Goal: Ask a question: Seek information or help from site administrators or community

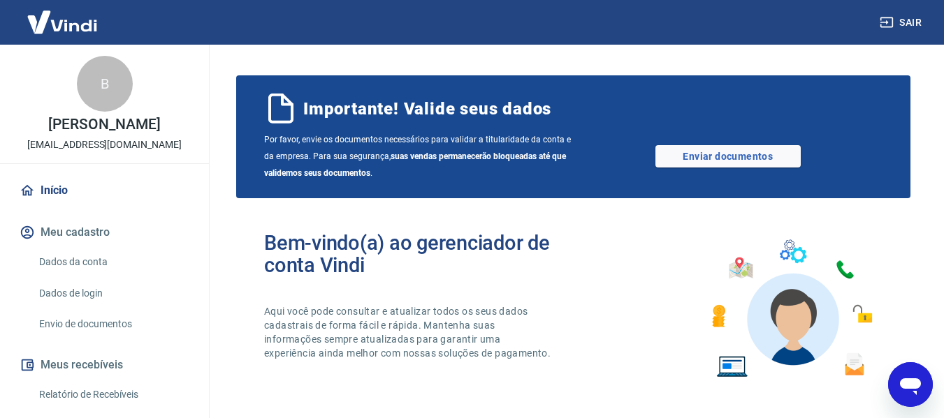
click at [915, 384] on icon "Abrir janela de mensagens" at bounding box center [910, 387] width 21 height 17
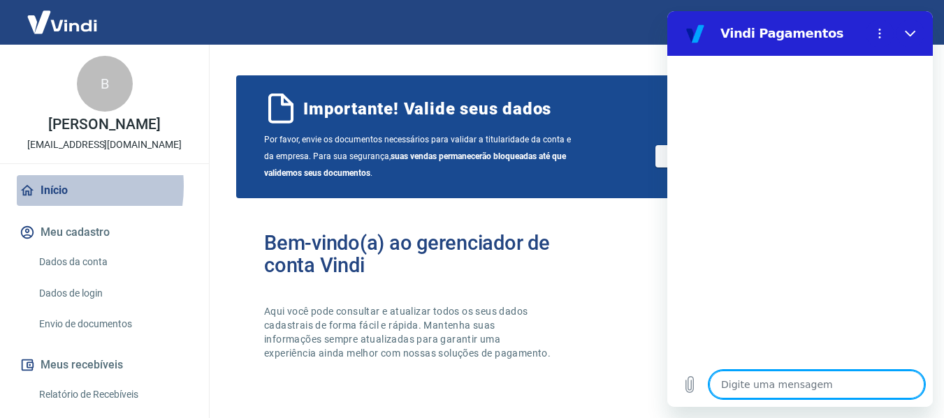
click at [42, 201] on link "Início" at bounding box center [104, 190] width 175 height 31
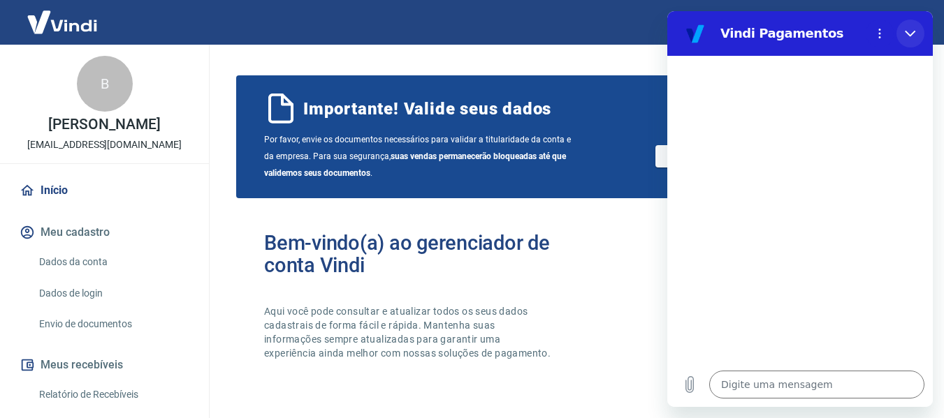
click at [909, 33] on icon "Fechar" at bounding box center [910, 33] width 11 height 11
type textarea "x"
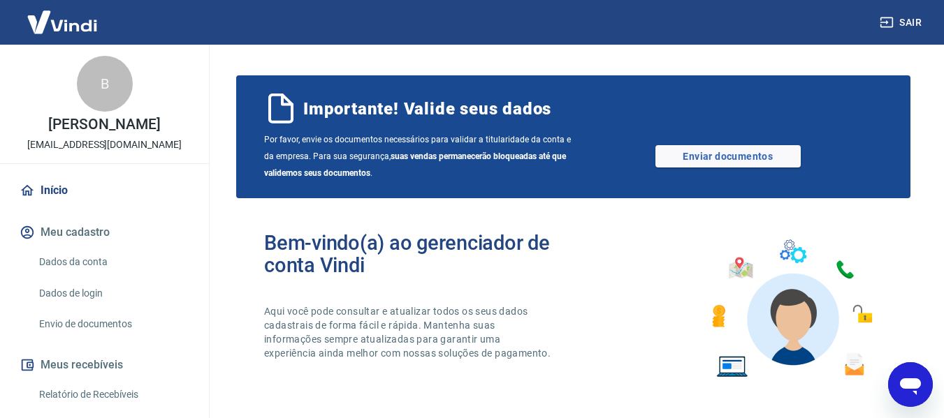
click at [909, 23] on button "Sair" at bounding box center [902, 23] width 50 height 26
drag, startPoint x: 918, startPoint y: 396, endPoint x: 1806, endPoint y: 758, distance: 958.9
click at [918, 395] on icon "Abrir janela de mensagens" at bounding box center [910, 384] width 25 height 25
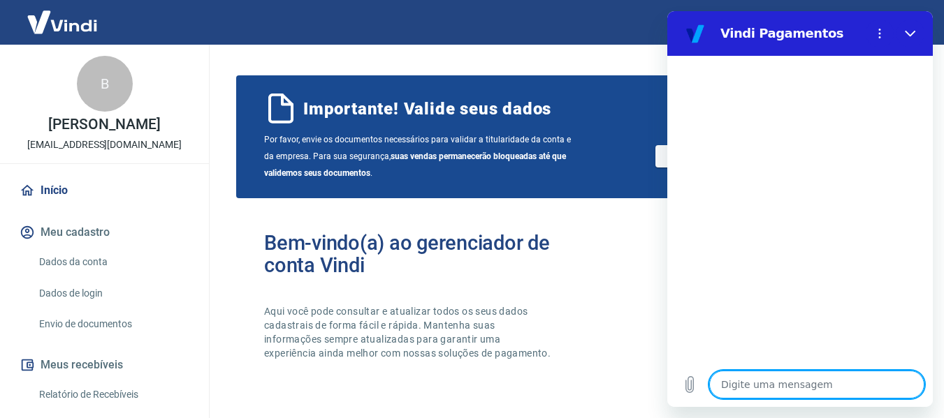
type textarea "b"
type textarea "x"
type textarea "bo"
type textarea "x"
type textarea "boa"
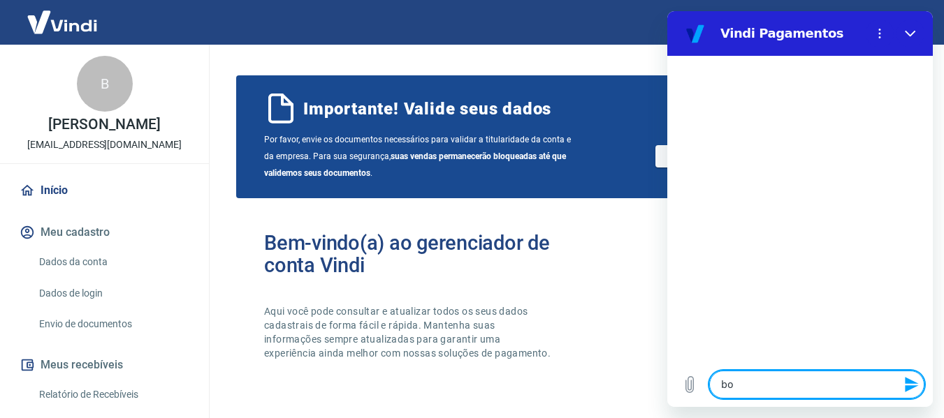
type textarea "x"
type textarea "boa"
type textarea "x"
type textarea "boa t"
type textarea "x"
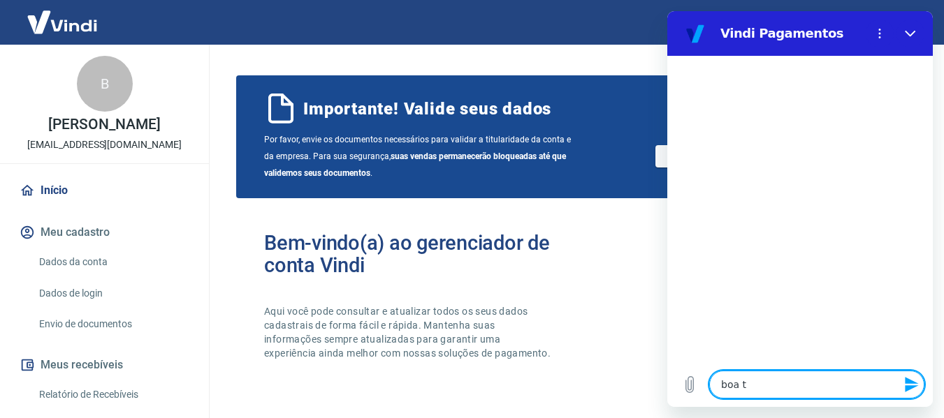
type textarea "boa ta"
type textarea "x"
type textarea "boa tar"
type textarea "x"
type textarea "boa tard"
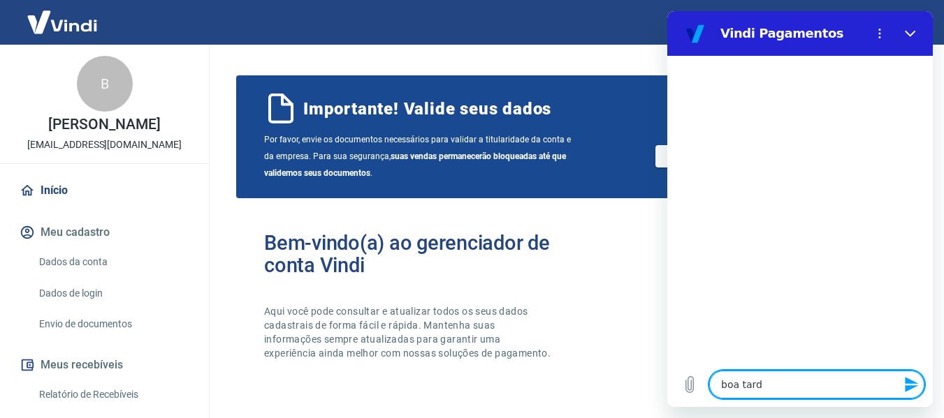
type textarea "x"
type textarea "boa tarde"
type textarea "x"
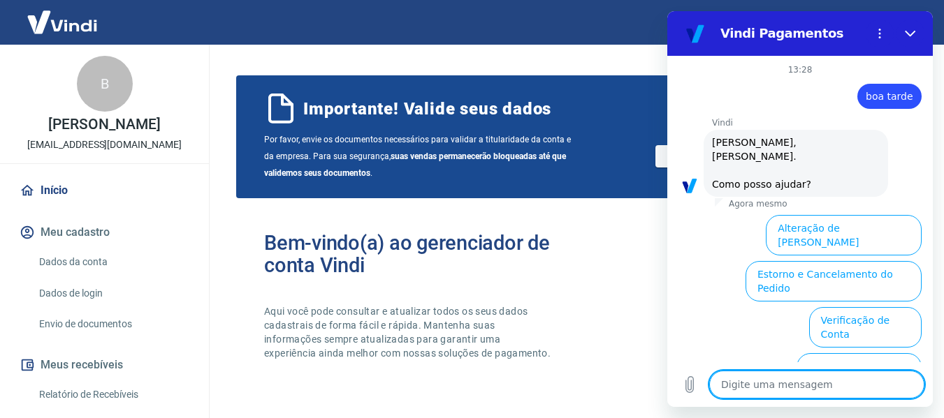
scroll to position [126, 0]
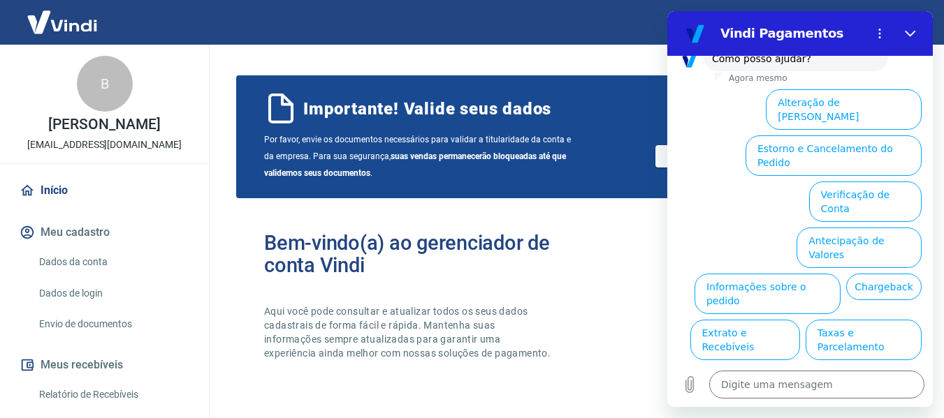
click at [850, 366] on button "Alterar celular verificado" at bounding box center [856, 386] width 129 height 41
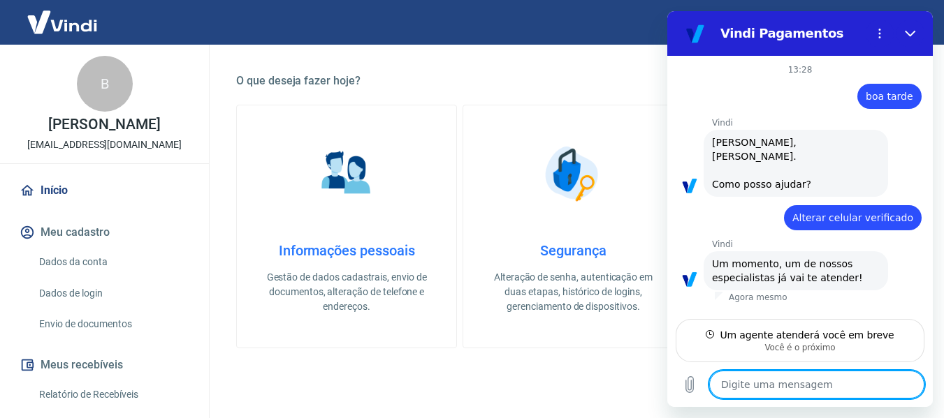
scroll to position [629, 0]
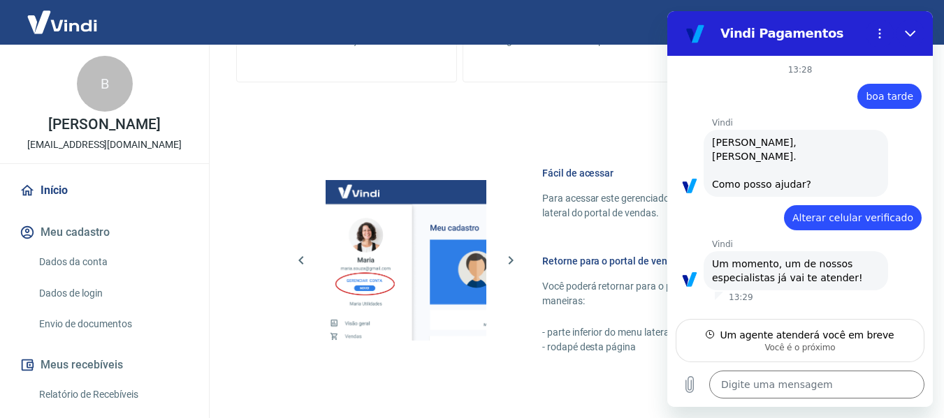
type textarea "x"
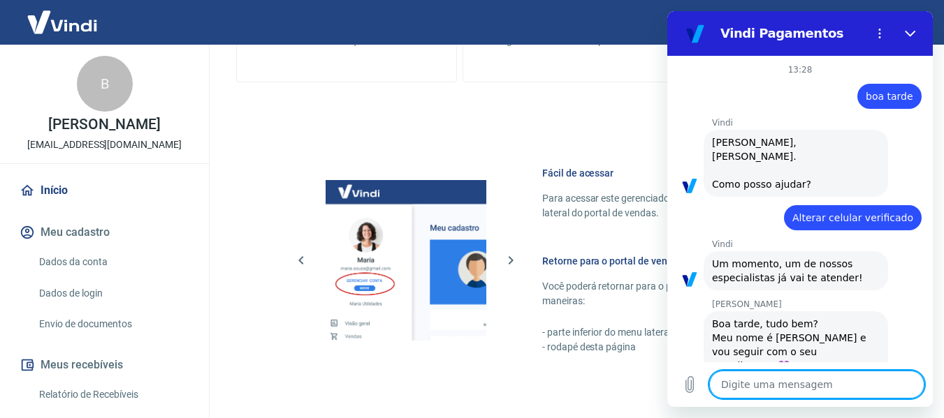
scroll to position [32, 0]
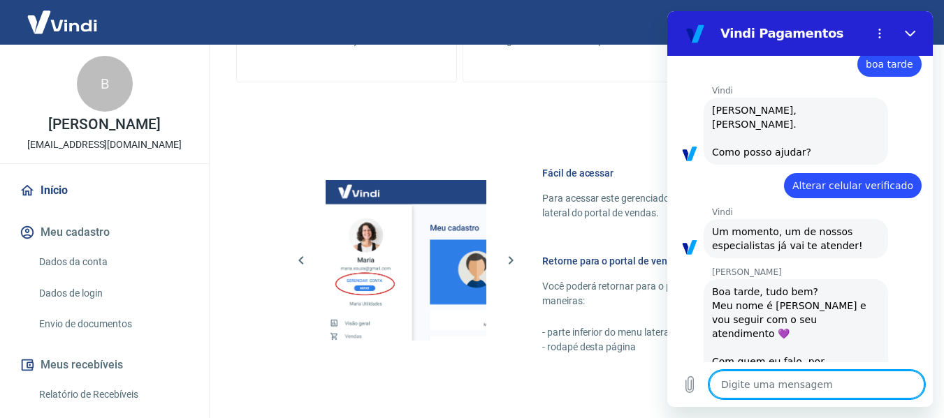
type textarea "B"
type textarea "x"
type textarea "Bo"
type textarea "x"
type textarea "Boa"
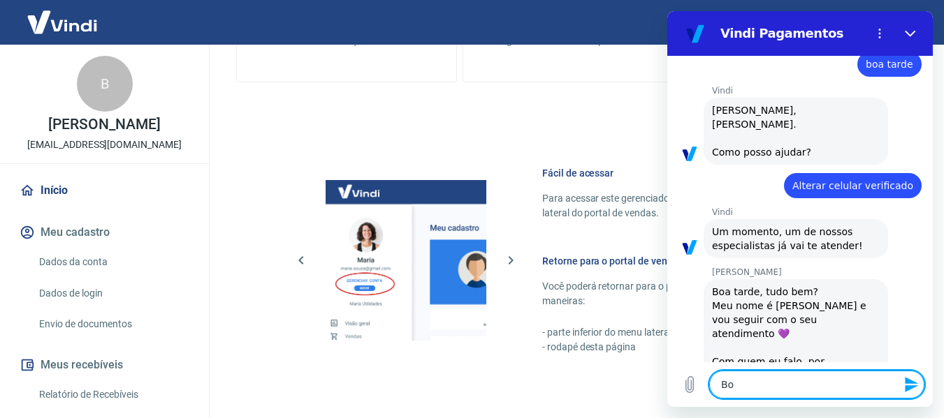
type textarea "x"
type textarea "Boa"
type textarea "x"
type textarea "Boa t"
type textarea "x"
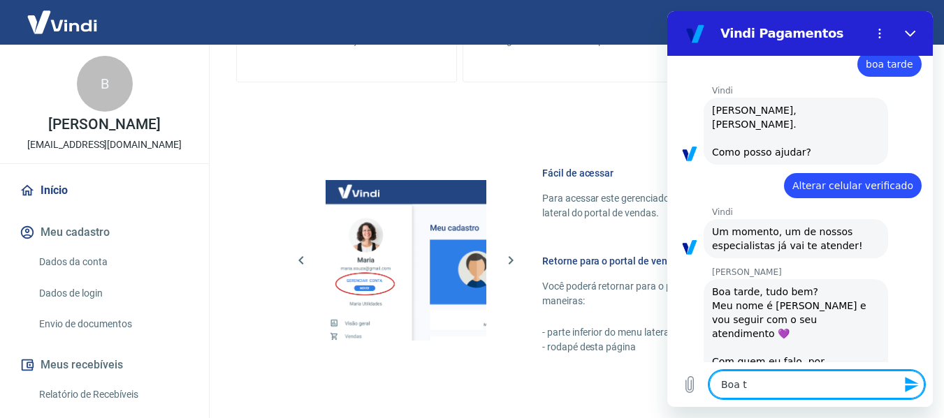
type textarea "Boa ta"
type textarea "x"
type textarea "Boa tar"
type textarea "x"
type textarea "Boa tard"
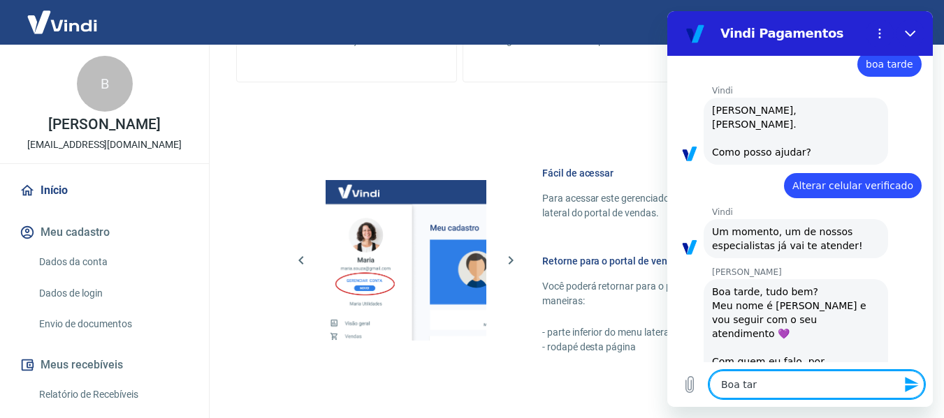
type textarea "x"
type textarea "Boa tarde"
type textarea "x"
type textarea "Boa tarde"
type textarea "x"
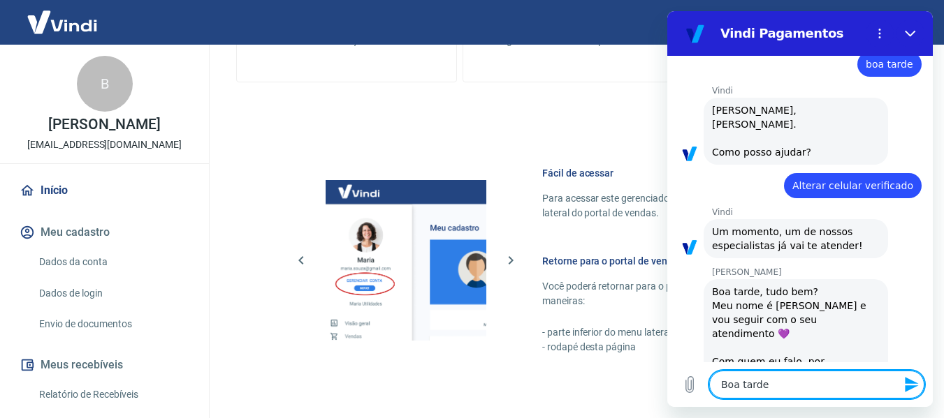
type textarea "Boa tarde V"
type textarea "x"
type textarea "Boa tarde Vi"
type textarea "x"
type textarea "Boa tarde Viv"
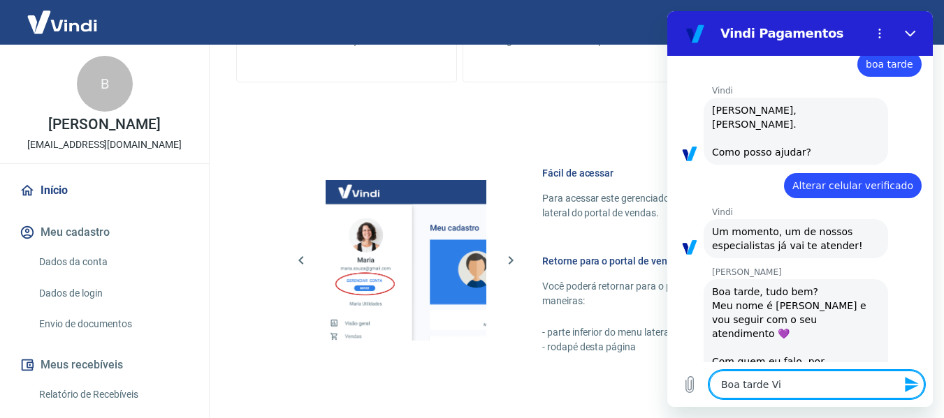
type textarea "x"
type textarea "Boa tarde Vivi"
type textarea "x"
type textarea "Boa tarde Vivia"
type textarea "x"
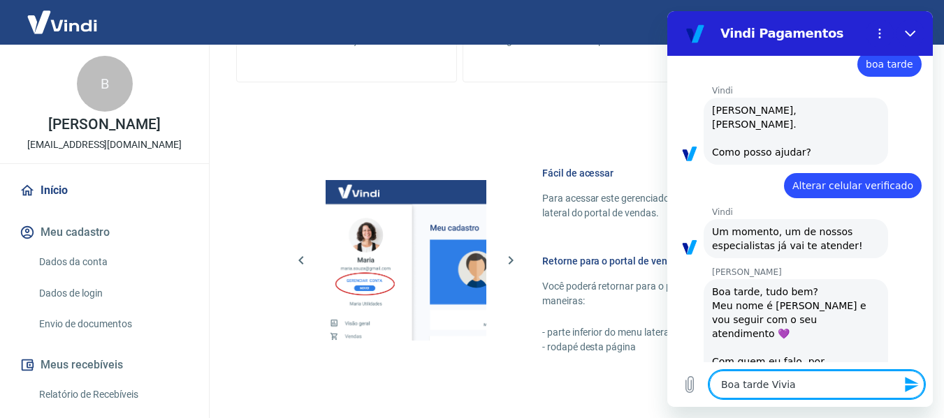
type textarea "Boa tarde Vivian"
type textarea "x"
type textarea "Boa tarde Viviane"
type textarea "x"
type textarea "Boa tarde Viviane,"
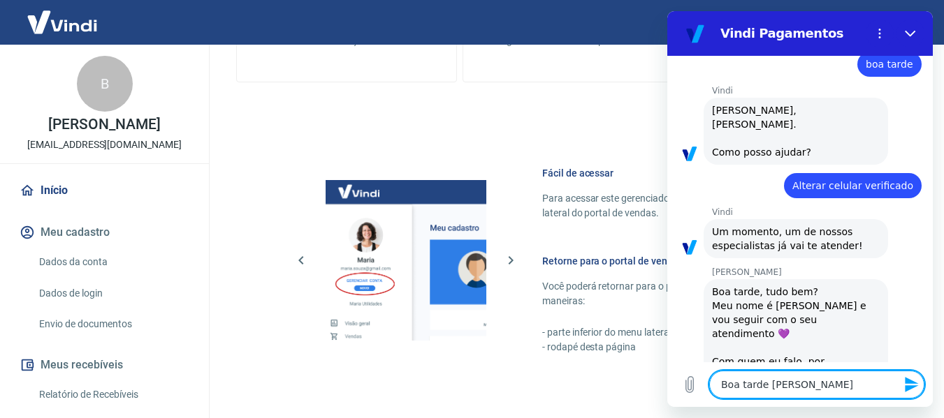
type textarea "x"
type textarea "Boa tarde Viviane,"
type textarea "x"
type textarea "Boa tarde Viviane, v"
type textarea "x"
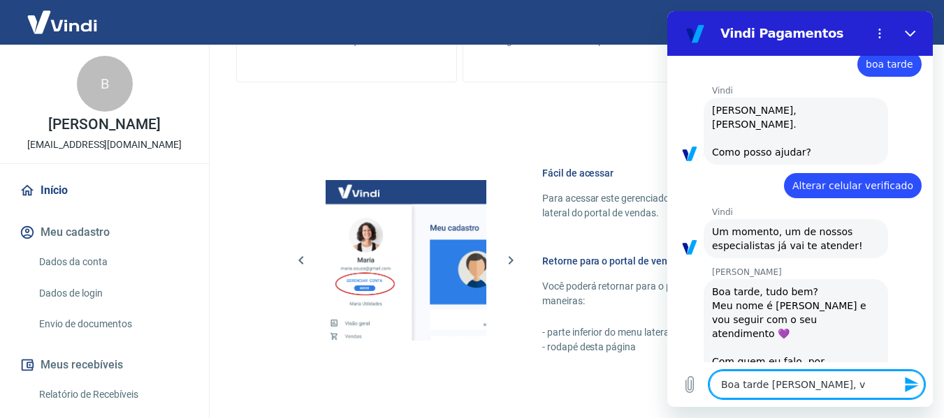
type textarea "Boa tarde Viviane, vo"
type textarea "x"
type textarea "Boa tarde Viviane, voc"
type textarea "x"
type textarea "Boa tarde Viviane, você"
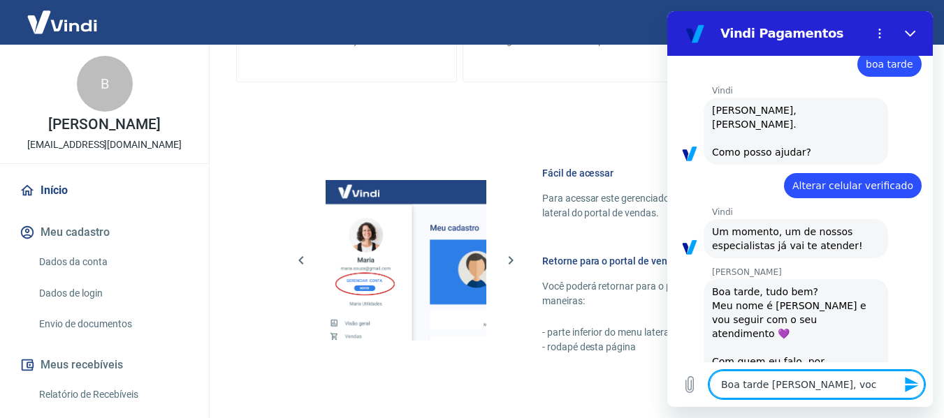
type textarea "x"
type textarea "Boa tarde Viviane, você"
type textarea "x"
type textarea "Boa tarde Viviane, você f"
type textarea "x"
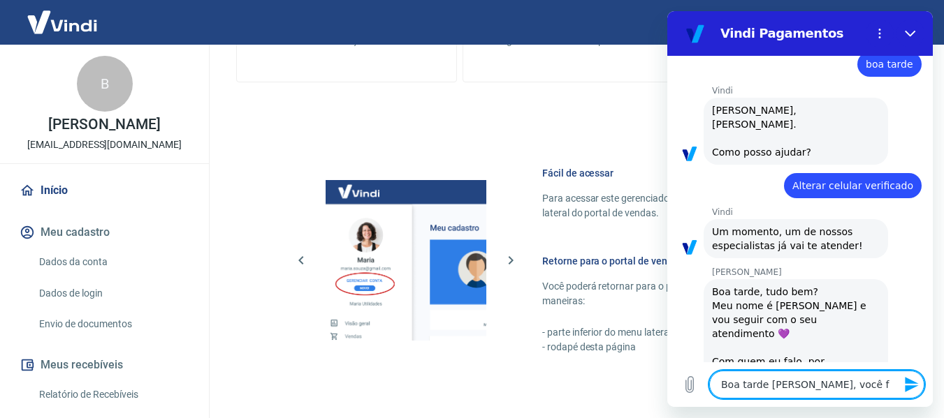
type textarea "Boa tarde Viviane, você fa"
type textarea "x"
type textarea "Boa tarde Viviane, você fal"
type textarea "x"
type textarea "Boa tarde Viviane, você fala"
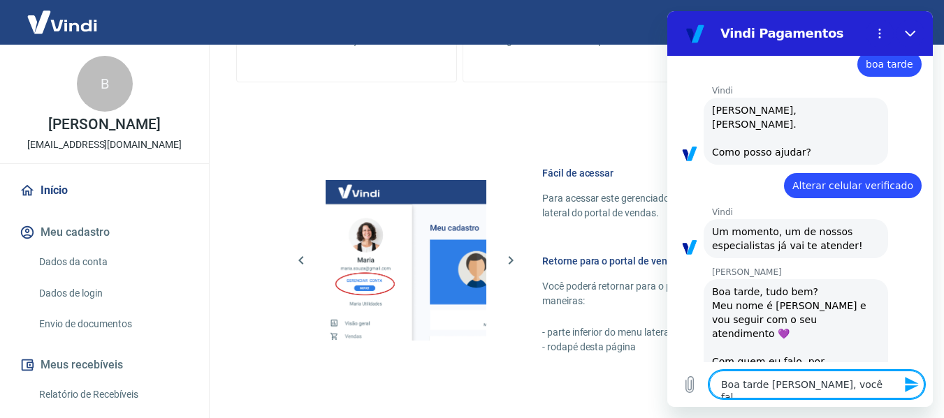
type textarea "x"
type textarea "Boa tarde Viviane, você fala"
type textarea "x"
type textarea "Boa tarde Viviane, você fala c"
type textarea "x"
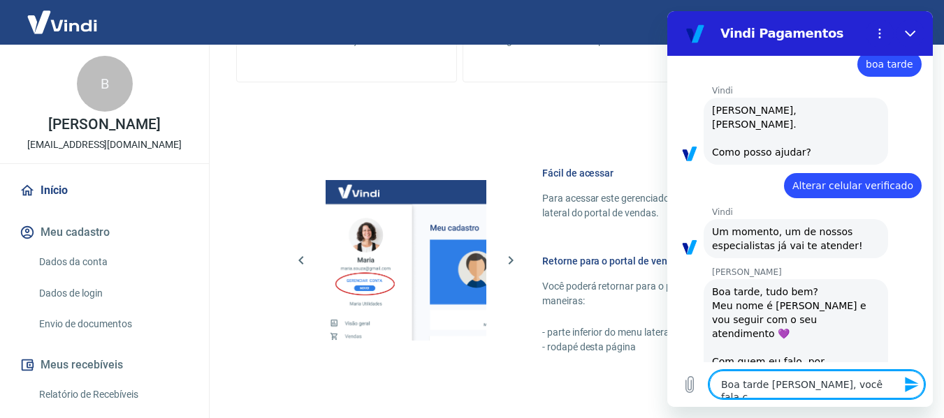
type textarea "Boa tarde Viviane, você fala co"
type textarea "x"
type textarea "Boa tarde Viviane, você fala com"
type textarea "x"
type textarea "Boa tarde Viviane, você fala com"
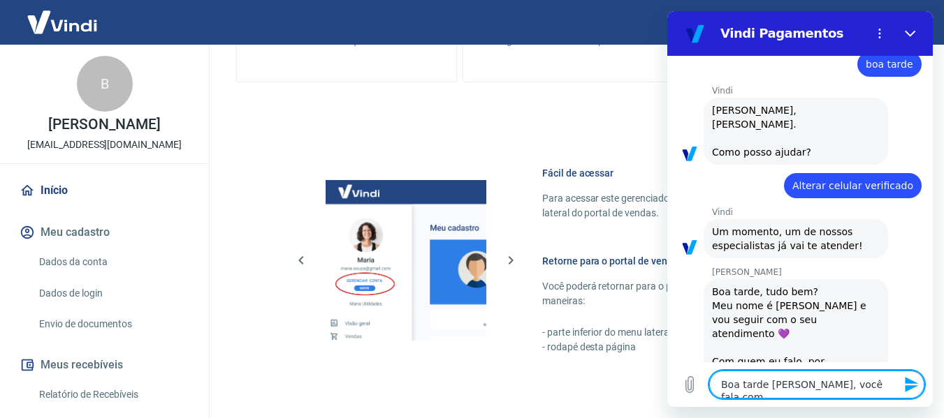
type textarea "x"
type textarea "Boa tarde Viviane, você fala com o"
type textarea "x"
type textarea "Boa tarde Viviane, você fala com o"
type textarea "x"
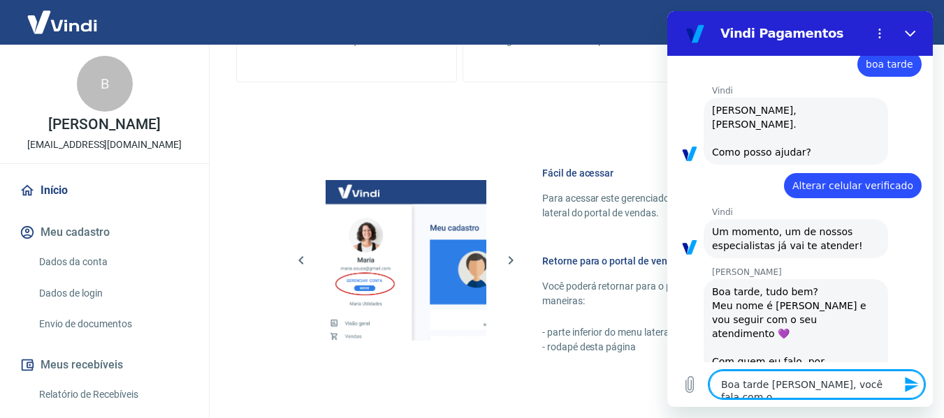
type textarea "Boa tarde Viviane, você fala com o B"
type textarea "x"
type textarea "Boa tarde Viviane, você fala com o Br"
type textarea "x"
type textarea "Boa tarde Viviane, você fala com o Bru"
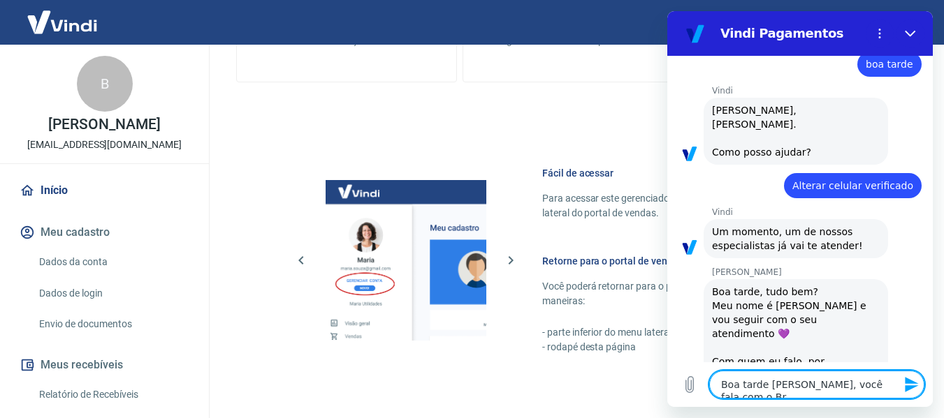
type textarea "x"
type textarea "Boa tarde Viviane, você fala com o Brun"
type textarea "x"
type textarea "Boa tarde Viviane, você fala com o Bruno"
type textarea "x"
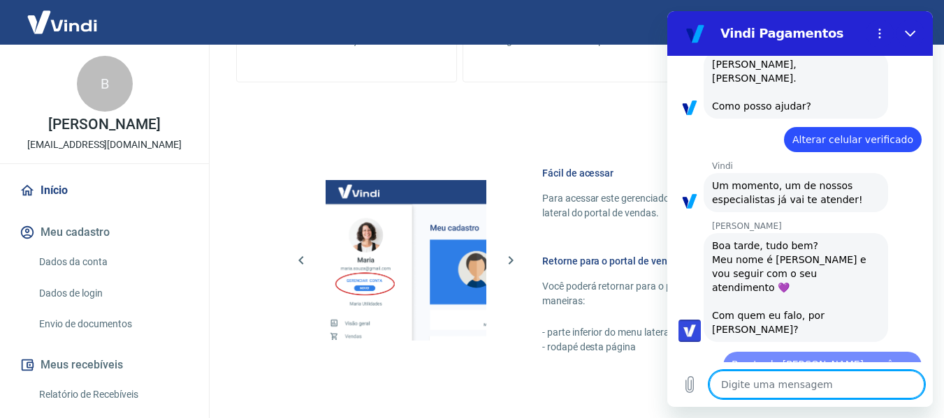
type textarea "x"
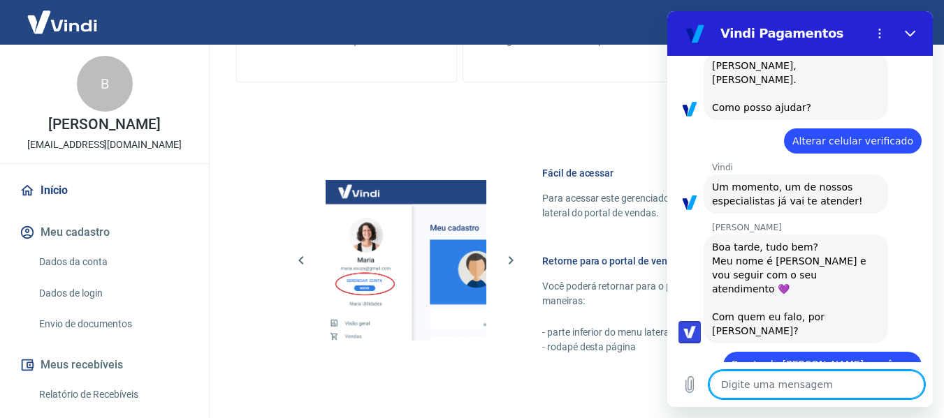
scroll to position [80, 0]
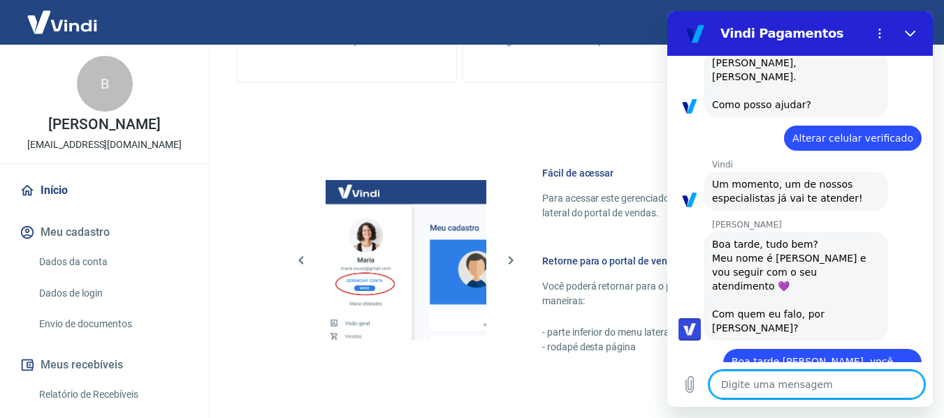
type textarea "E"
type textarea "x"
type textarea "Eu"
type textarea "x"
type textarea "Eu"
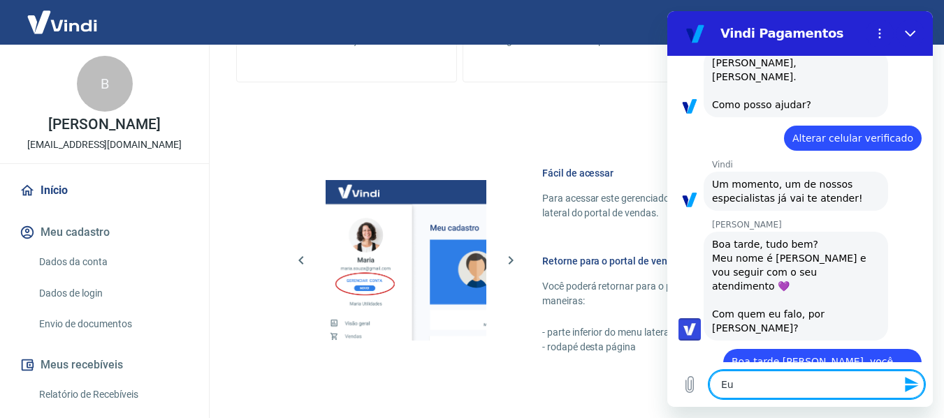
type textarea "x"
type textarea "Eu p"
type textarea "x"
type textarea "Eu pr"
type textarea "x"
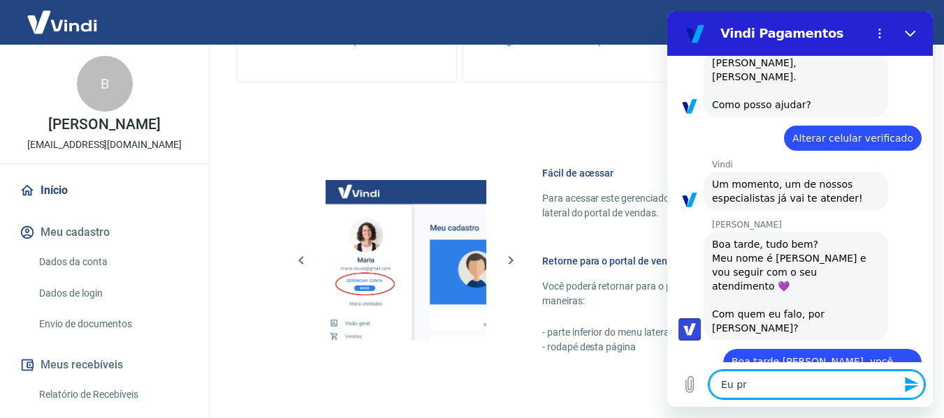
type textarea "Eu pre"
type textarea "x"
type textarea "Eu prec"
type textarea "x"
type textarea "Eu preci"
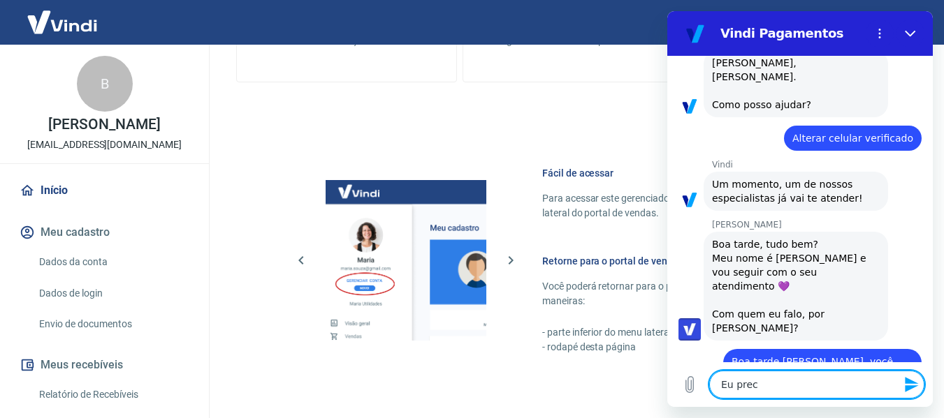
type textarea "x"
type textarea "Eu precis"
type textarea "x"
type textarea "Eu preciso"
type textarea "x"
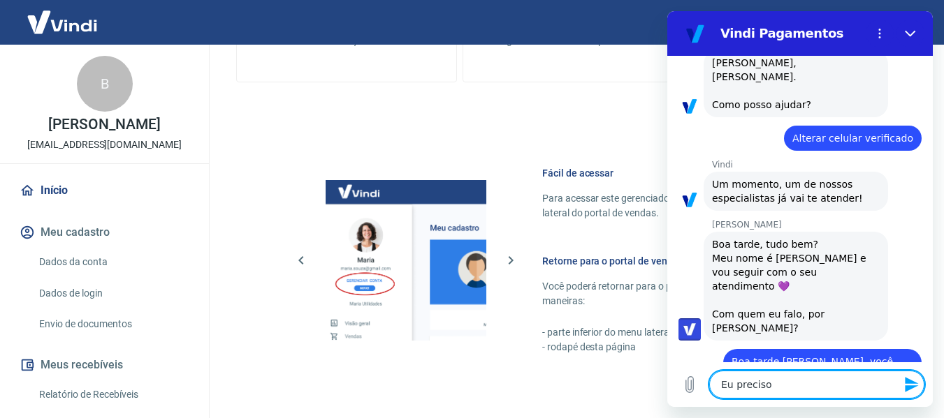
type textarea "Eu preciso"
type textarea "x"
type textarea "Eu preciso d"
type textarea "x"
type textarea "Eu preciso de"
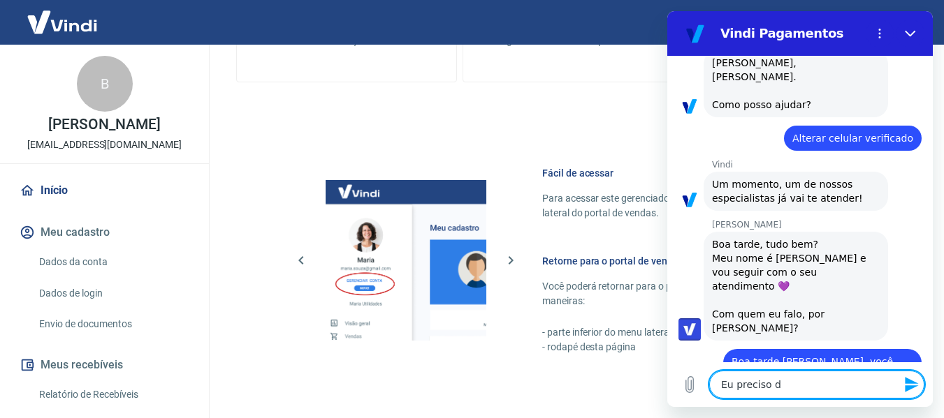
type textarea "x"
type textarea "Eu preciso de"
type textarea "x"
type textarea "Eu preciso de u"
type textarea "x"
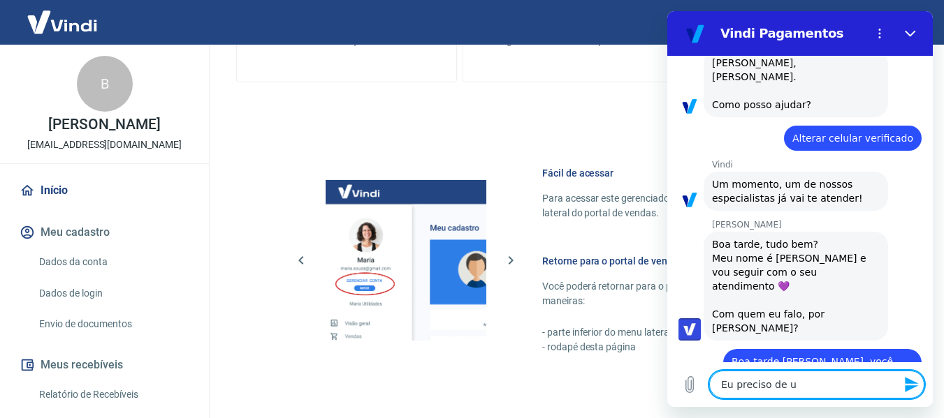
type textarea "Eu preciso de um"
type textarea "x"
type textarea "Eu preciso de uma"
type textarea "x"
type textarea "Eu preciso de uma"
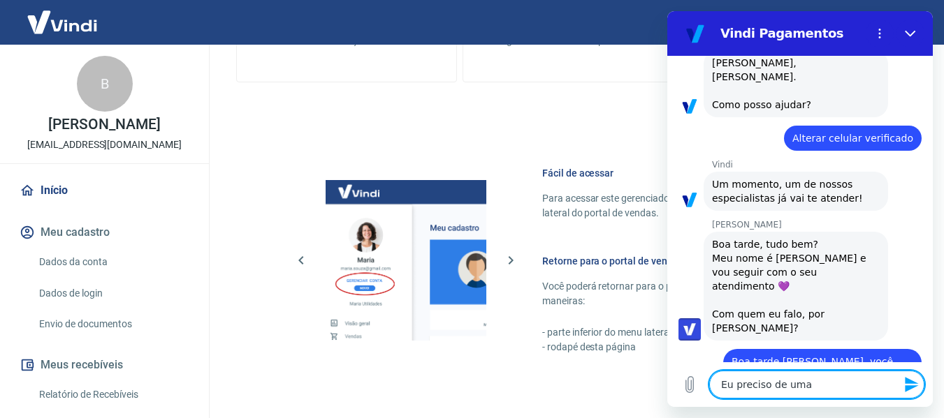
type textarea "x"
type textarea "Eu preciso de uma a"
type textarea "x"
type textarea "Eu preciso de uma aj"
type textarea "x"
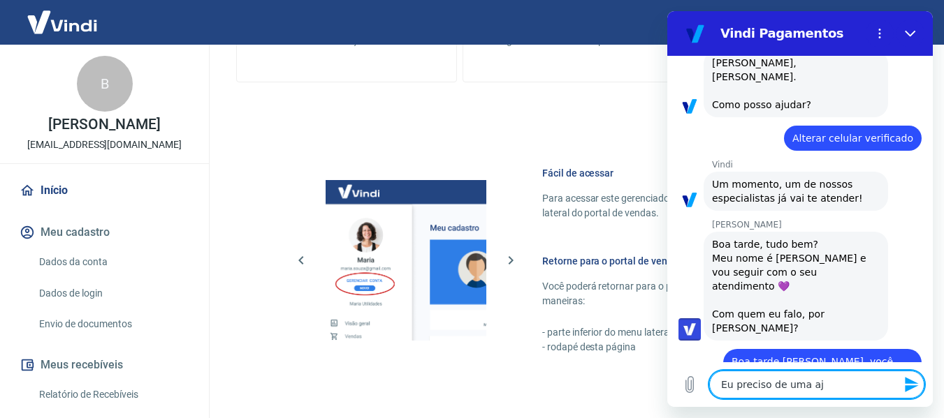
type textarea "Eu preciso de uma aju"
type textarea "x"
type textarea "Eu preciso de uma ajud"
type textarea "x"
type textarea "Eu preciso de uma ajuda"
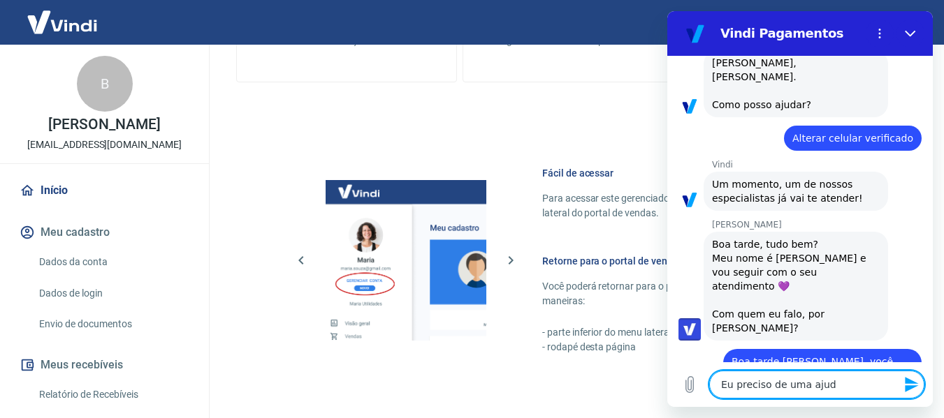
type textarea "x"
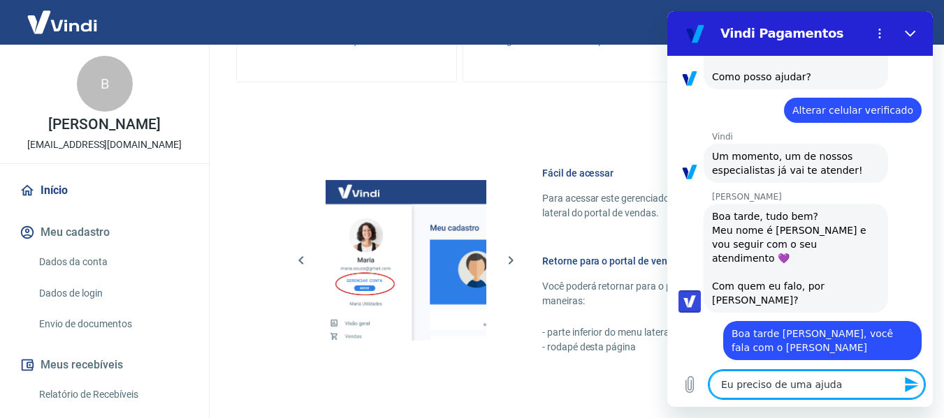
scroll to position [106, 0]
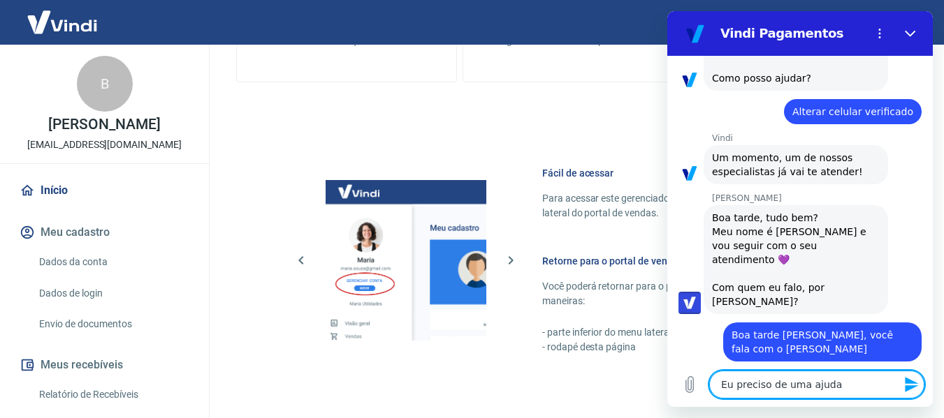
type textarea "Eu preciso de uma ajuda,"
type textarea "x"
type textarea "Eu preciso de uma ajuda,"
type textarea "x"
type textarea "Eu preciso de uma ajuda, t"
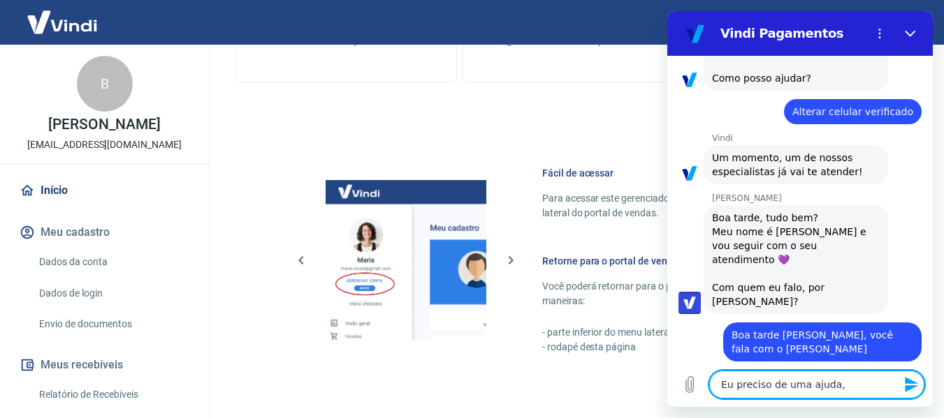
type textarea "x"
type textarea "Eu preciso de uma ajuda, te"
type textarea "x"
type textarea "Eu preciso de uma ajuda, ten"
type textarea "x"
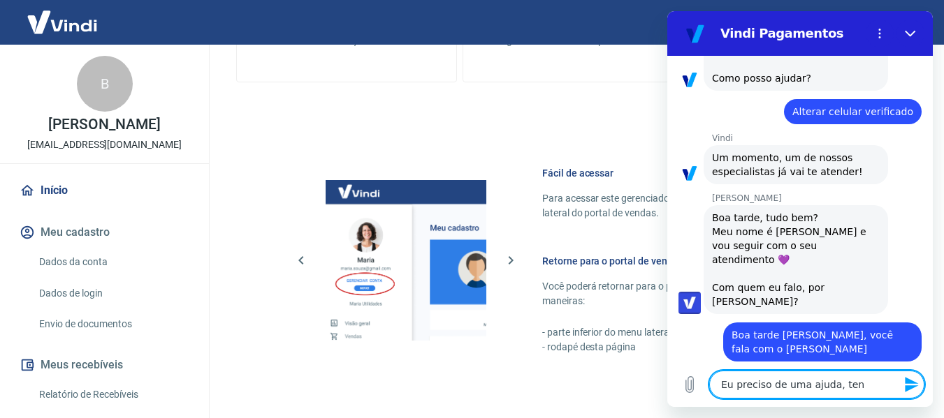
type textarea "Eu preciso de uma ajuda, tent"
type textarea "x"
type textarea "Eu preciso de uma ajuda, tente"
type textarea "x"
type textarea "Eu preciso de uma ajuda, tentei"
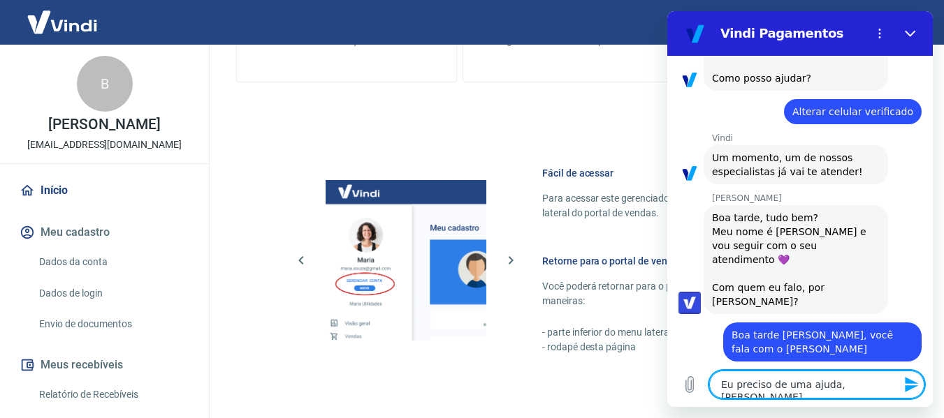
type textarea "x"
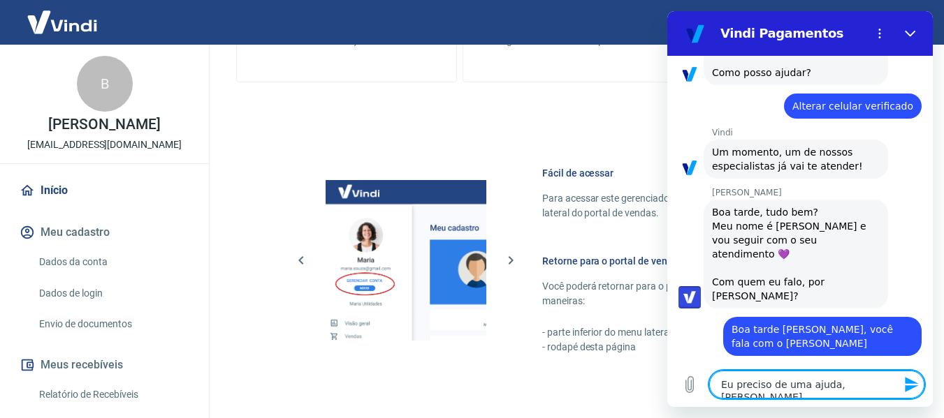
type textarea "Eu preciso de uma ajuda, tentei"
type textarea "x"
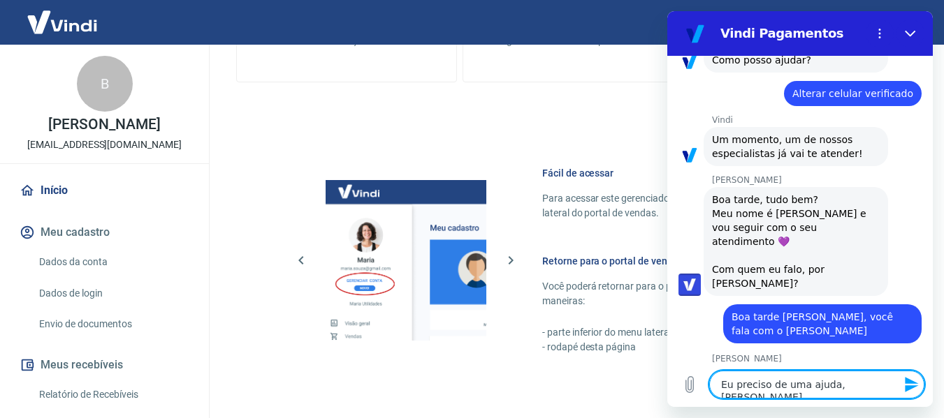
type textarea "Eu preciso de uma ajuda, tentei c"
type textarea "x"
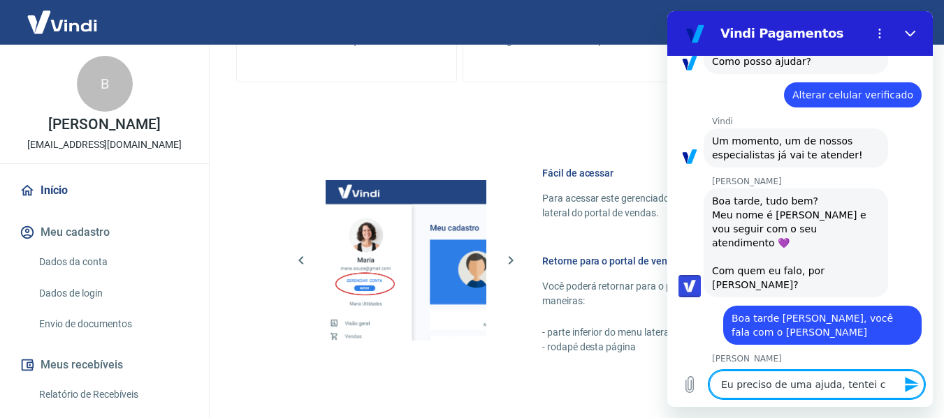
type textarea "Eu preciso de uma ajuda, tentei ca"
type textarea "x"
type textarea "Eu preciso de uma ajuda, tentei cad"
type textarea "x"
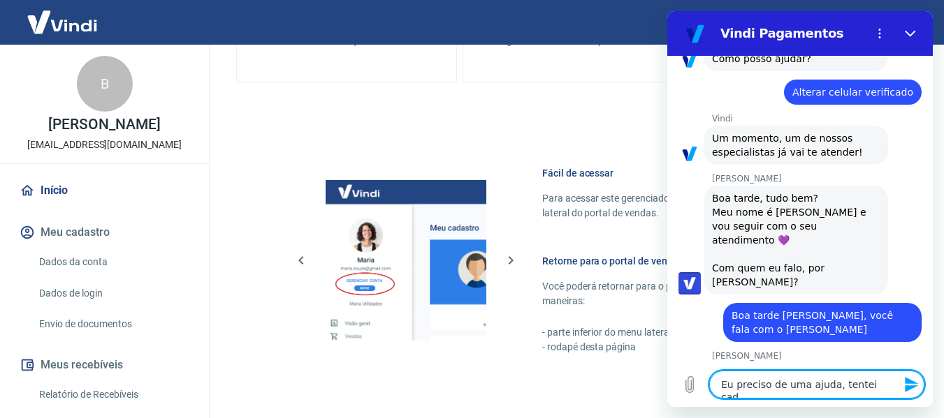
type textarea "Eu preciso de uma ajuda, tentei cada"
type textarea "x"
type textarea "Eu preciso de uma ajuda, tentei cadas"
type textarea "x"
type textarea "Eu preciso de uma ajuda, tentei cadast"
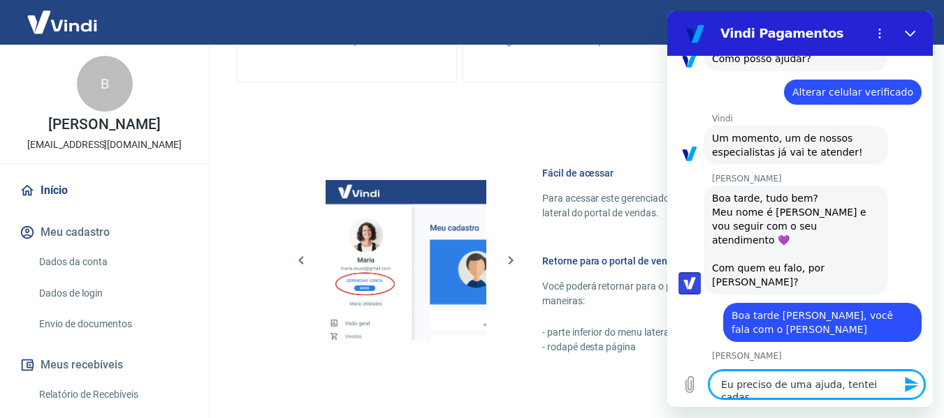
type textarea "x"
type textarea "Eu preciso de uma ajuda, tentei cadastr"
type textarea "x"
type textarea "Eu preciso de uma ajuda, tentei cadastra"
type textarea "x"
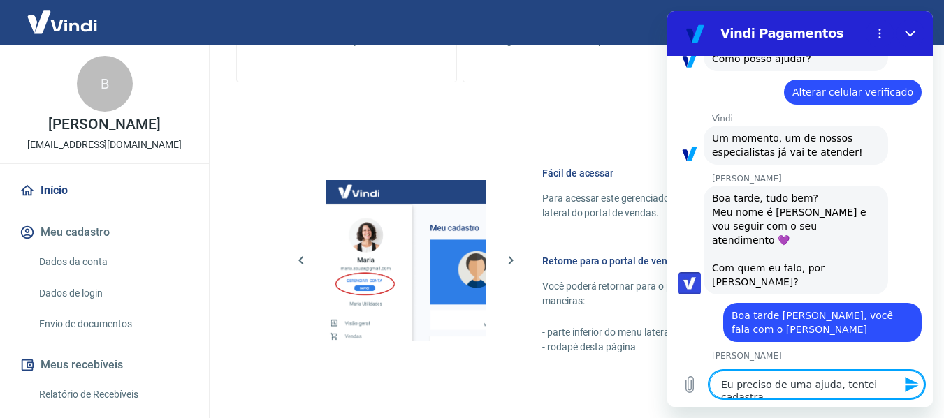
type textarea "Eu preciso de uma ajuda, tentei cadastrar"
type textarea "x"
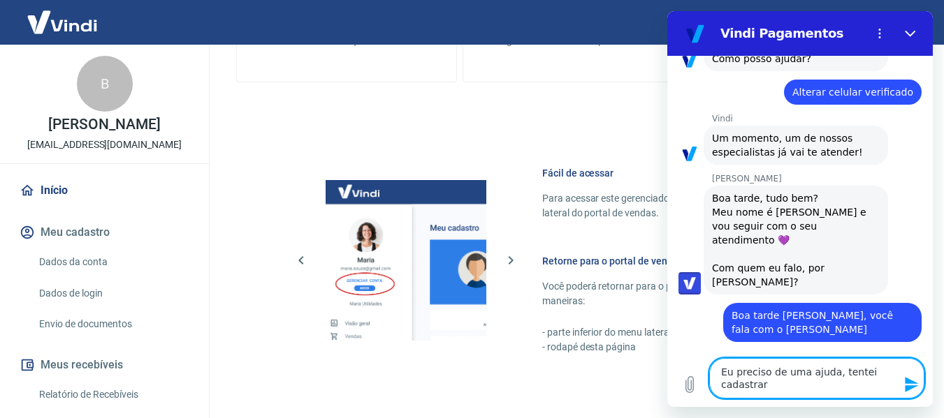
type textarea "Eu preciso de uma ajuda, tentei cadastrar"
type textarea "x"
type textarea "Eu preciso de uma ajuda, tentei cadastrar u"
type textarea "x"
type textarea "Eu preciso de uma ajuda, tentei cadastrar um"
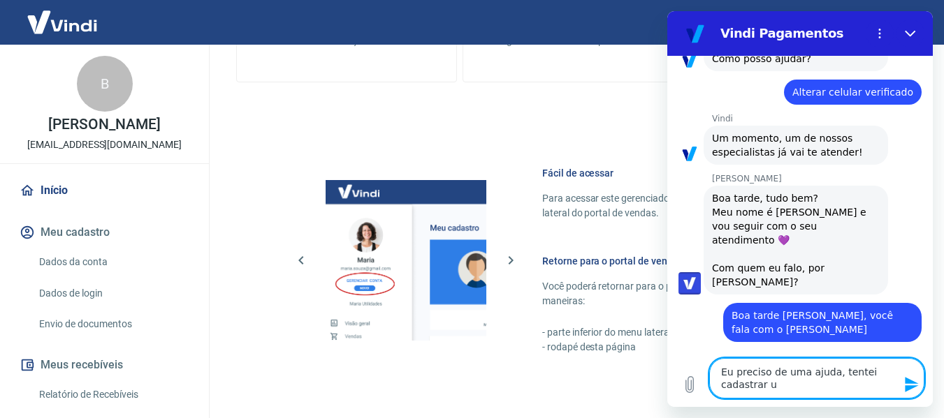
type textarea "x"
type textarea "Eu preciso de uma ajuda, tentei cadastrar um"
type textarea "x"
type textarea "Eu preciso de uma ajuda, tentei cadastrar um C"
type textarea "x"
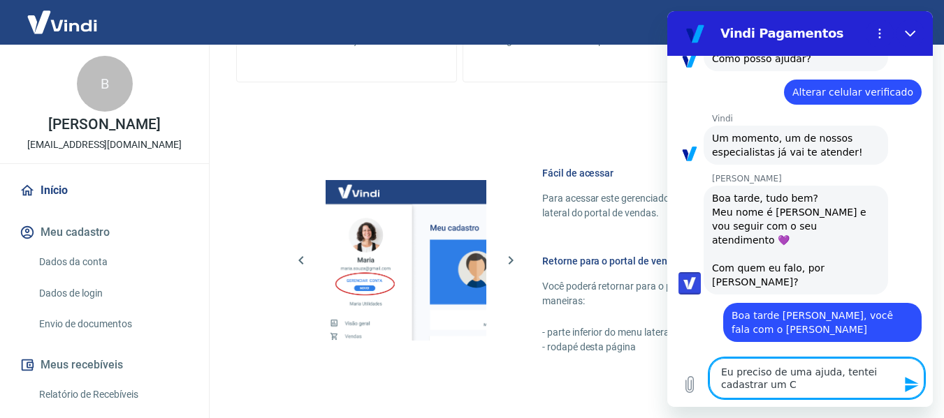
type textarea "Eu preciso de uma ajuda, tentei cadastrar um CN"
type textarea "x"
type textarea "Eu preciso de uma ajuda, tentei cadastrar um CNP"
type textarea "x"
type textarea "Eu preciso de uma ajuda, tentei cadastrar um CNPJ"
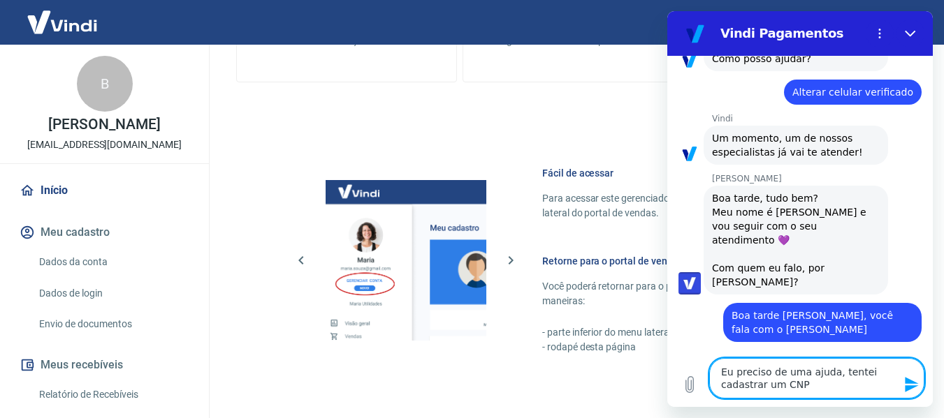
type textarea "x"
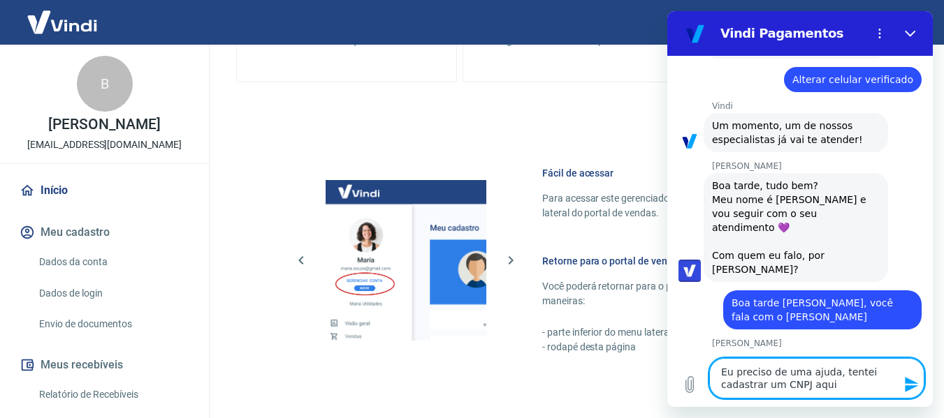
paste textarea "43.189.393/0001-36"
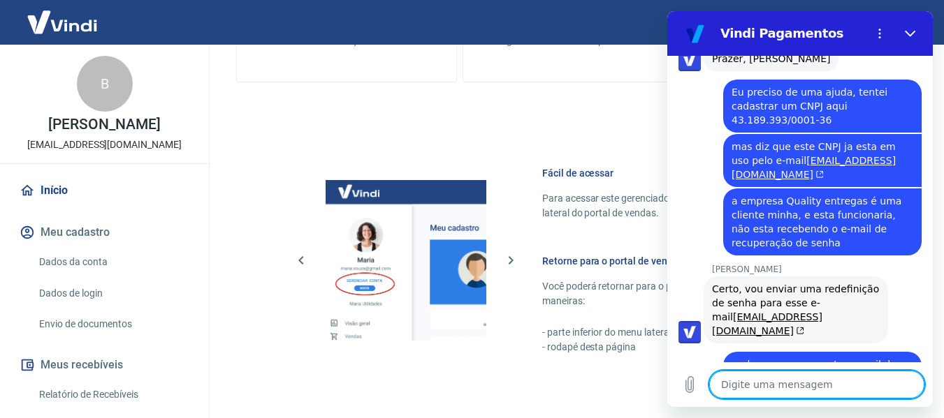
scroll to position [446, 0]
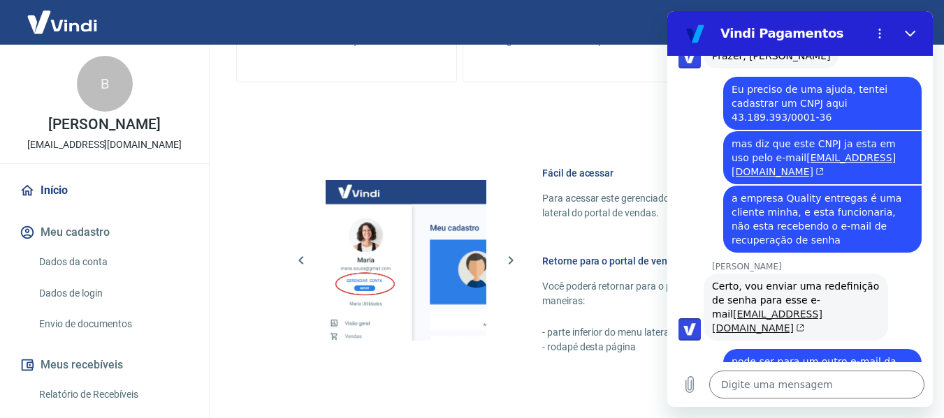
drag, startPoint x: 711, startPoint y: 272, endPoint x: 718, endPoint y: 284, distance: 13.8
click at [718, 284] on div "Viviane Geraldi diz: Certo, vou enviar uma redefinição de senha para esse e-mai…" at bounding box center [796, 307] width 184 height 67
click at [696, 130] on div "diz: mas diz que este CNPJ ja esta em uso pelo e-mail bruna.viana@qualityentreg…" at bounding box center [794, 157] width 254 height 54
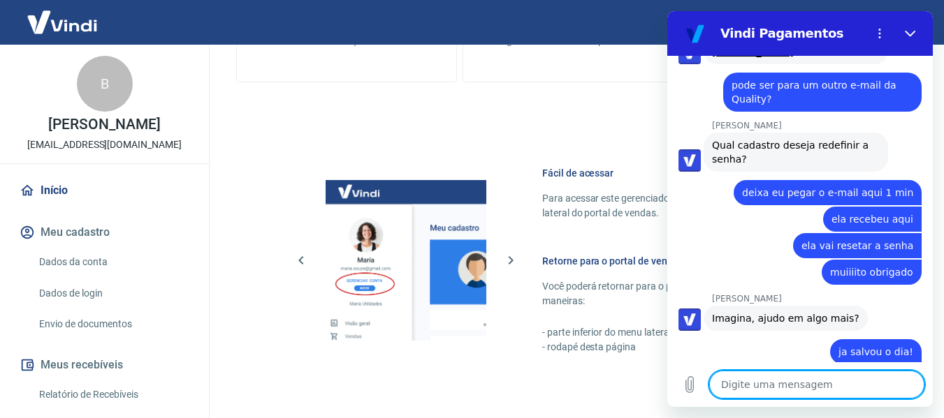
scroll to position [725, 0]
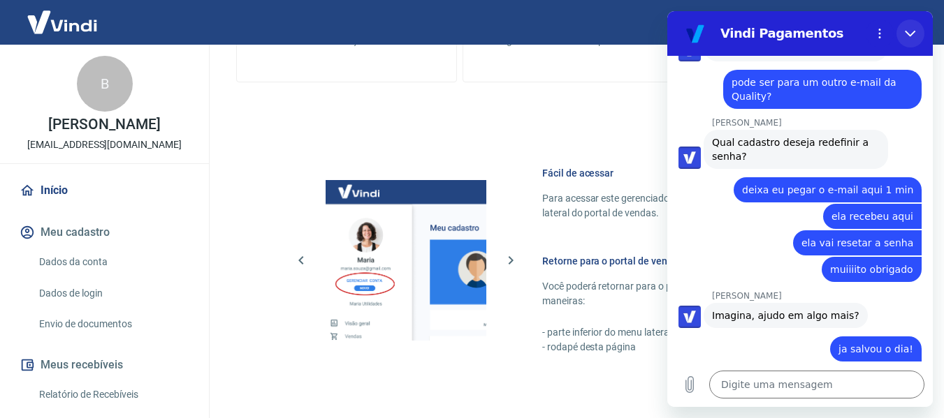
click at [914, 21] on button "Fechar" at bounding box center [910, 34] width 28 height 28
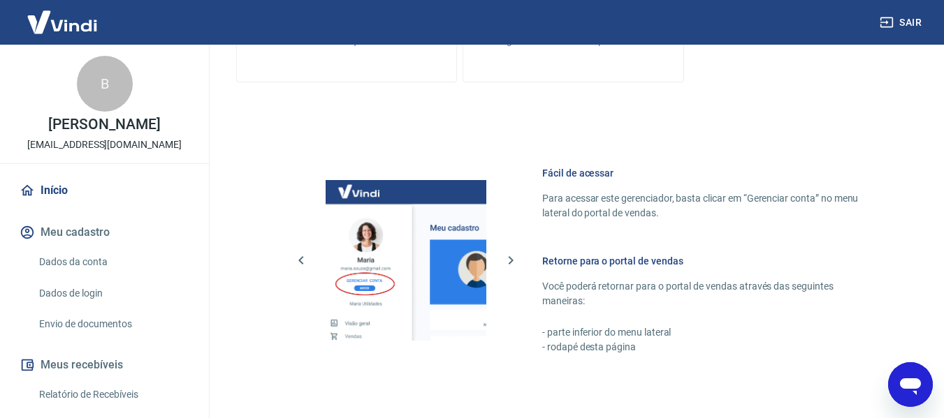
click at [909, 20] on button "Sair" at bounding box center [902, 23] width 50 height 26
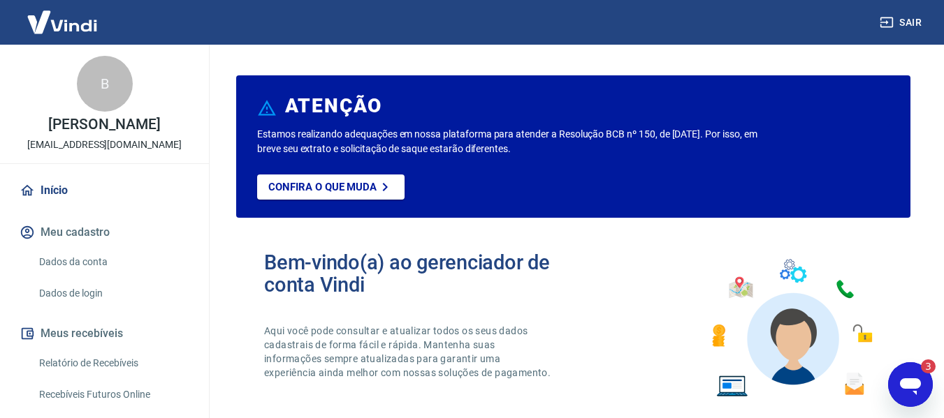
click at [71, 233] on button "Meu cadastro" at bounding box center [104, 232] width 175 height 31
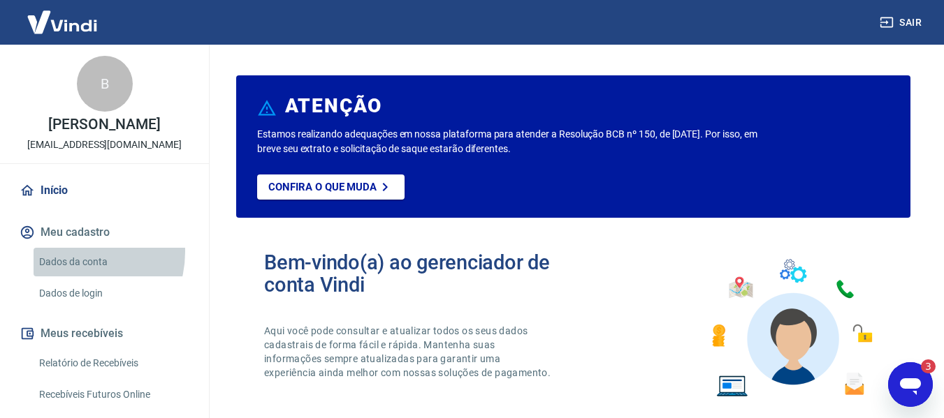
click at [73, 252] on link "Dados da conta" at bounding box center [113, 262] width 159 height 29
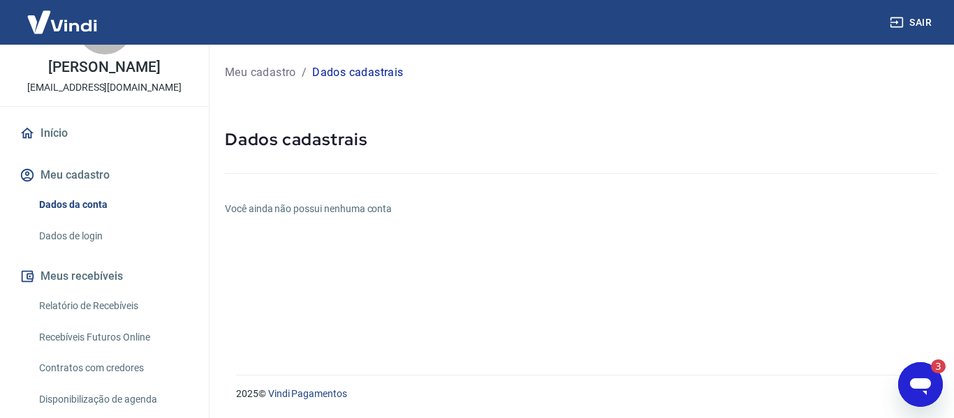
scroll to position [136, 0]
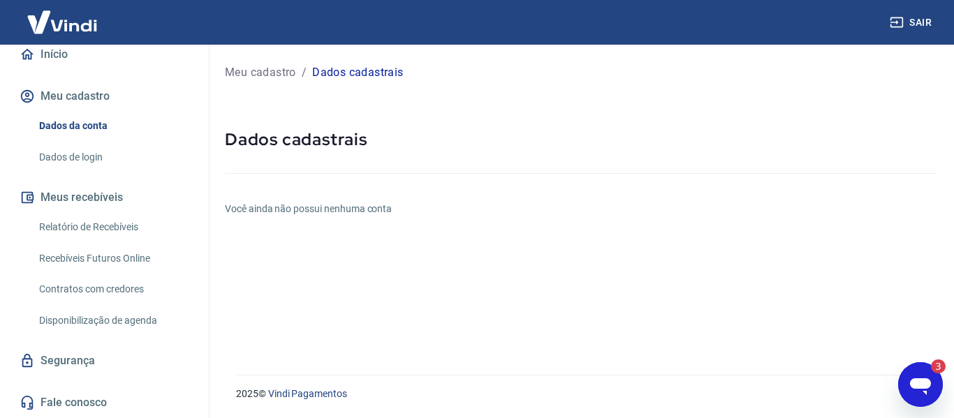
click at [932, 393] on icon "Abrir janela de mensagens, 3 mensagens não lidas" at bounding box center [920, 384] width 25 height 25
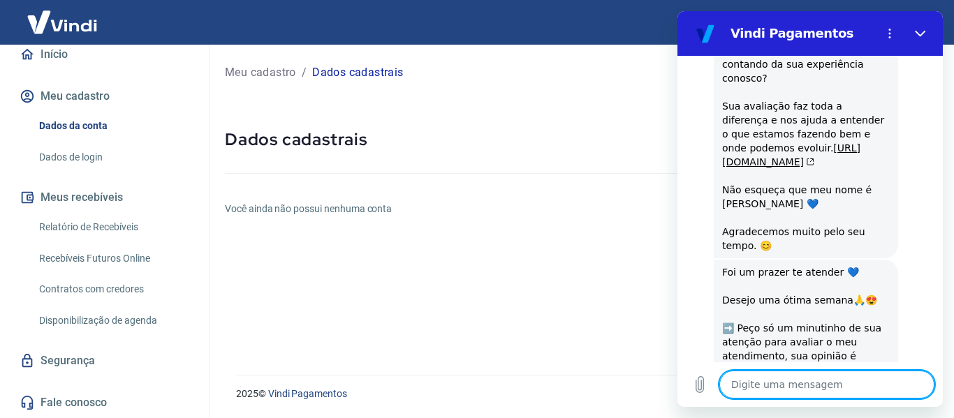
scroll to position [1290, 0]
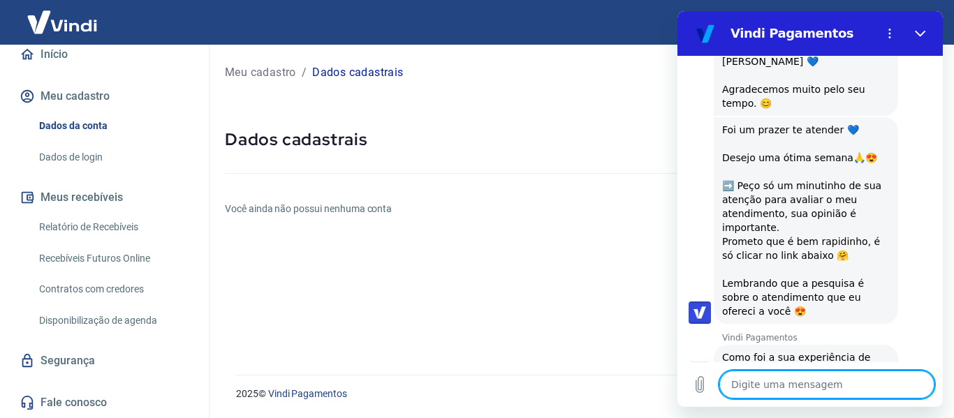
click at [822, 402] on button "Boa 👍" at bounding box center [835, 422] width 57 height 41
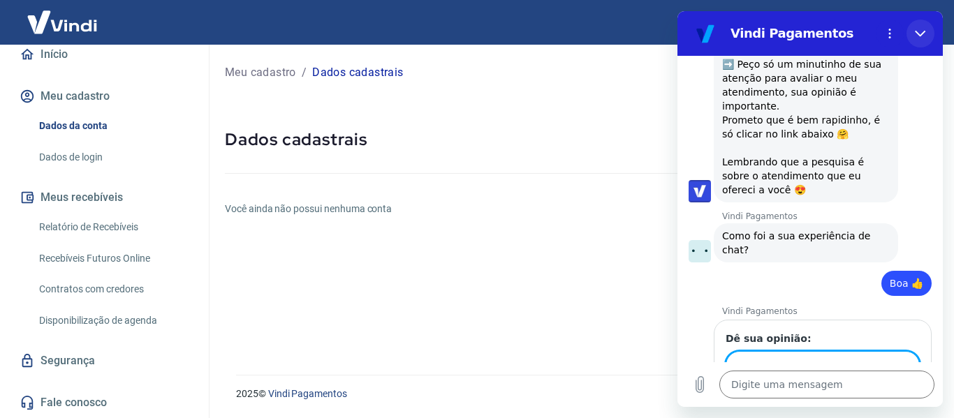
scroll to position [1410, 0]
click at [921, 35] on icon "Fechar" at bounding box center [920, 34] width 10 height 6
type textarea "x"
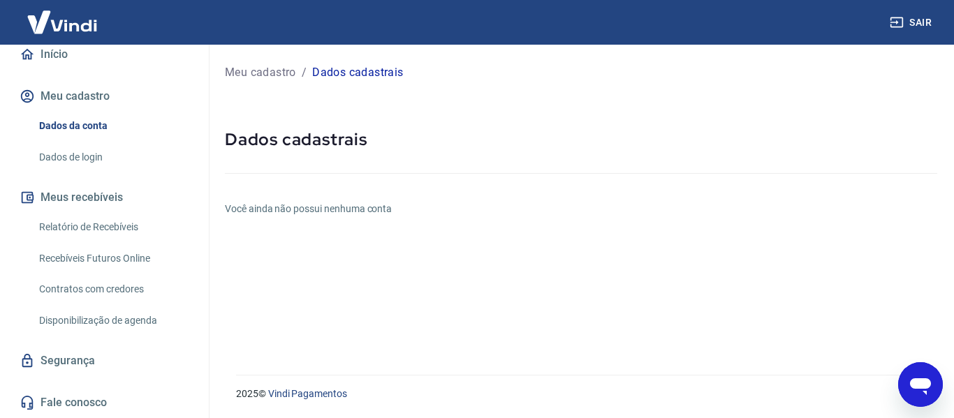
click at [68, 224] on link "Relatório de Recebíveis" at bounding box center [113, 227] width 159 height 29
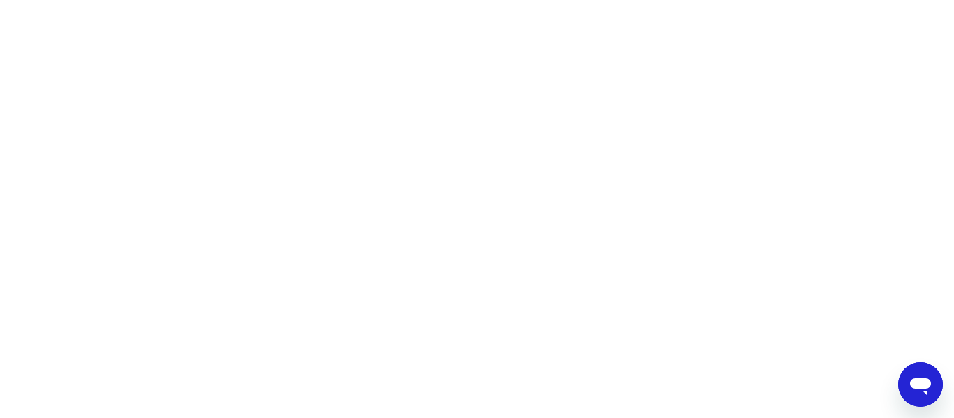
drag, startPoint x: 113, startPoint y: 198, endPoint x: 108, endPoint y: 191, distance: 9.5
click at [112, 0] on html at bounding box center [477, 0] width 954 height 0
drag, startPoint x: 211, startPoint y: 85, endPoint x: 237, endPoint y: 52, distance: 41.8
click at [210, 0] on html at bounding box center [477, 0] width 954 height 0
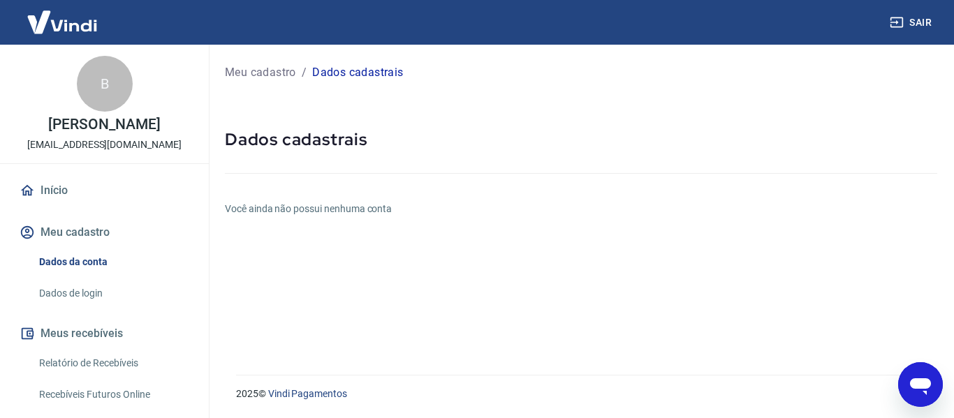
click at [68, 237] on button "Meu cadastro" at bounding box center [104, 232] width 175 height 31
click at [51, 187] on link "Início" at bounding box center [104, 190] width 175 height 31
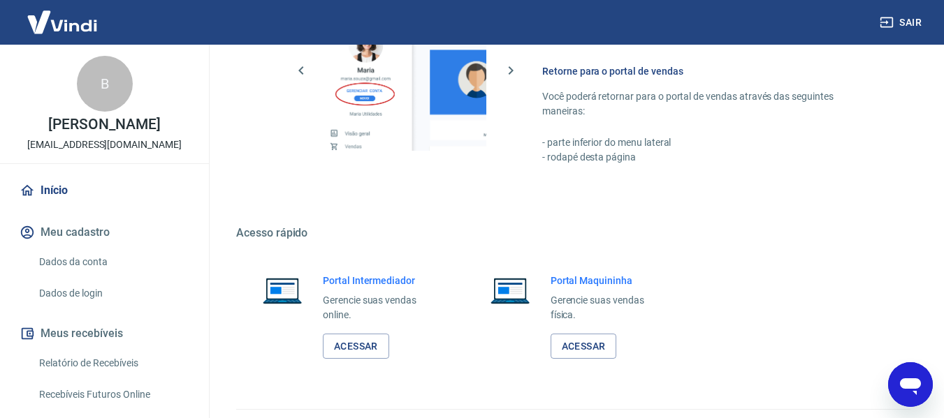
scroll to position [873, 0]
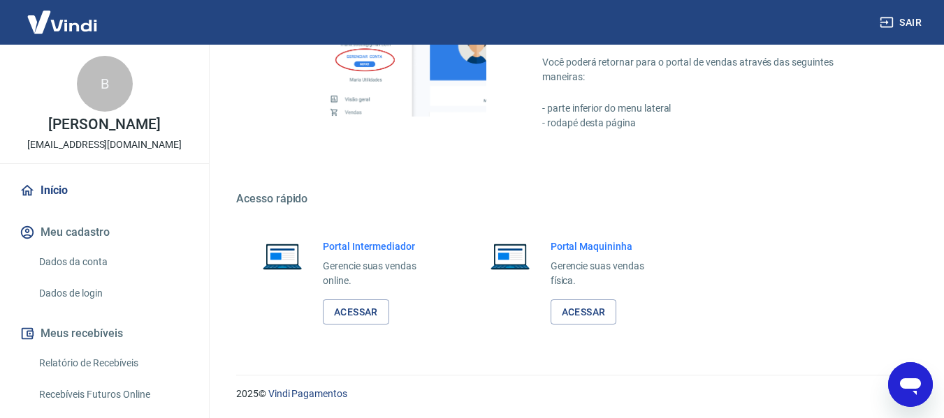
click at [68, 224] on button "Meu cadastro" at bounding box center [104, 232] width 175 height 31
click at [54, 259] on link "Dados da conta" at bounding box center [113, 262] width 159 height 29
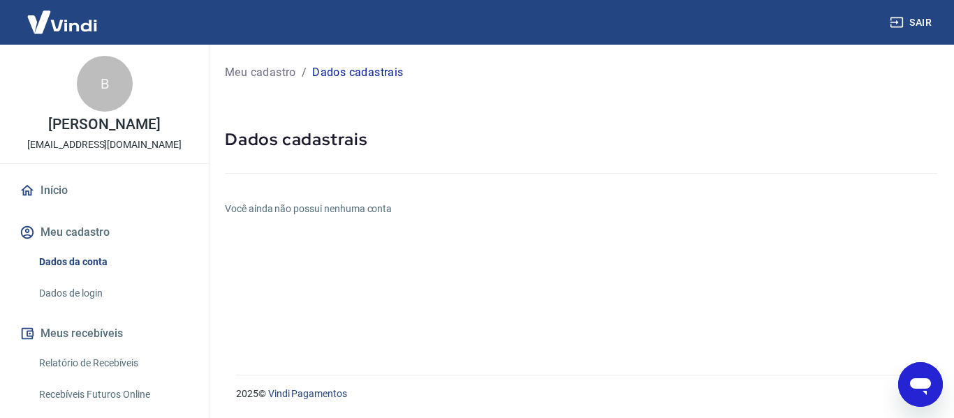
click at [59, 293] on link "Dados de login" at bounding box center [113, 293] width 159 height 29
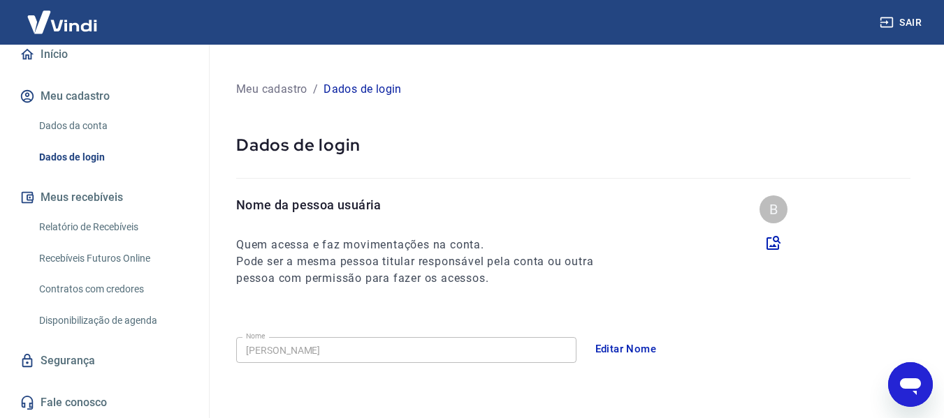
click at [80, 94] on button "Meu cadastro" at bounding box center [104, 96] width 175 height 31
click at [78, 124] on link "Dados da conta" at bounding box center [113, 126] width 159 height 29
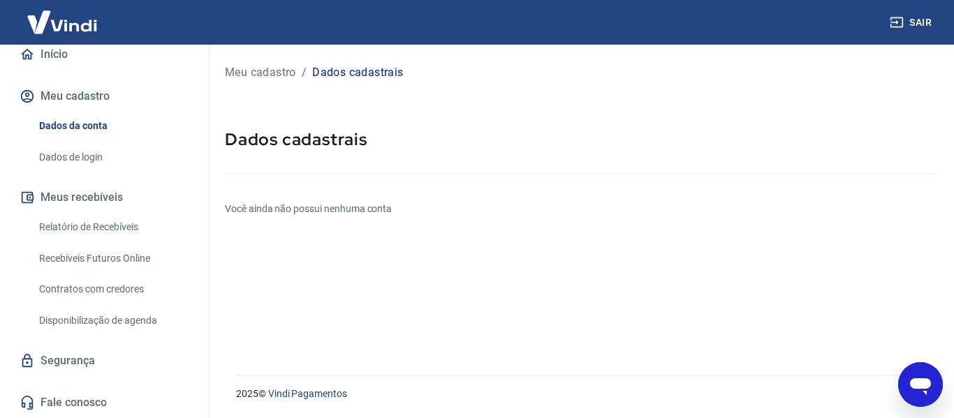
click at [78, 151] on link "Dados de login" at bounding box center [113, 157] width 159 height 29
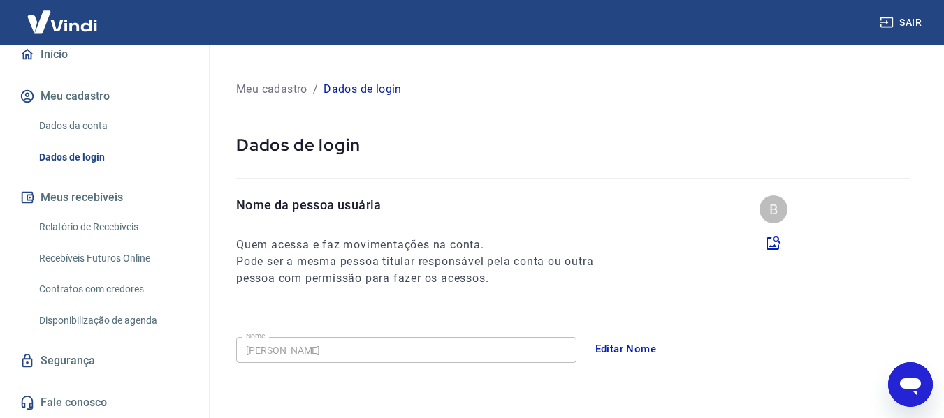
click at [912, 374] on icon "Abrir janela de mensagens" at bounding box center [910, 384] width 25 height 25
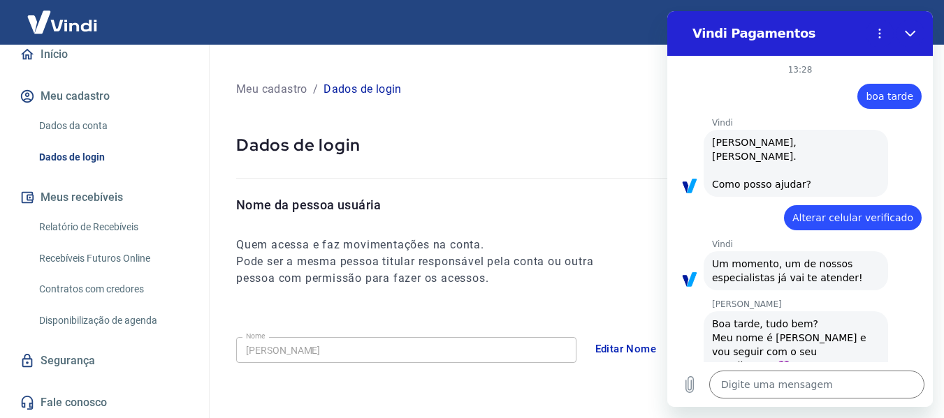
scroll to position [1387, 0]
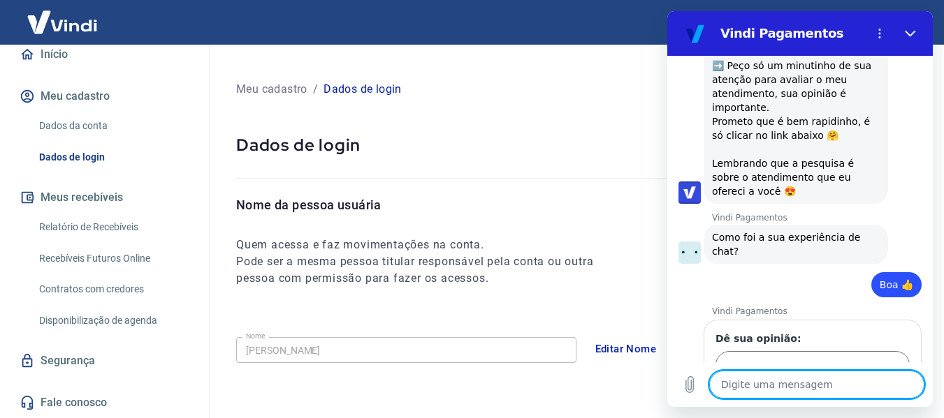
click at [854, 374] on textarea at bounding box center [816, 385] width 215 height 28
type textarea "O"
type textarea "x"
type textarea "Ol"
type textarea "x"
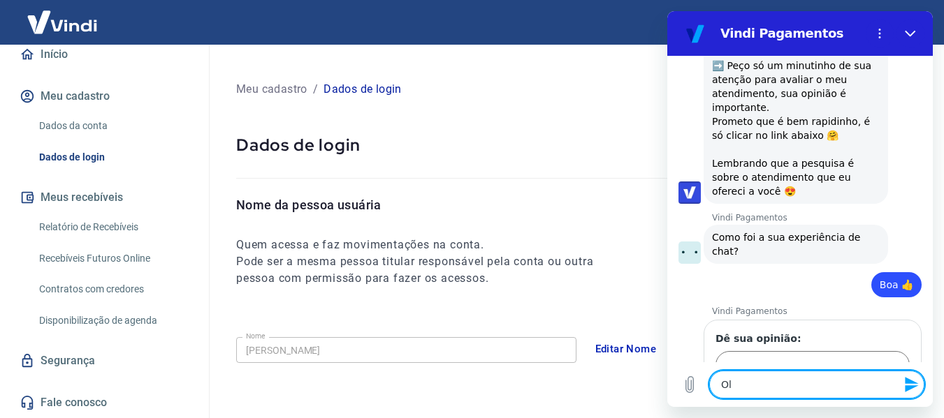
type textarea "Olá"
type textarea "x"
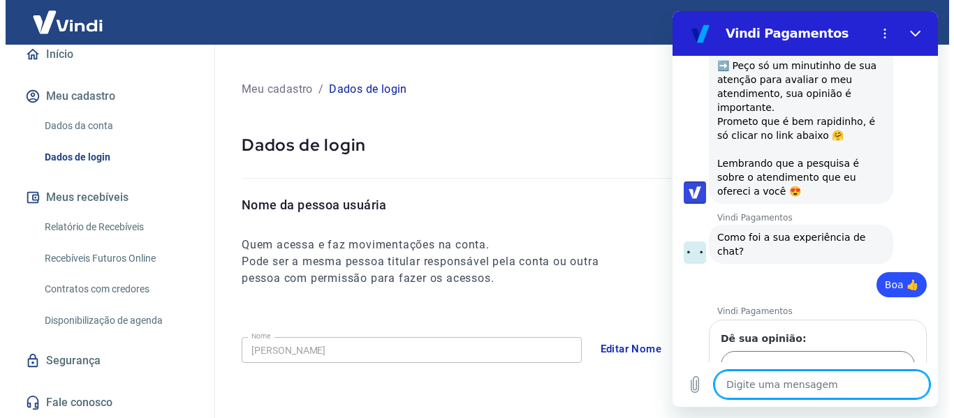
scroll to position [1436, 0]
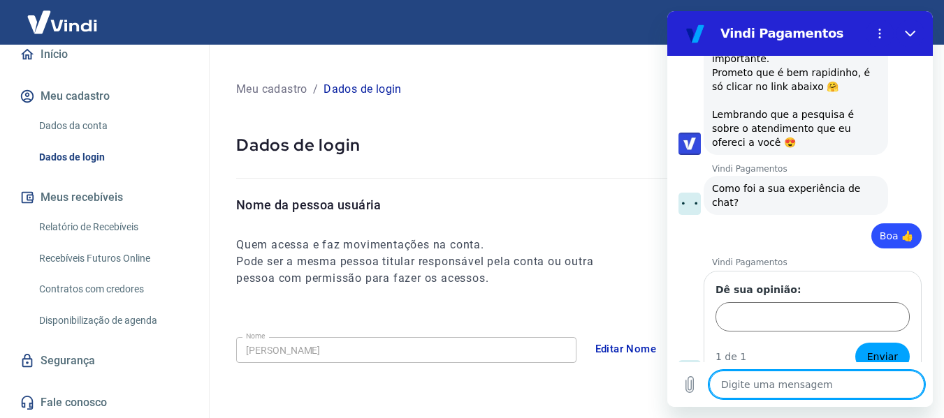
type textarea "x"
click at [73, 224] on link "Relatório de Recebíveis" at bounding box center [113, 227] width 159 height 29
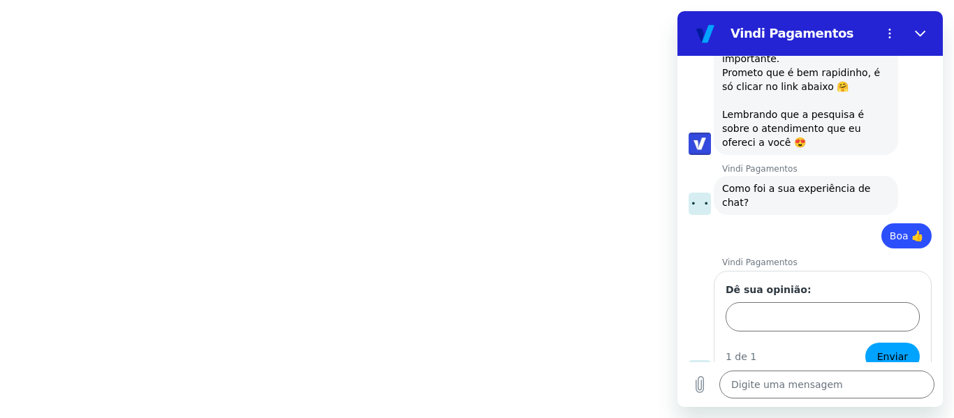
click at [445, 0] on html at bounding box center [477, 0] width 954 height 0
click at [286, 0] on html at bounding box center [477, 0] width 954 height 0
click at [312, 0] on html at bounding box center [477, 0] width 954 height 0
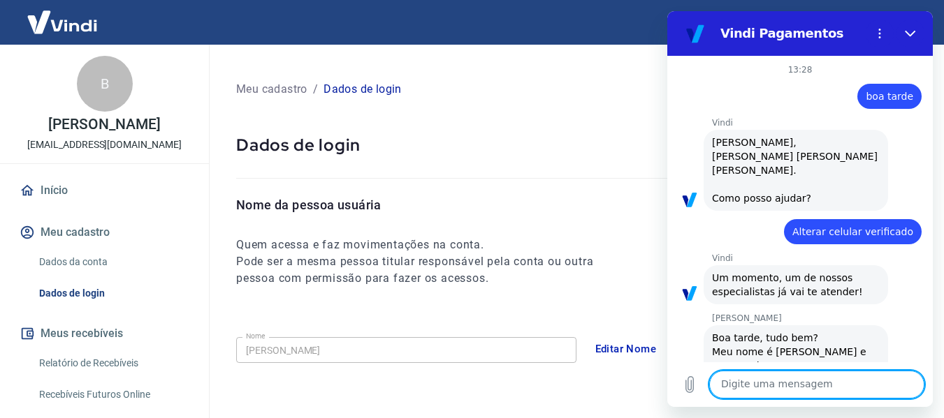
scroll to position [1436, 0]
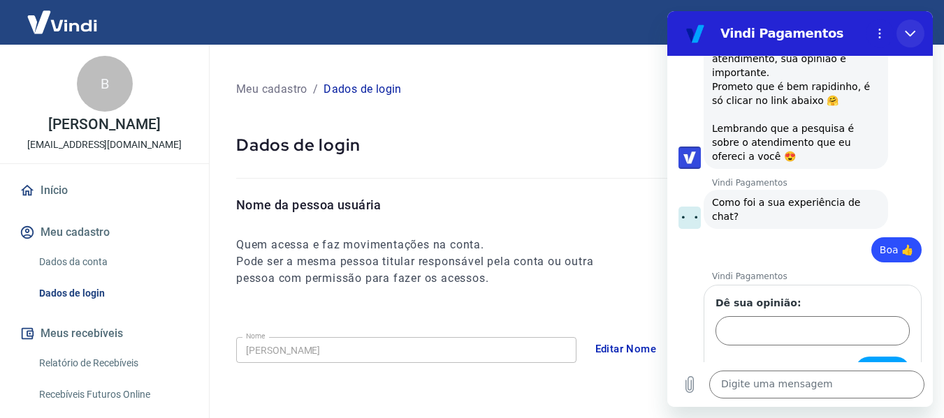
click at [909, 34] on icon "Fechar" at bounding box center [910, 34] width 10 height 6
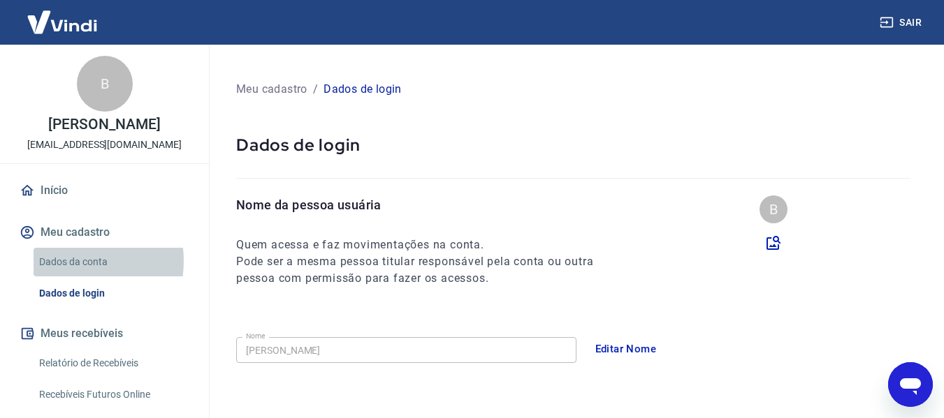
click at [75, 261] on link "Dados da conta" at bounding box center [113, 262] width 159 height 29
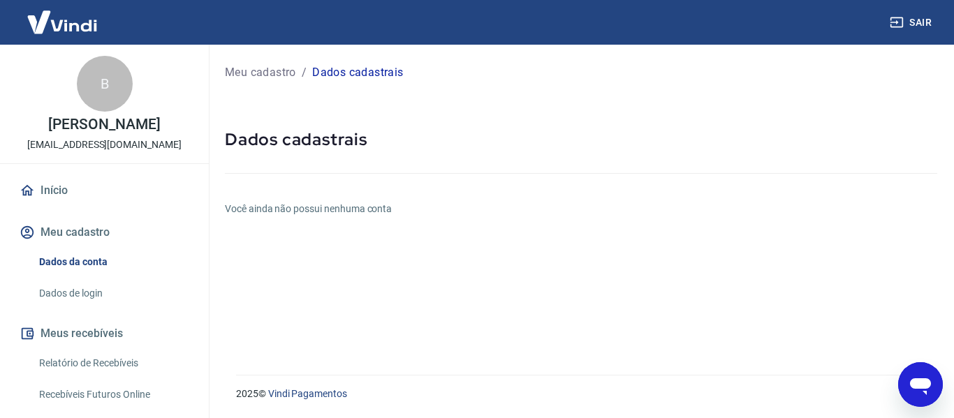
click at [60, 228] on button "Meu cadastro" at bounding box center [104, 232] width 175 height 31
click at [367, 63] on div "Meu cadastro / Dados cadastrais" at bounding box center [581, 72] width 713 height 22
click at [263, 77] on p "Meu cadastro" at bounding box center [260, 72] width 71 height 17
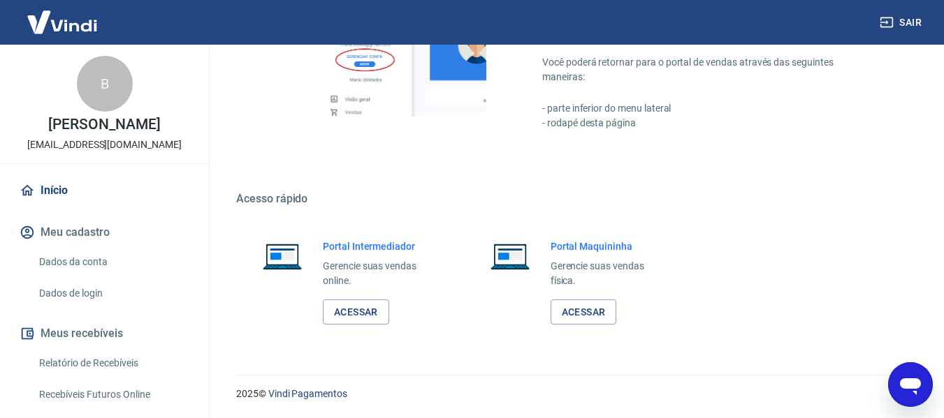
click at [904, 367] on div "Abrir janela de mensagens" at bounding box center [910, 385] width 42 height 42
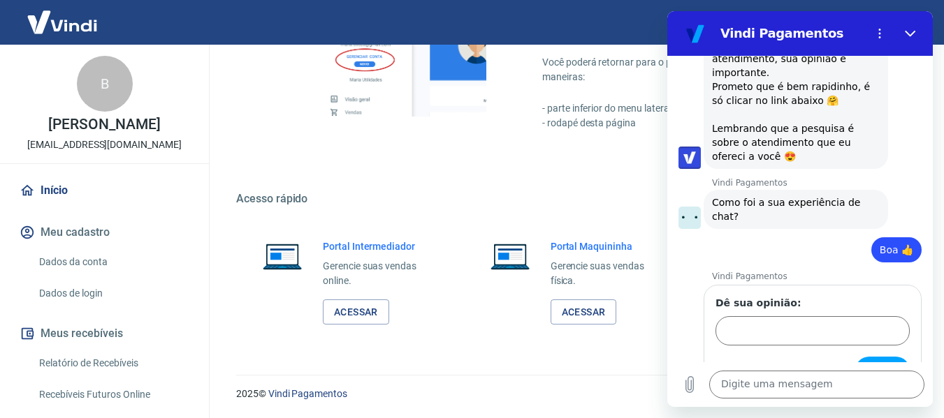
click at [78, 256] on link "Dados da conta" at bounding box center [113, 262] width 159 height 29
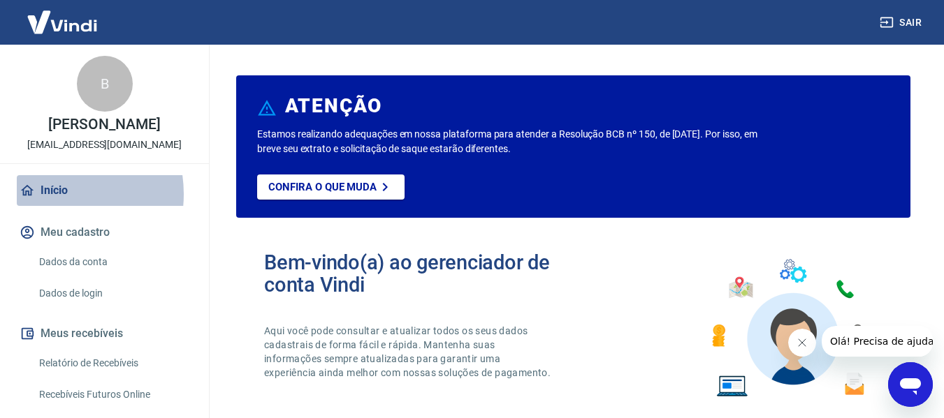
click at [50, 194] on link "Início" at bounding box center [104, 190] width 175 height 31
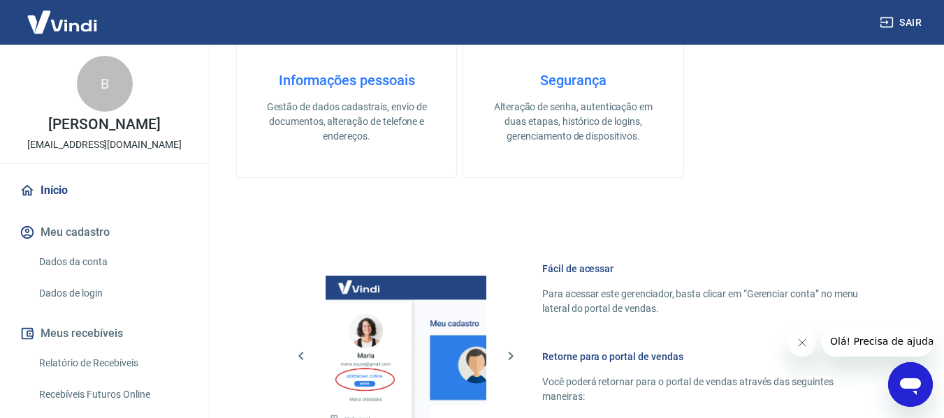
scroll to position [384, 0]
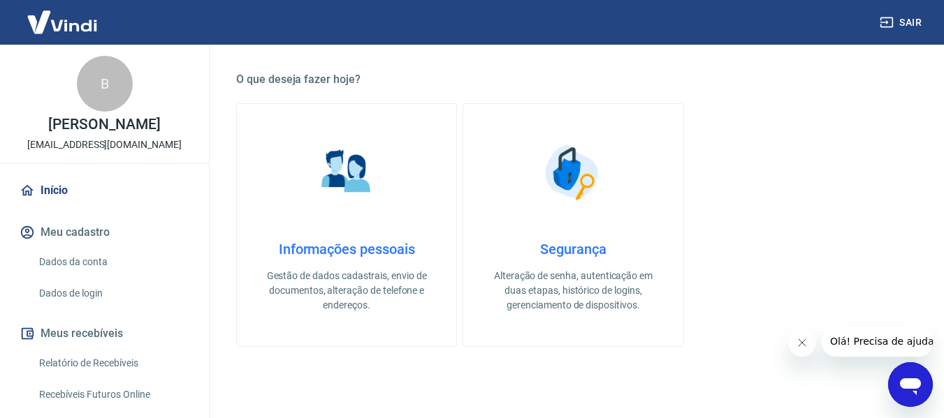
click at [349, 246] on h4 "Informações pessoais" at bounding box center [346, 249] width 175 height 17
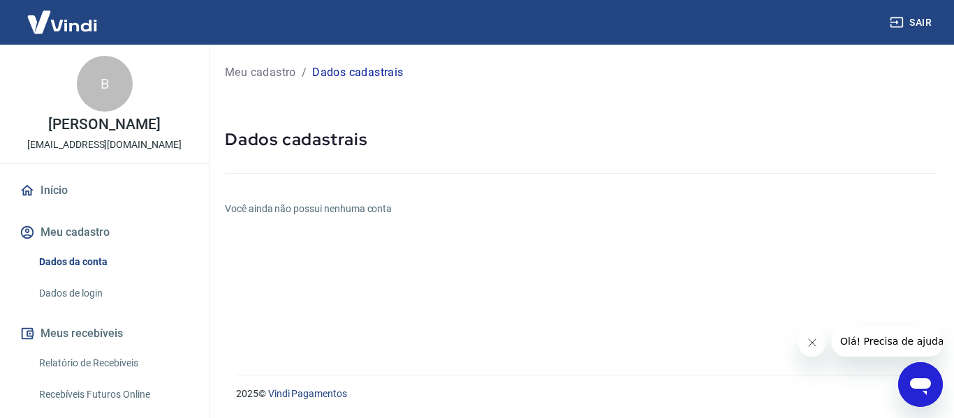
click at [887, 345] on span "Olá! Precisa de ajuda?" at bounding box center [894, 341] width 109 height 11
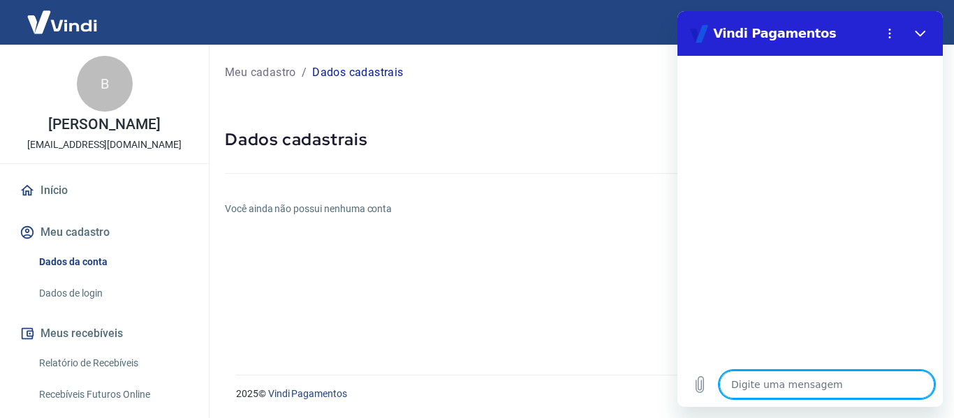
type textarea "O"
type textarea "x"
type textarea "Ol"
type textarea "x"
type textarea "Olá"
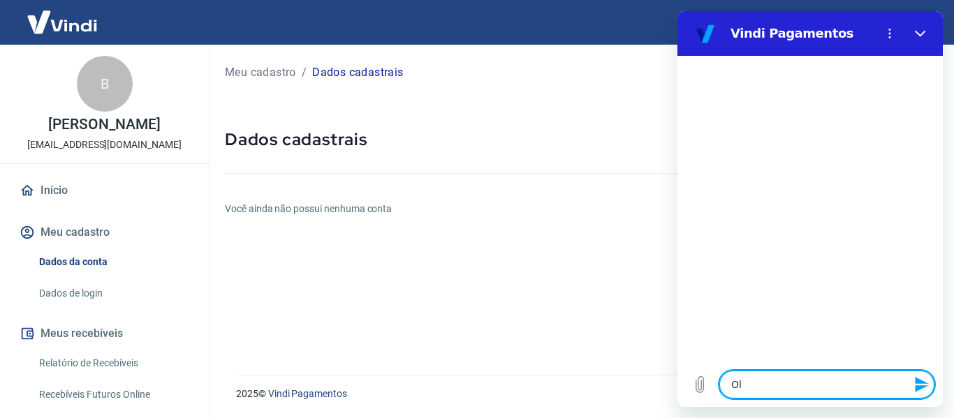
type textarea "x"
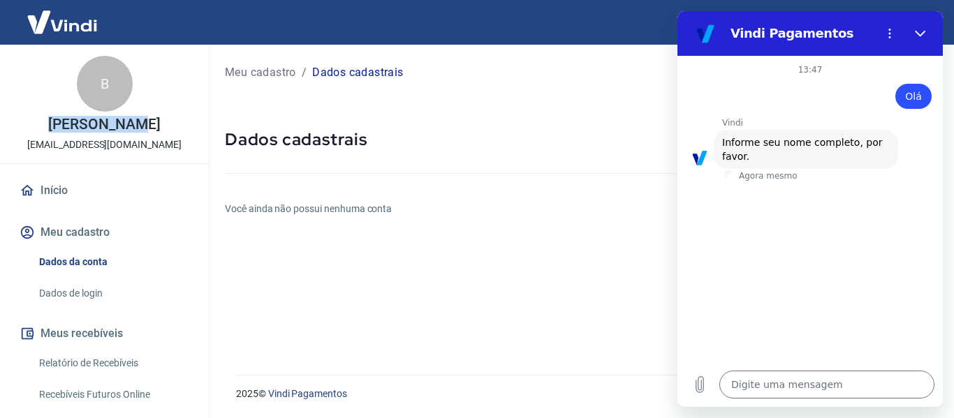
drag, startPoint x: 63, startPoint y: 122, endPoint x: 145, endPoint y: 123, distance: 82.5
click at [145, 123] on div "B [PERSON_NAME] [EMAIL_ADDRESS][DOMAIN_NAME]" at bounding box center [104, 104] width 209 height 119
copy p "[PERSON_NAME]"
click at [746, 381] on textarea at bounding box center [827, 385] width 215 height 28
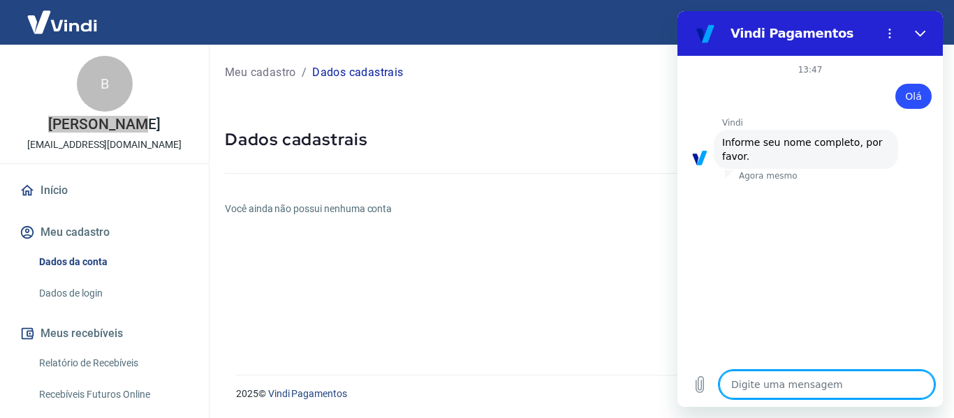
paste textarea "[PERSON_NAME]"
type textarea "[PERSON_NAME]"
type textarea "x"
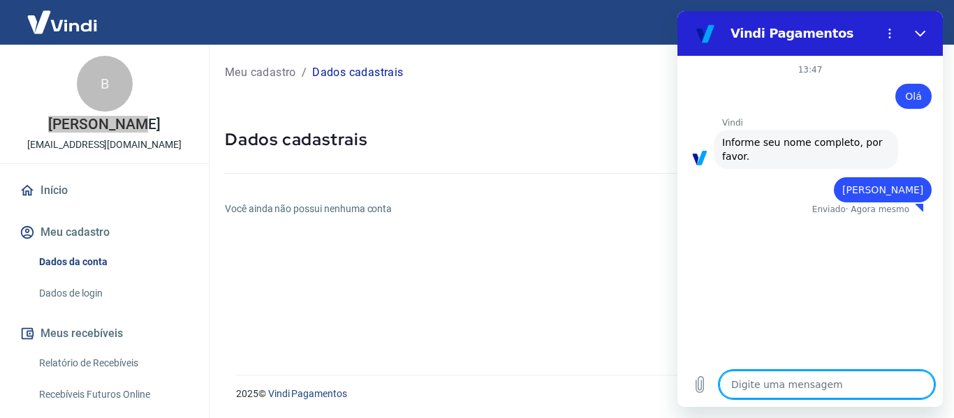
type textarea "x"
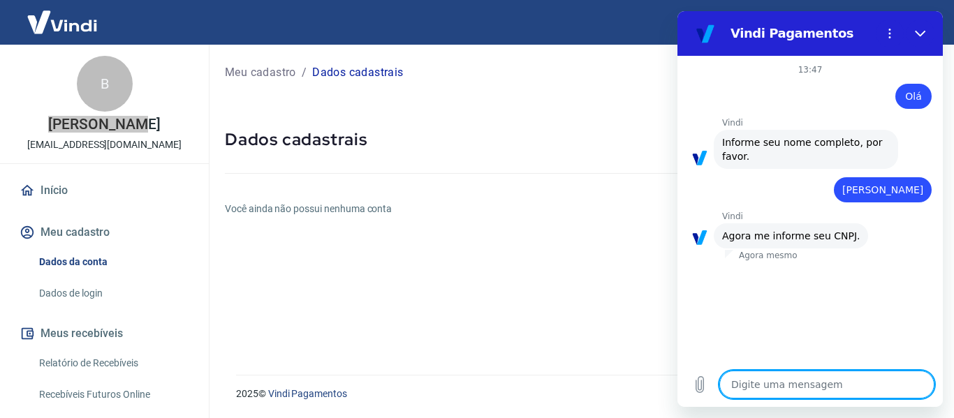
paste textarea "43.189.393/0001-36"
type textarea "43.189.393/0001-36"
type textarea "x"
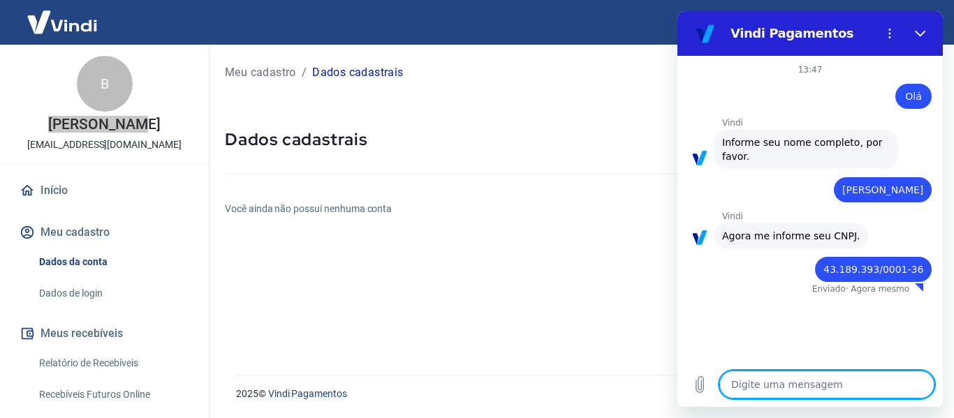
type textarea "x"
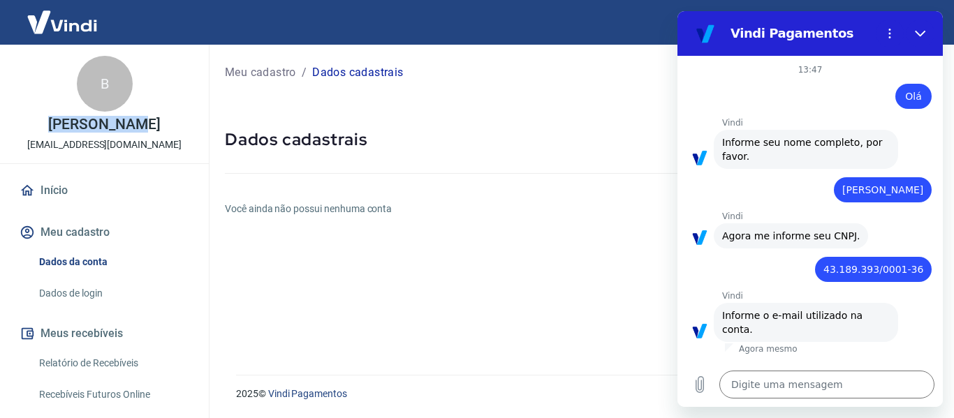
drag, startPoint x: 20, startPoint y: 143, endPoint x: 181, endPoint y: 144, distance: 161.4
click at [181, 144] on div "B [PERSON_NAME] [EMAIL_ADDRESS][DOMAIN_NAME]" at bounding box center [104, 104] width 209 height 119
copy p "[EMAIL_ADDRESS][DOMAIN_NAME]"
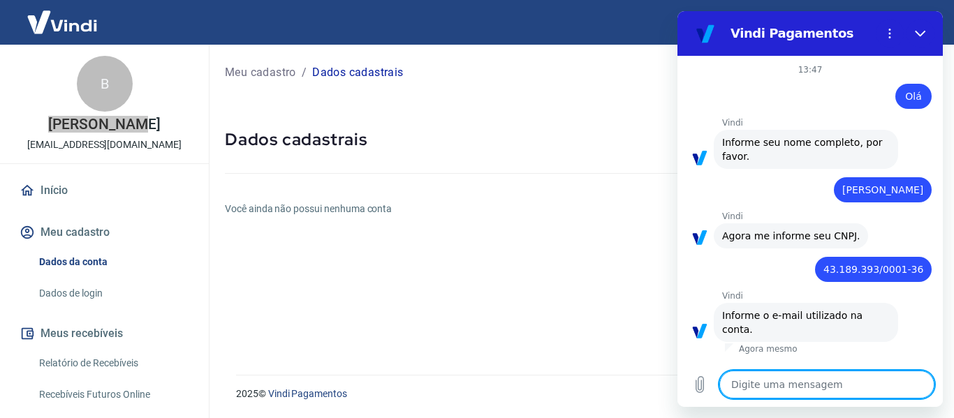
click at [845, 383] on textarea at bounding box center [827, 385] width 215 height 28
paste textarea "[EMAIL_ADDRESS][DOMAIN_NAME]"
type textarea "[EMAIL_ADDRESS][DOMAIN_NAME]"
type textarea "x"
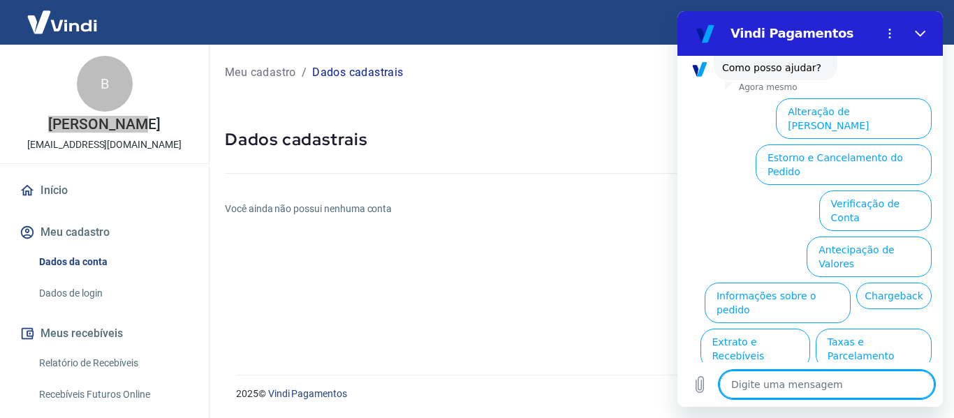
scroll to position [379, 0]
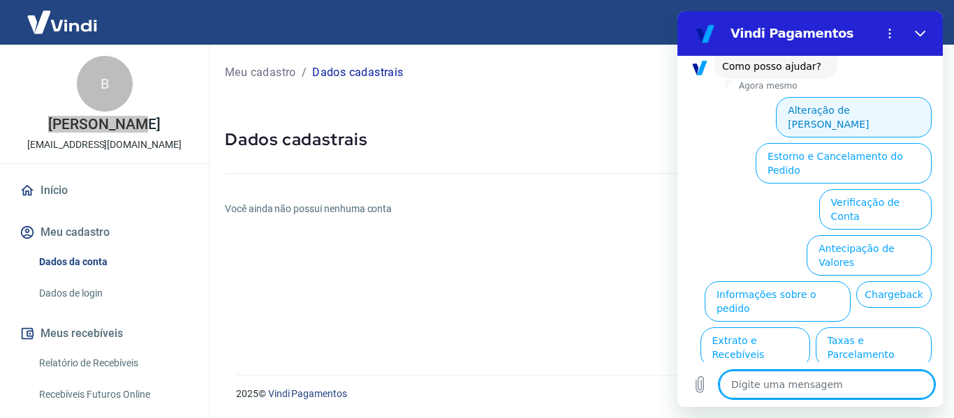
click at [864, 97] on button "Alteração de [PERSON_NAME]" at bounding box center [854, 117] width 156 height 41
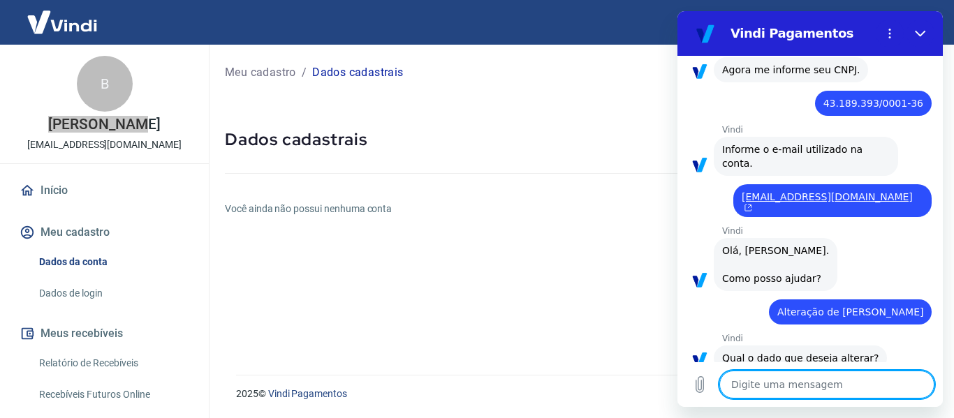
scroll to position [330, 0]
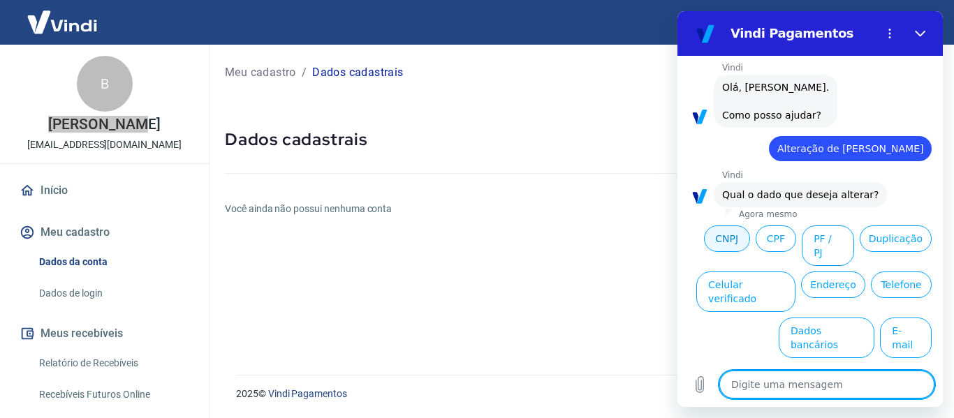
click at [750, 226] on button "CNPJ" at bounding box center [727, 239] width 46 height 27
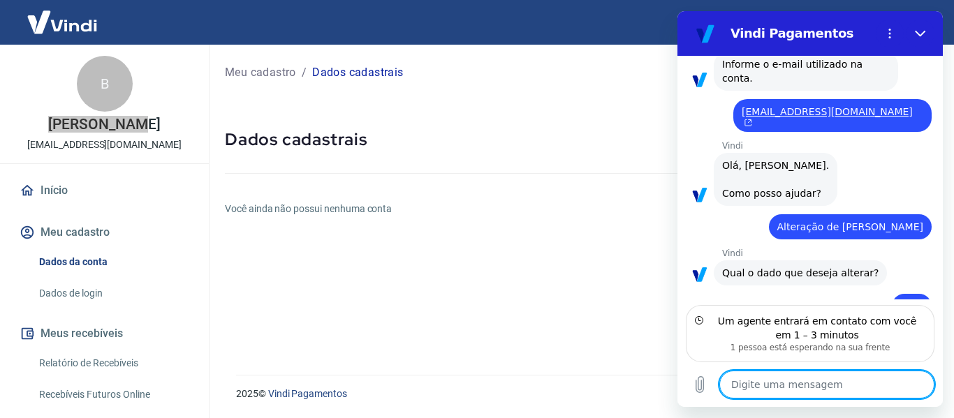
scroll to position [314, 0]
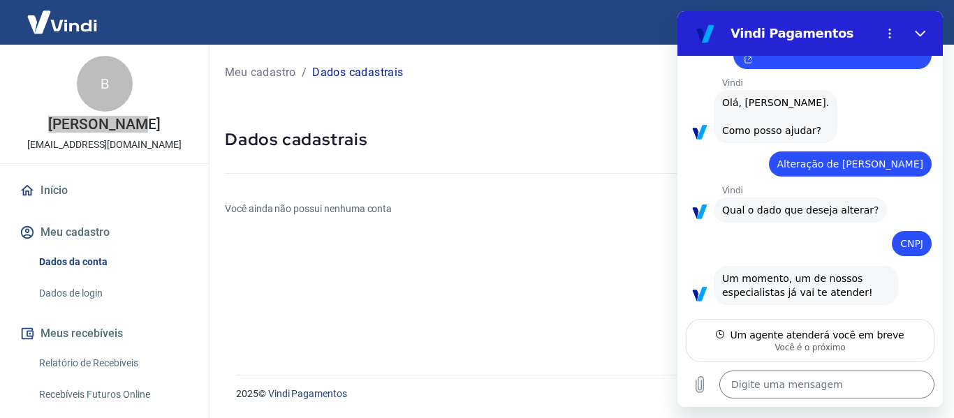
type textarea "x"
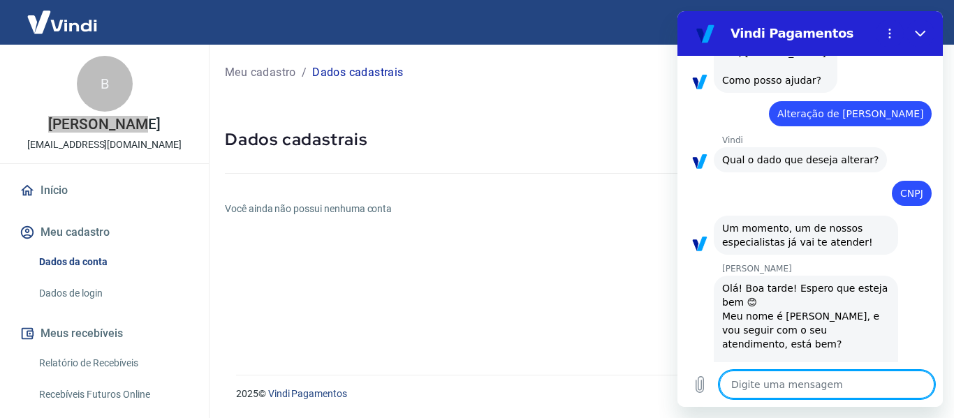
scroll to position [367, 0]
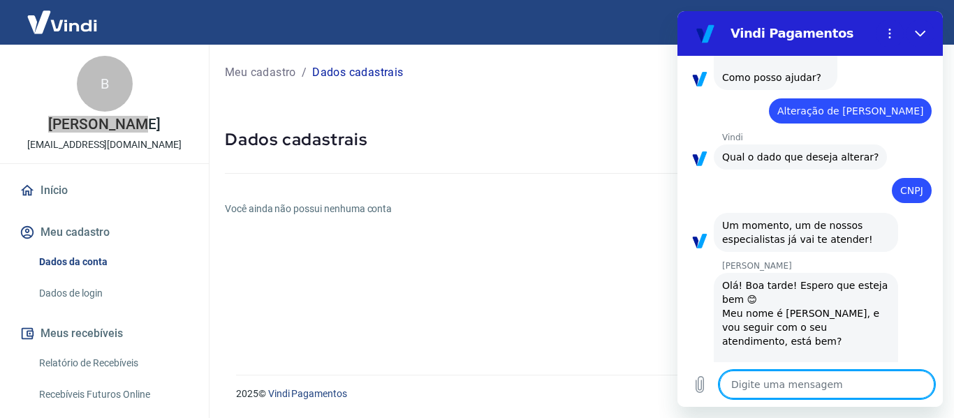
type textarea "O"
type textarea "x"
type textarea "Ol"
type textarea "x"
type textarea "Olá"
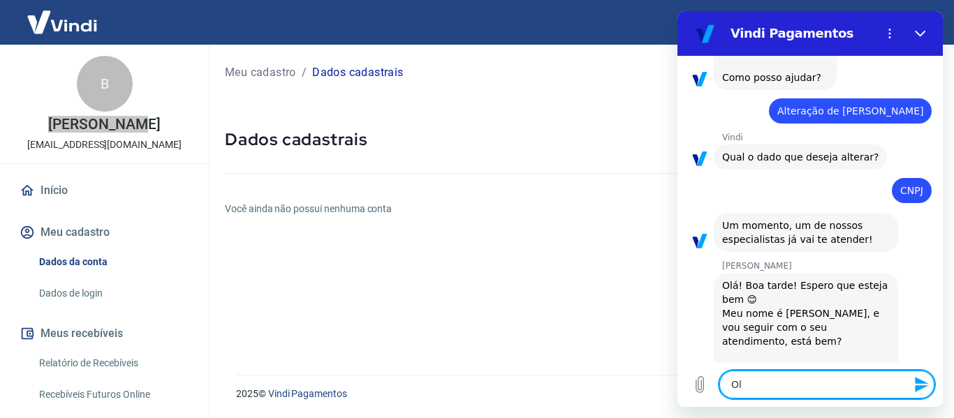
type textarea "x"
type textarea "Olá"
type textarea "x"
type textarea "Olá M"
type textarea "x"
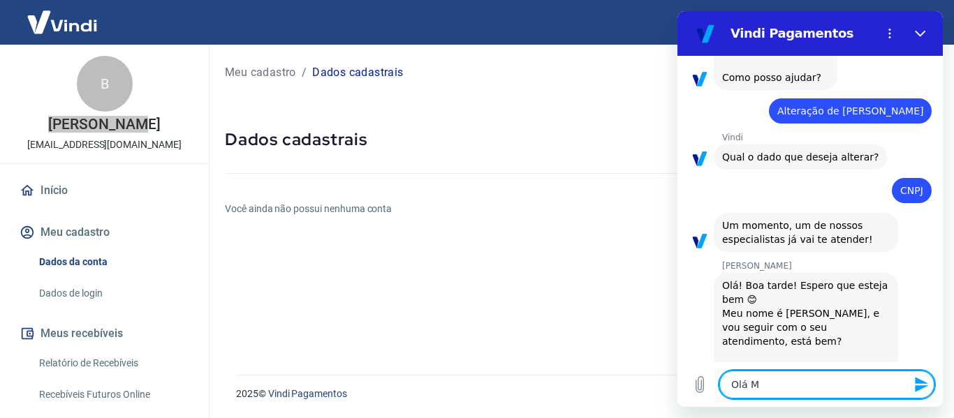
type textarea "Olá Ma"
type textarea "x"
type textarea "Olá Mar"
type textarea "x"
type textarea "[PERSON_NAME]"
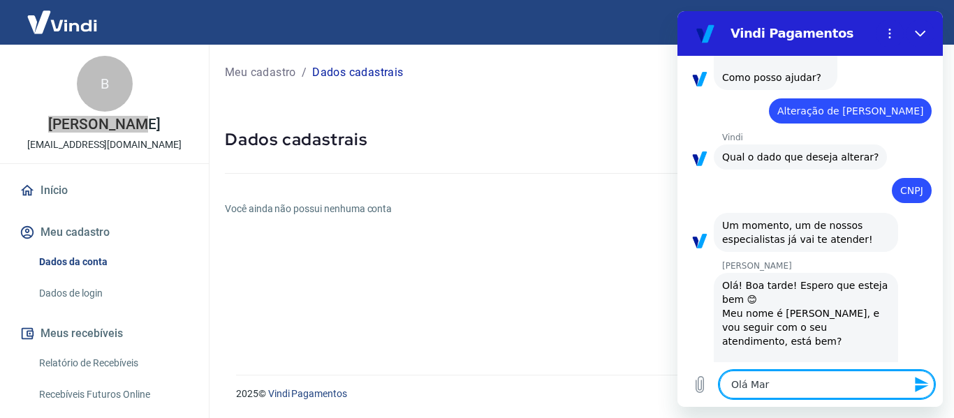
type textarea "x"
type textarea "[PERSON_NAME]"
type textarea "x"
type textarea "[PERSON_NAME]"
type textarea "x"
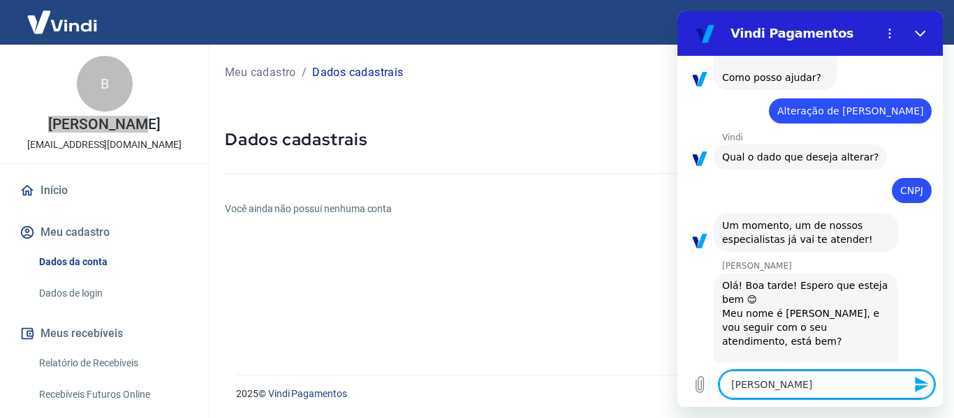
type textarea "[PERSON_NAME]"
type textarea "x"
type textarea "[PERSON_NAME],"
type textarea "x"
type textarea "[PERSON_NAME],"
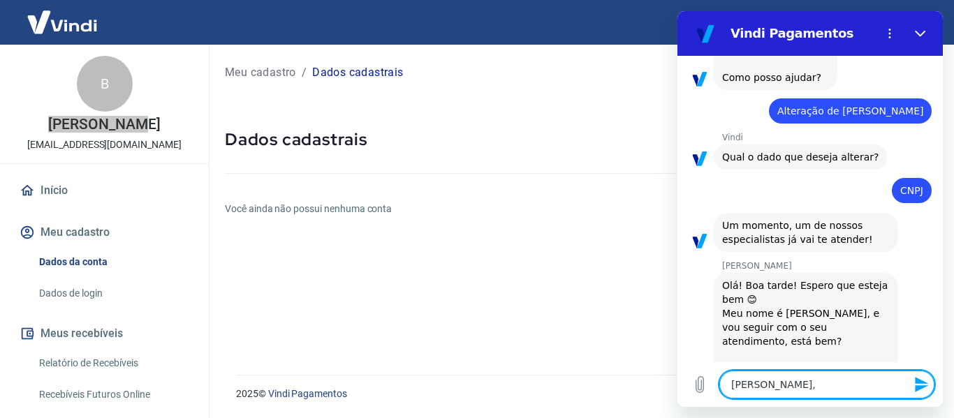
type textarea "x"
type textarea "[PERSON_NAME], t"
type textarea "x"
type textarea "[PERSON_NAME], tu"
type textarea "x"
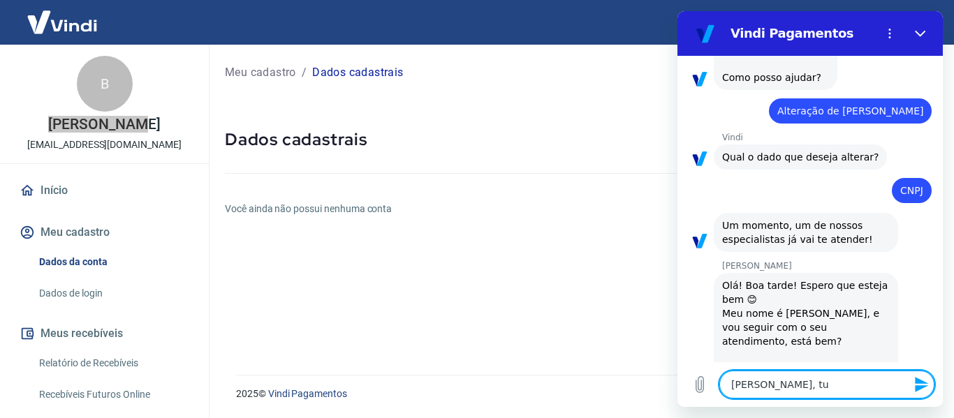
type textarea "[PERSON_NAME], tud"
type textarea "x"
type textarea "[PERSON_NAME], tudo"
type textarea "x"
type textarea "[PERSON_NAME], tudo"
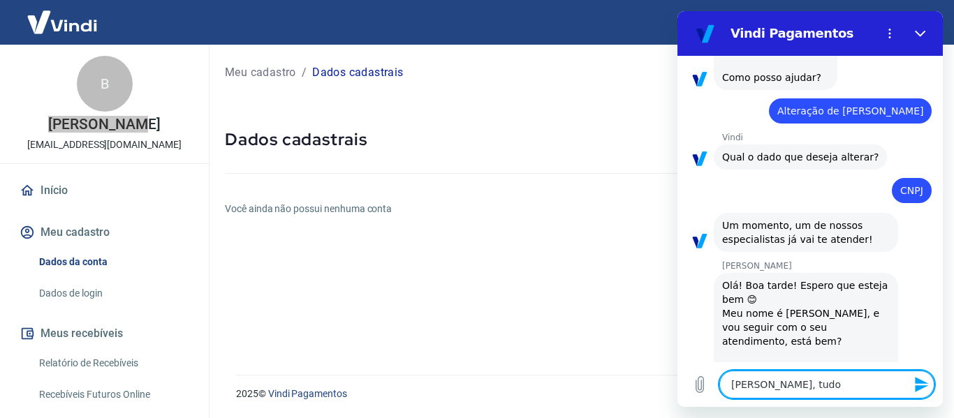
type textarea "x"
type textarea "[PERSON_NAME], tudo b"
type textarea "x"
type textarea "[PERSON_NAME], tudo be"
type textarea "x"
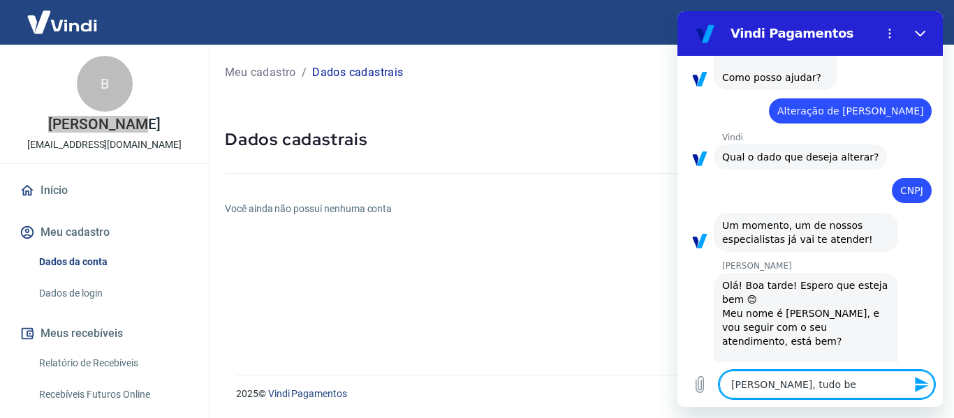
type textarea "[PERSON_NAME], tudo bem"
type textarea "x"
type textarea "[PERSON_NAME], tudo bem?"
type textarea "x"
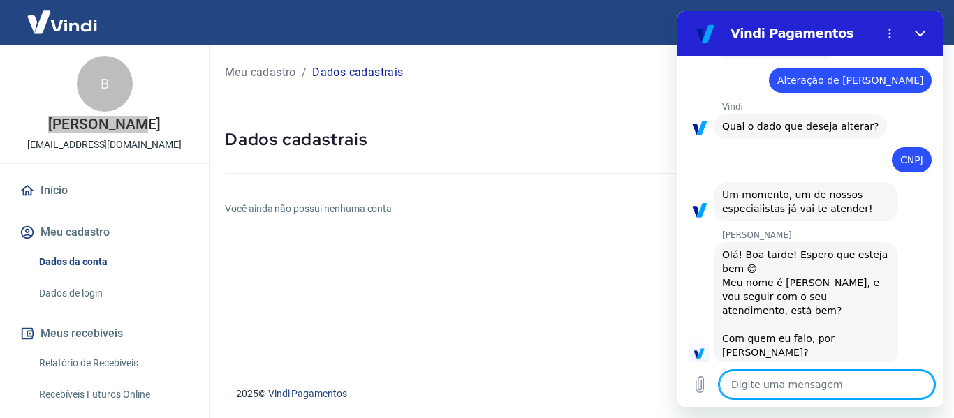
type textarea "x"
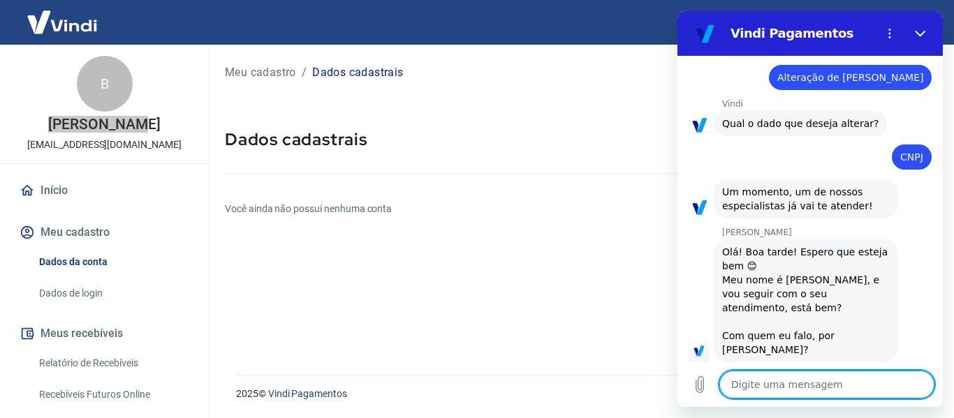
type textarea "n"
type textarea "x"
type textarea "nó"
type textarea "x"
type textarea "nós"
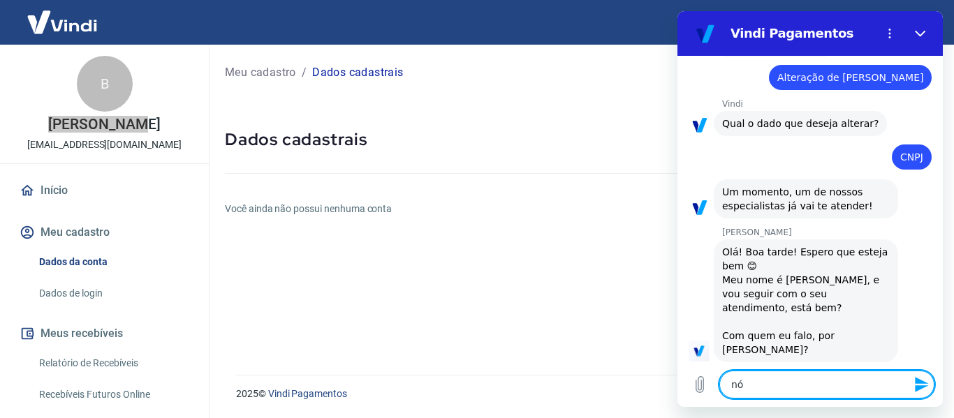
type textarea "x"
type textarea "nós"
type textarea "x"
type textarea "nós t"
type textarea "x"
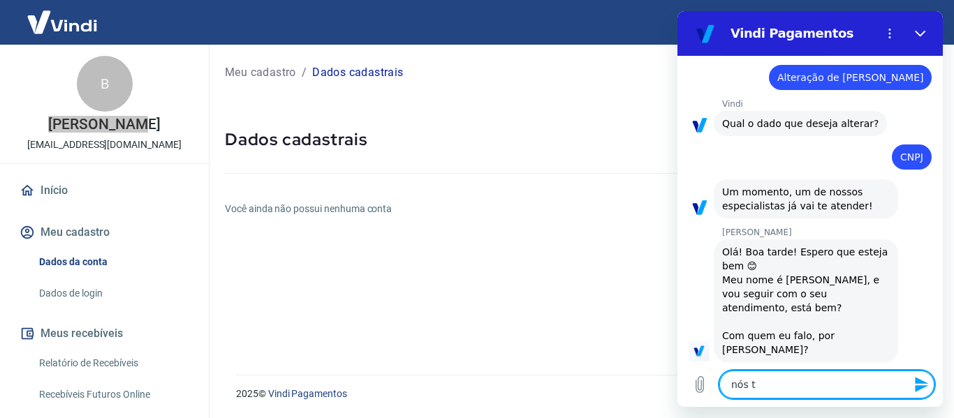
type textarea "nós te"
type textarea "x"
type textarea "nós ten"
type textarea "x"
type textarea "nós tent"
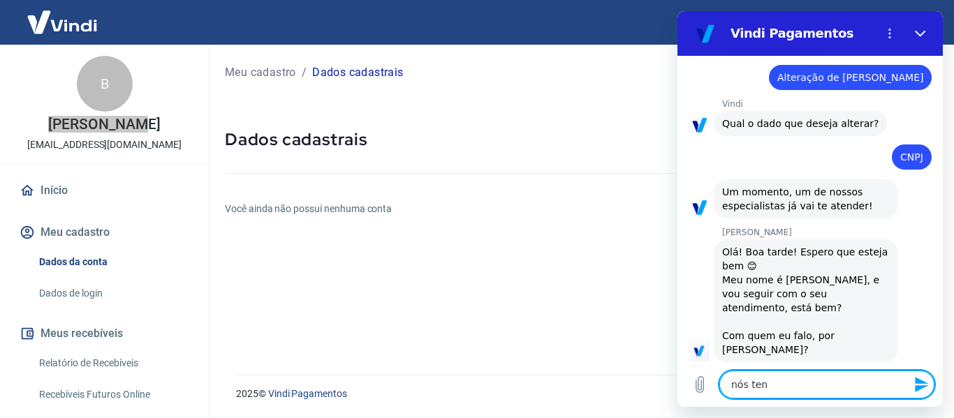
type textarea "x"
type textarea "nós tenta"
type textarea "x"
type textarea "nós tentam"
type textarea "x"
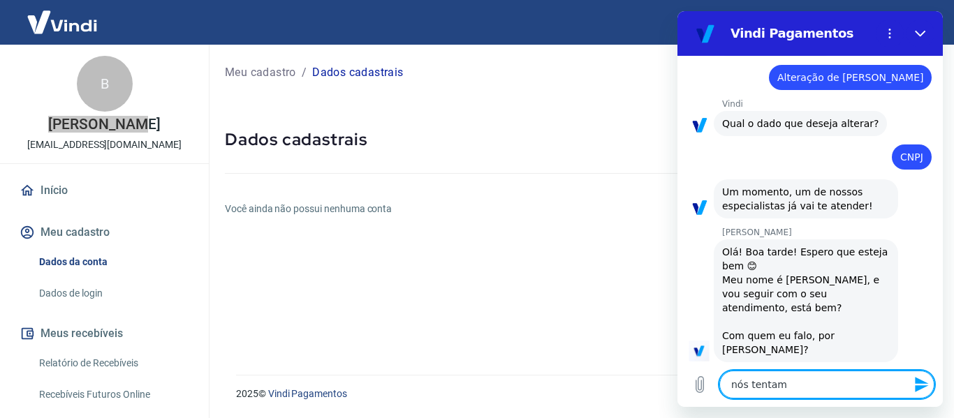
type textarea "nós tentamo"
type textarea "x"
type textarea "nós tentamos"
type textarea "x"
type textarea "nós tentamos"
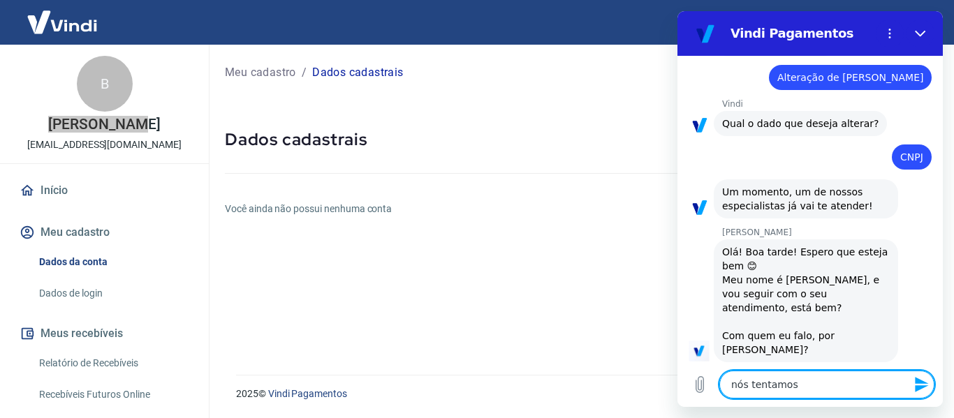
type textarea "x"
type textarea "nós tentamos"
type textarea "x"
type textarea "nós tentamo"
type textarea "x"
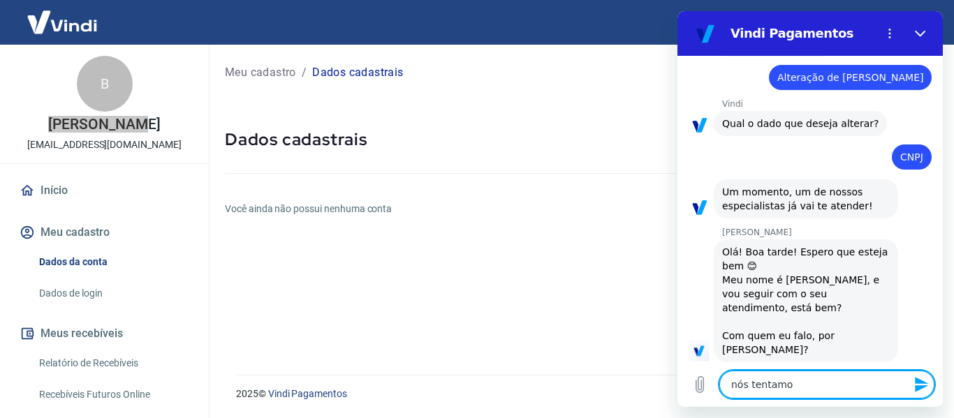
type textarea "nós tentam"
type textarea "x"
type textarea "nós tenta"
type textarea "x"
type textarea "nós tent"
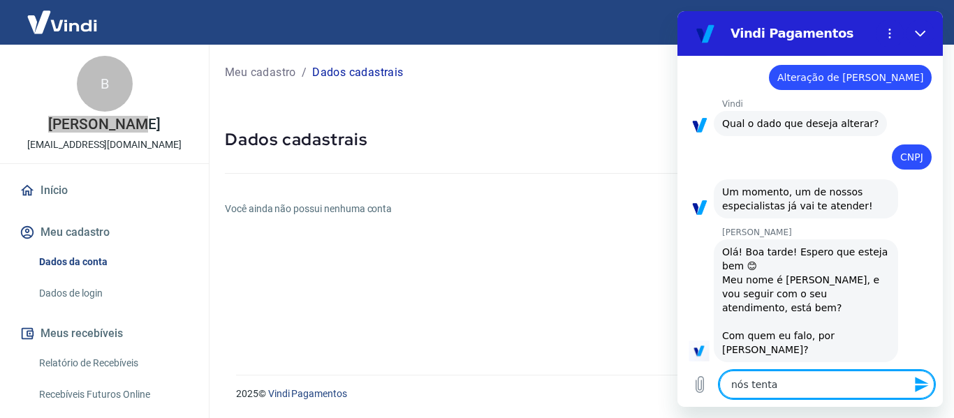
type textarea "x"
type textarea "nós ten"
type textarea "x"
type textarea "nós te"
type textarea "x"
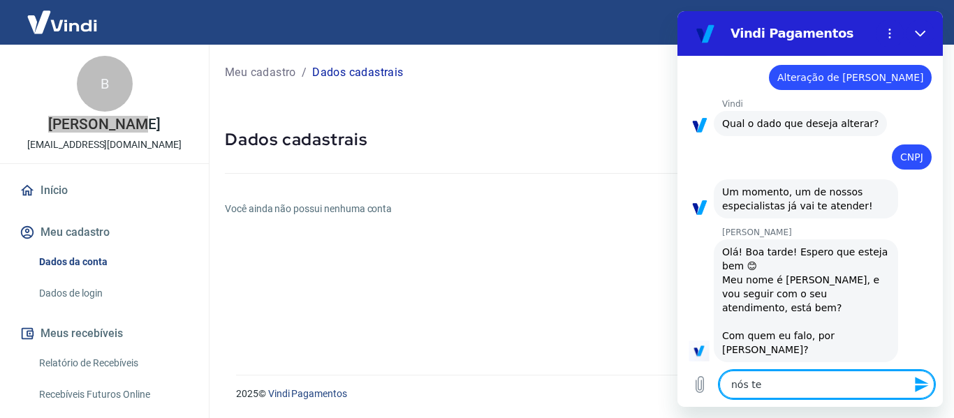
type textarea "nós t"
type textarea "x"
type textarea "nós"
type textarea "x"
type textarea "nós"
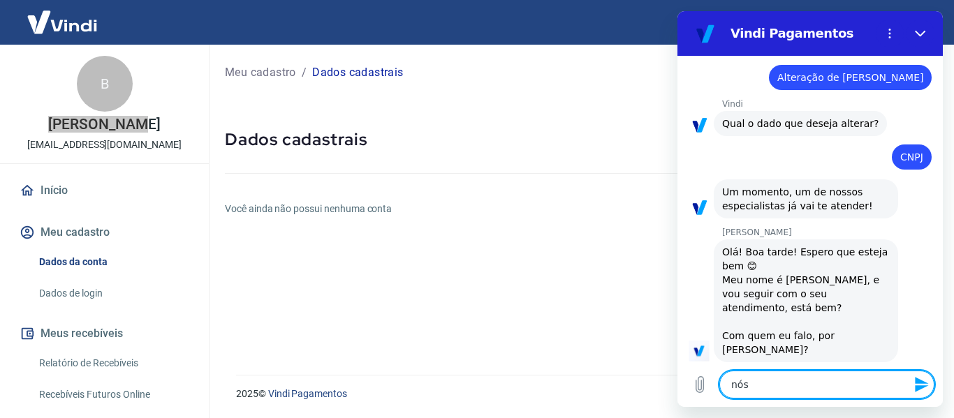
type textarea "x"
type textarea "nó"
type textarea "x"
type textarea "n"
type textarea "x"
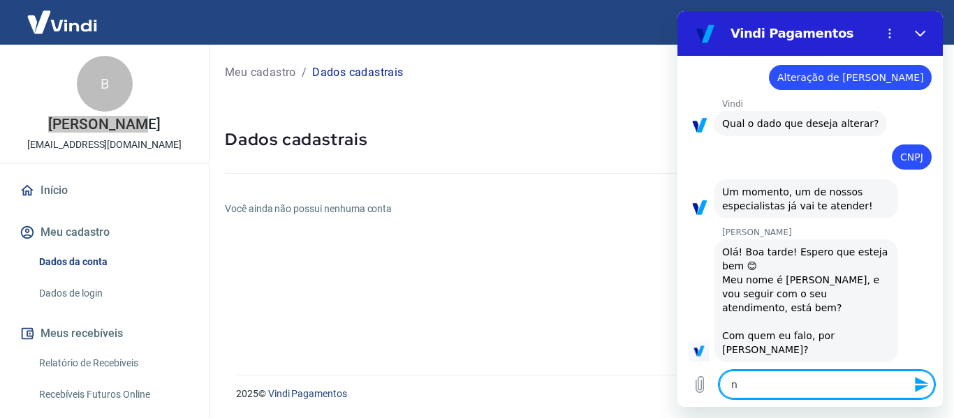
type textarea "x"
type textarea "t"
type textarea "x"
type textarea "te"
type textarea "x"
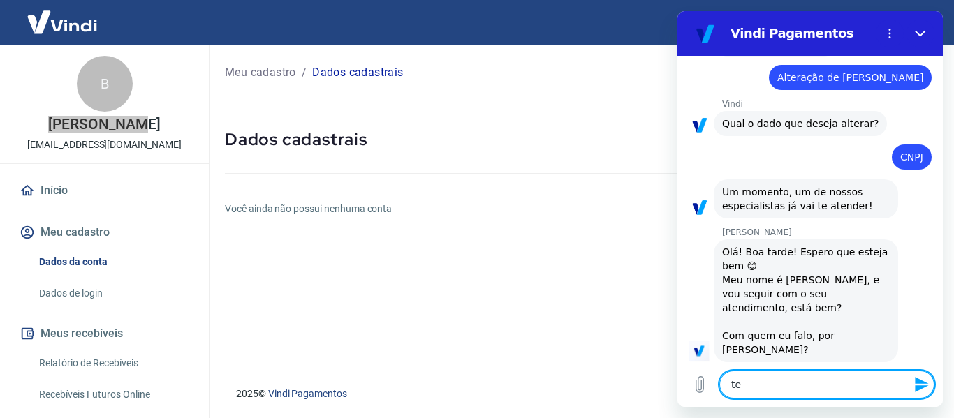
type textarea "ten"
type textarea "x"
type textarea "tent"
type textarea "x"
type textarea "tenta"
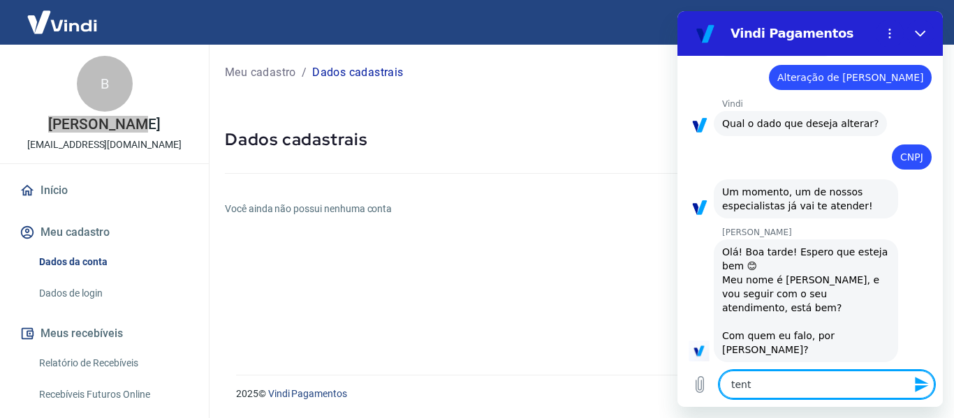
type textarea "x"
type textarea "tentam"
type textarea "x"
type textarea "tentamo"
type textarea "x"
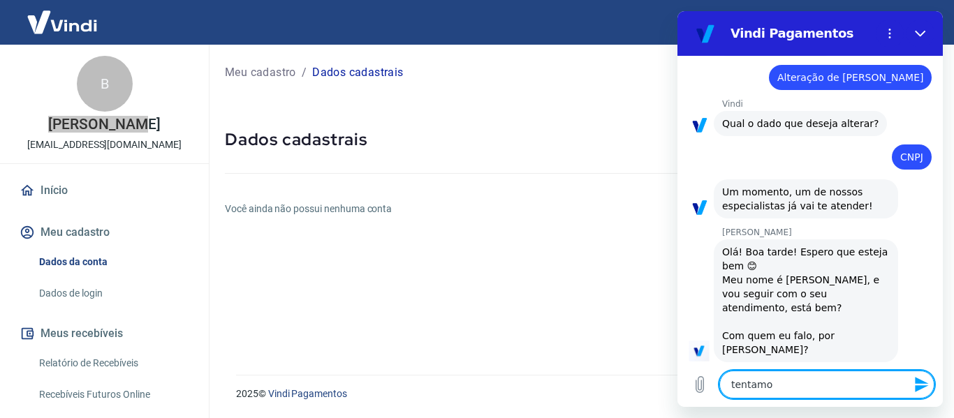
type textarea "tentamos"
type textarea "x"
type textarea "tentamos"
type textarea "x"
type textarea "tentamos a"
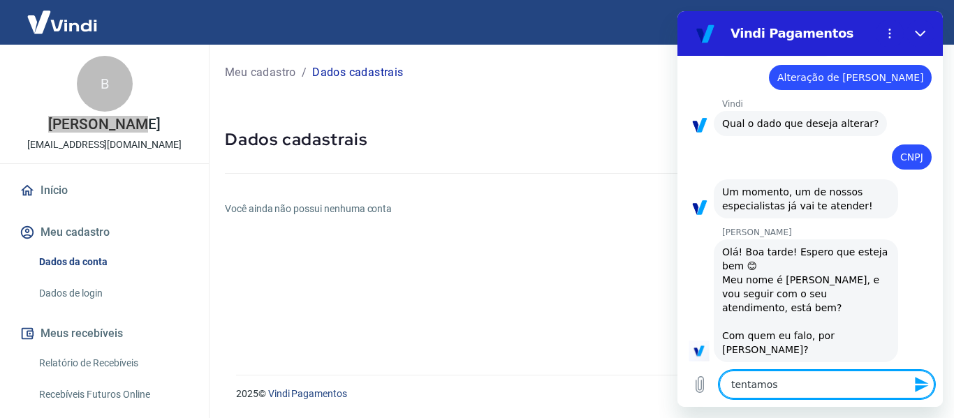
type textarea "x"
type textarea "tentamos aq"
type textarea "x"
type textarea "tentamos aqu"
type textarea "x"
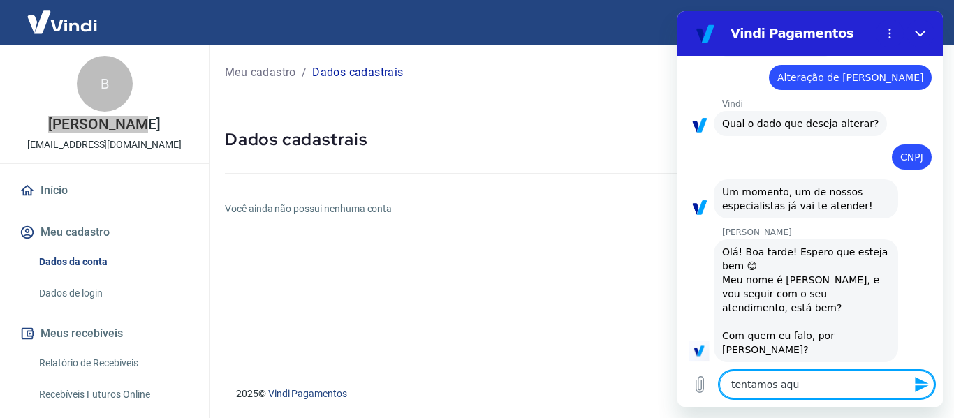
type textarea "tentamos aqui"
type textarea "x"
type textarea "tentamos aqui"
type textarea "x"
type textarea "tentamos aqui n"
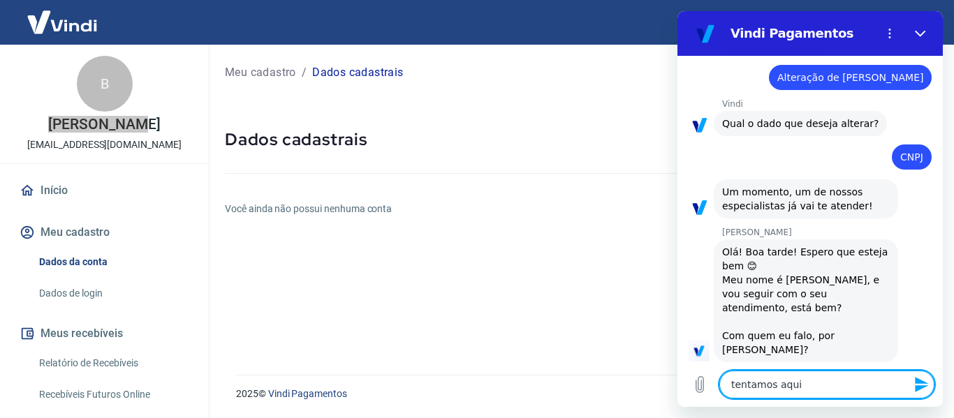
type textarea "x"
type textarea "tentamos aqui na"
type textarea "x"
type textarea "tentamos aqui na"
type textarea "x"
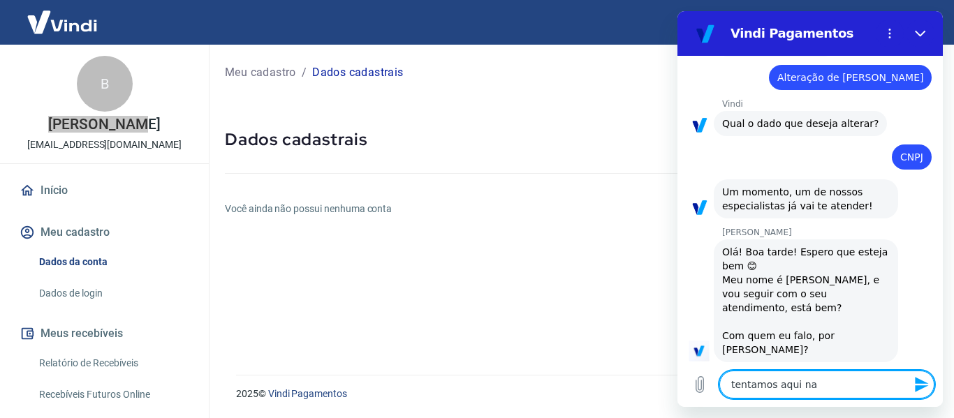
type textarea "tentamos aqui na e"
type textarea "x"
type textarea "tentamos aqui na em"
type textarea "x"
type textarea "tentamos aqui na emp"
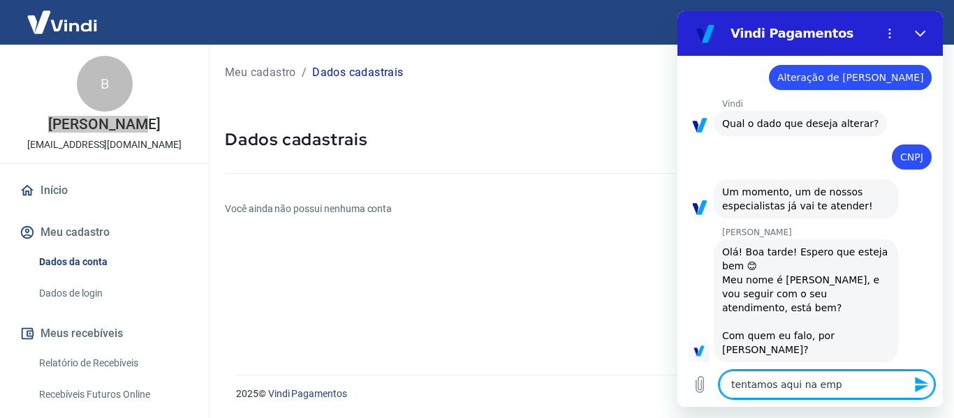
type textarea "x"
type textarea "tentamos aqui na empr"
type textarea "x"
type textarea "tentamos aqui na empre"
type textarea "x"
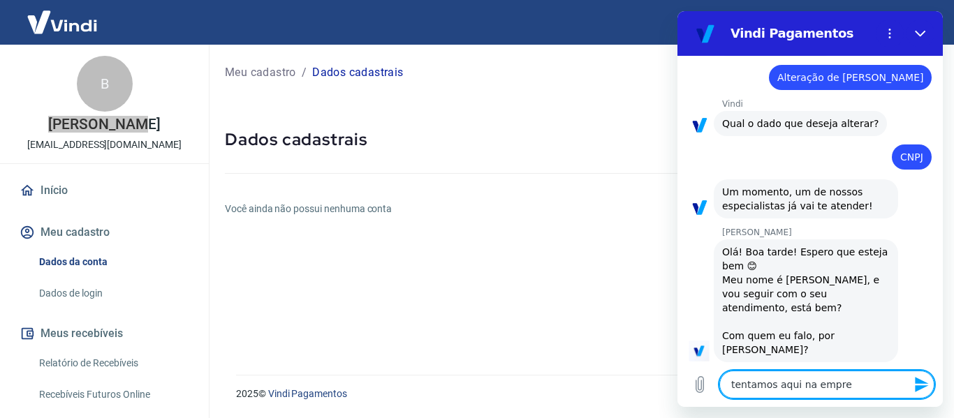
type textarea "tentamos aqui na empres"
type textarea "x"
type textarea "tentamos aqui na empresa"
type textarea "x"
type textarea "tentamos aqui na empresa"
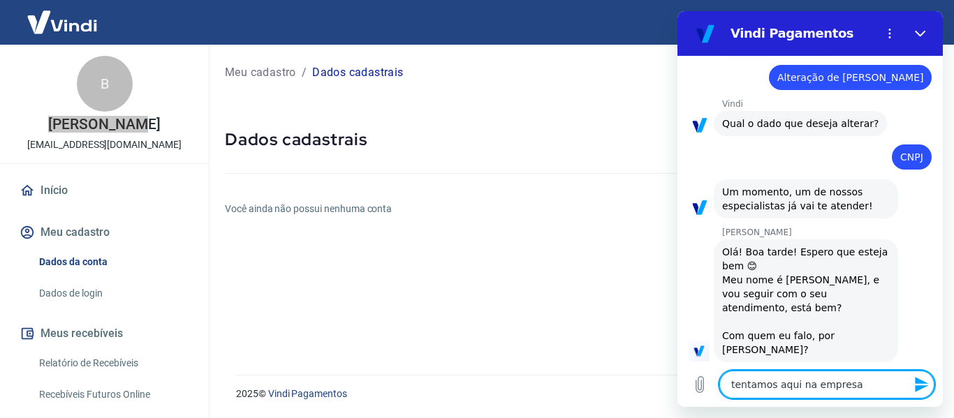
type textarea "x"
type textarea "tentamos aqui na empresa v"
type textarea "x"
type textarea "tentamos aqui na empresa vi"
type textarea "x"
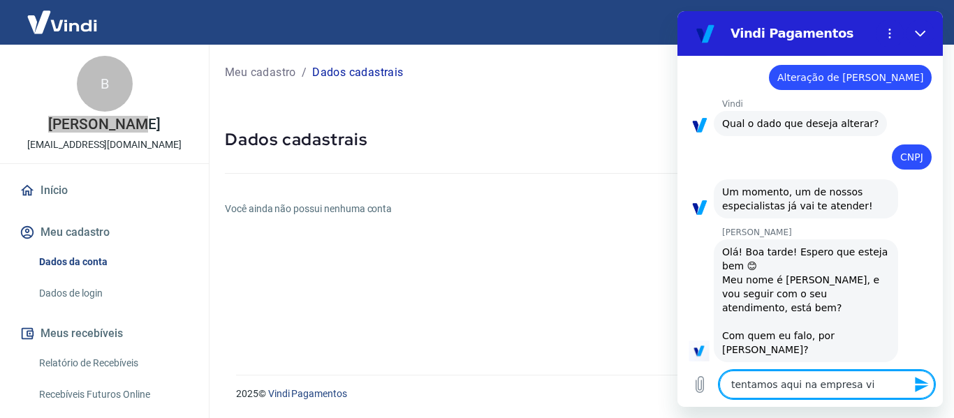
type textarea "tentamos aqui na empresa vin"
type textarea "x"
type textarea "tentamos aqui na empresa vinc"
type textarea "x"
type textarea "tentamos aqui na empresa vincu"
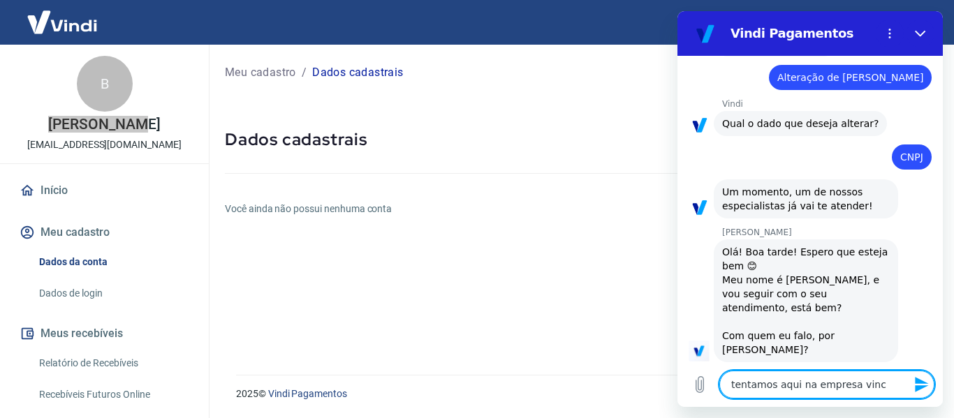
type textarea "x"
type textarea "tentamos aqui na empresa vincul"
type textarea "x"
type textarea "tentamos aqui na empresa vincula"
type textarea "x"
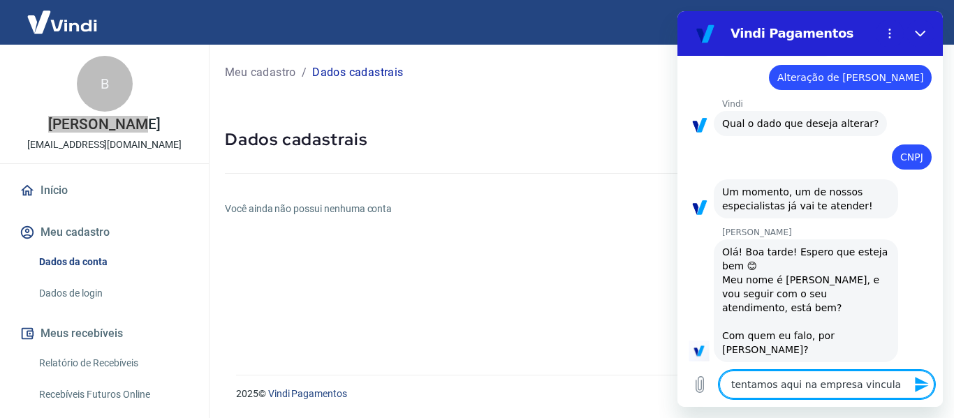
type textarea "tentamos aqui na empresa vincular"
type textarea "x"
type textarea "tentamos aqui na empresa vincular"
type textarea "x"
type textarea "tentamos aqui na empresa vincular o"
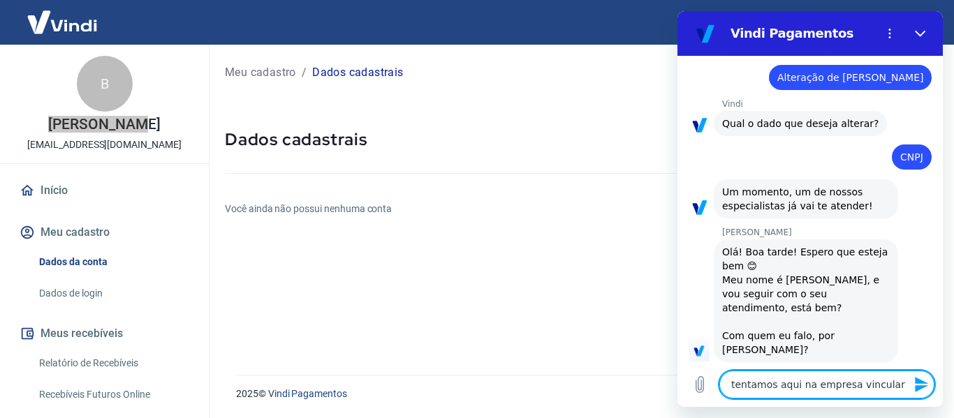
type textarea "x"
type textarea "tentamos aqui na empresa vincular o"
type textarea "x"
type textarea "tentamos aqui na empresa vincular o C"
type textarea "x"
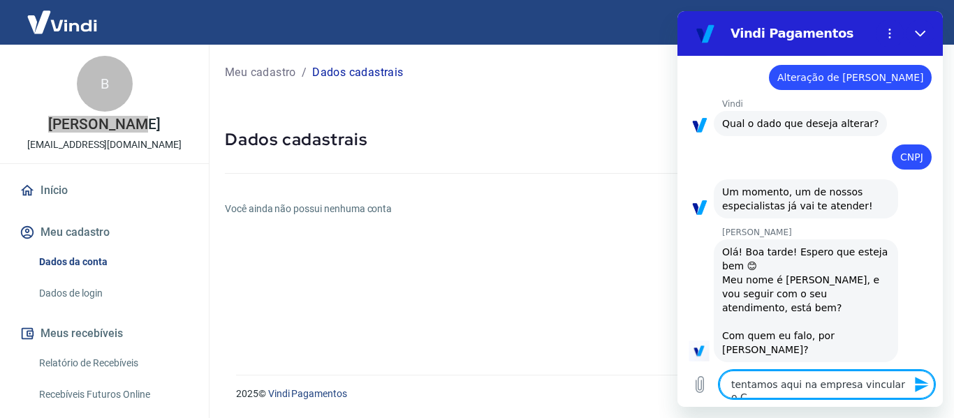
type textarea "tentamos aqui na empresa vincular o CN"
type textarea "x"
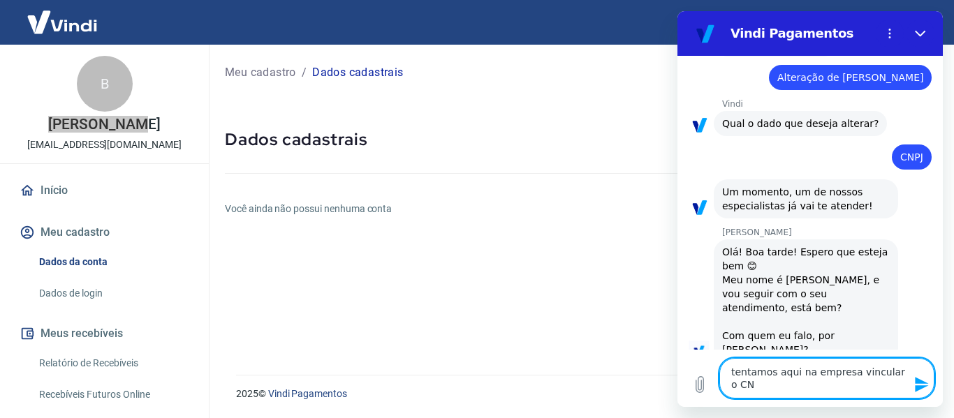
type textarea "tentamos aqui na empresa vincular o CNP"
type textarea "x"
type textarea "tentamos aqui na empresa vincular o CNPJ"
type textarea "x"
type textarea "tentamos aqui na empresa vincular o CNPJ"
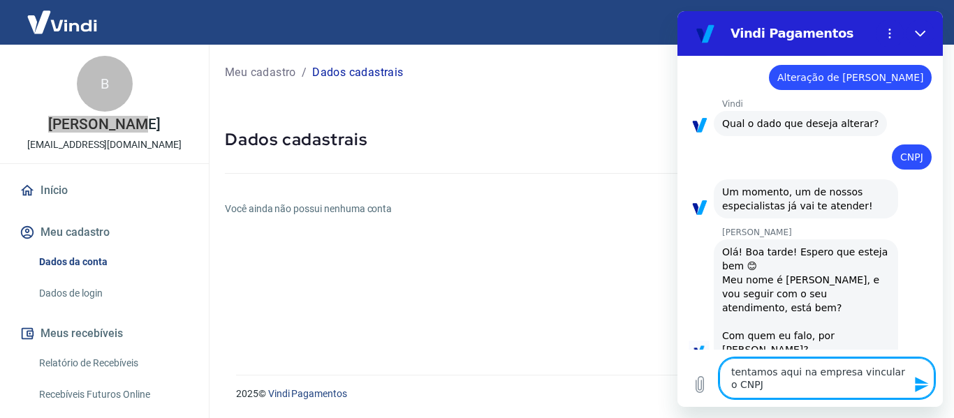
type textarea "x"
paste textarea "[URL][DOMAIN_NAME]"
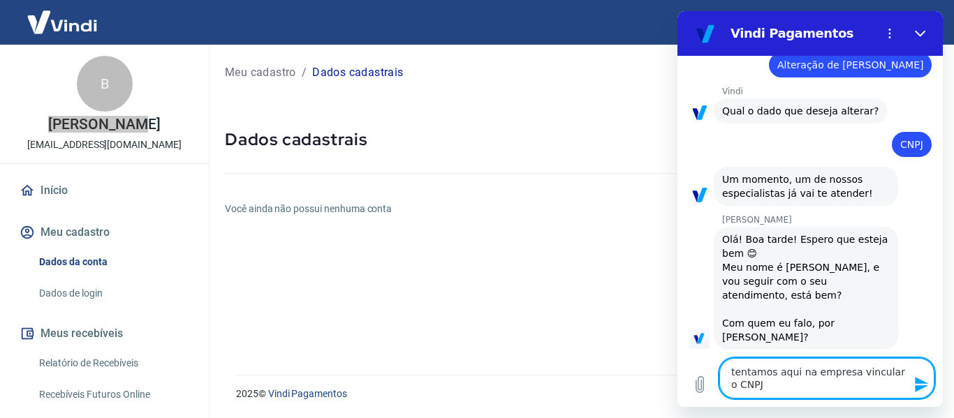
paste textarea "43.189.393/0001-36"
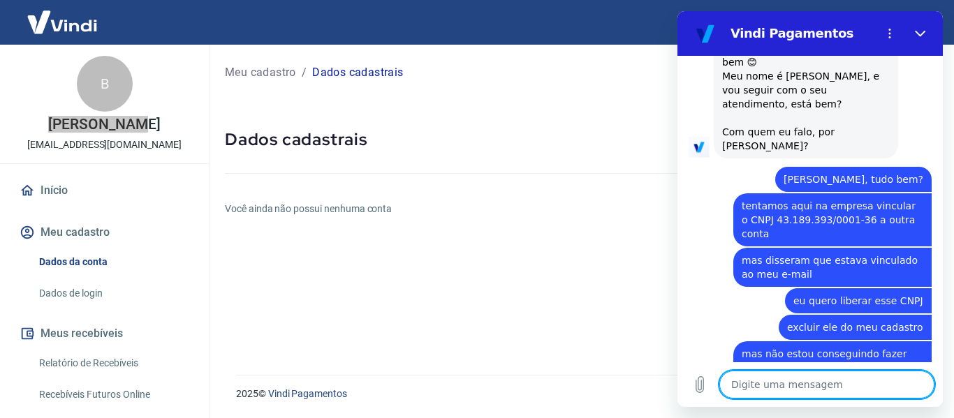
scroll to position [608, 0]
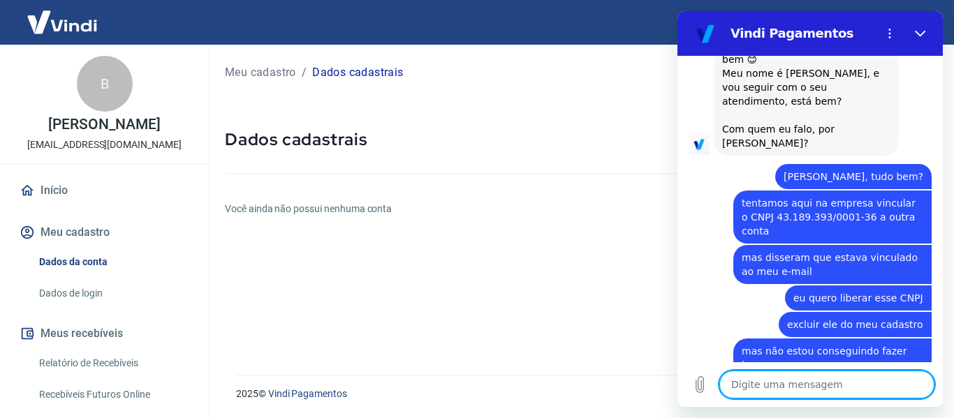
click at [509, 111] on div "Meu cadastro / Dados cadastrais Dados cadastrais Você ainda não possui nenhuma …" at bounding box center [581, 202] width 746 height 314
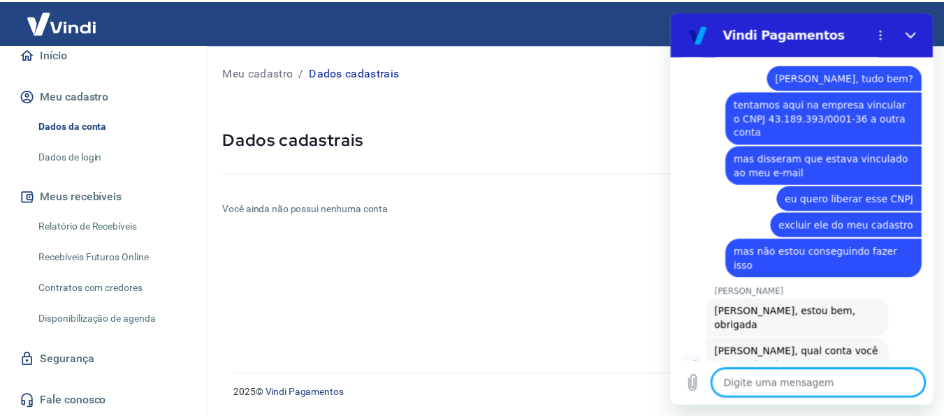
scroll to position [710, 0]
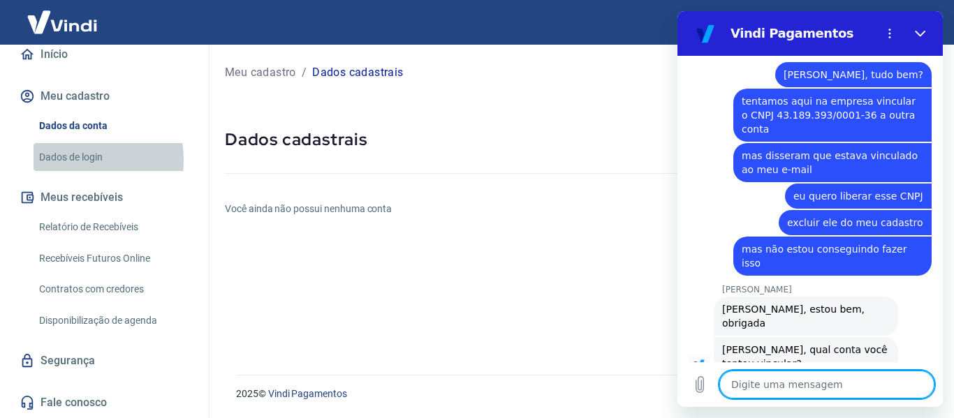
click at [71, 160] on link "Dados de login" at bounding box center [113, 157] width 159 height 29
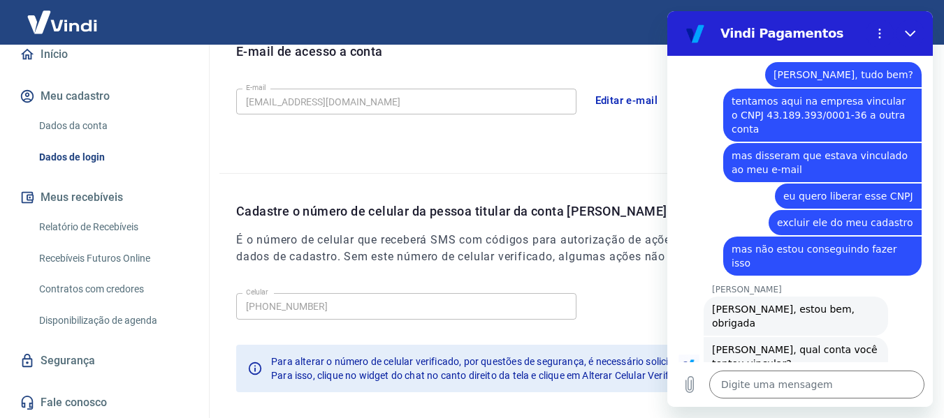
scroll to position [476, 0]
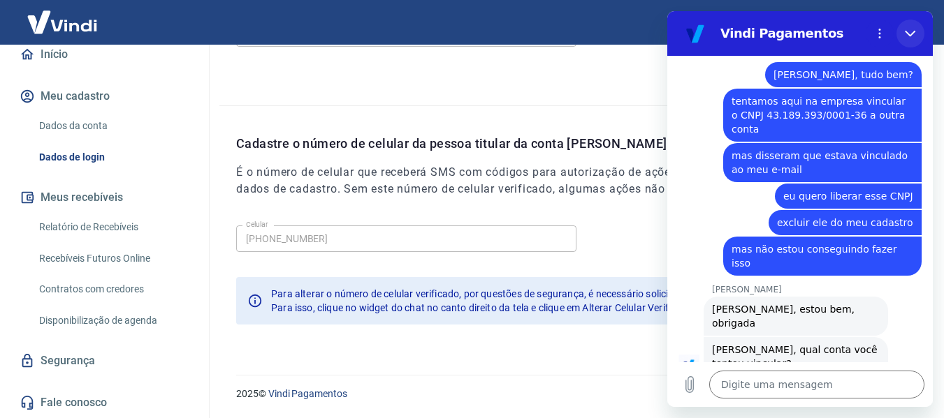
click at [910, 36] on icon "Fechar" at bounding box center [910, 34] width 10 height 6
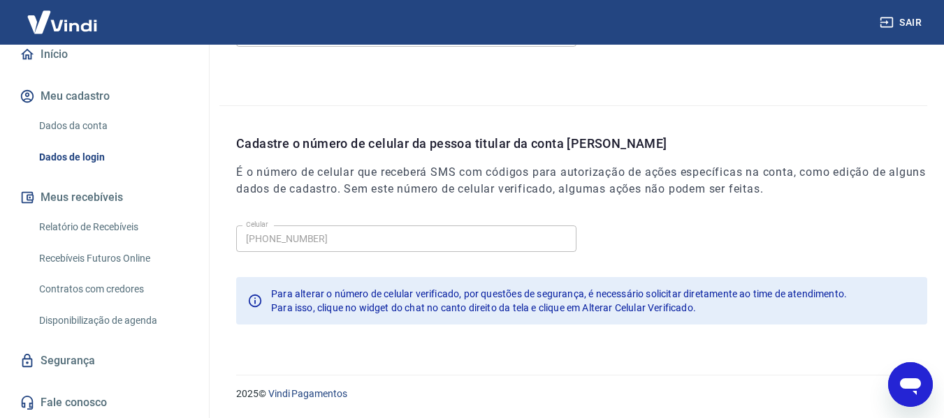
click at [899, 377] on icon "Abrir janela de mensagens" at bounding box center [910, 384] width 25 height 25
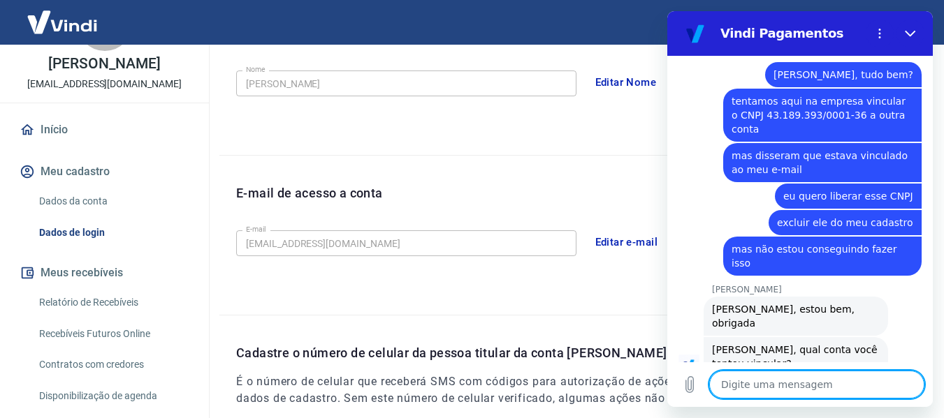
scroll to position [0, 0]
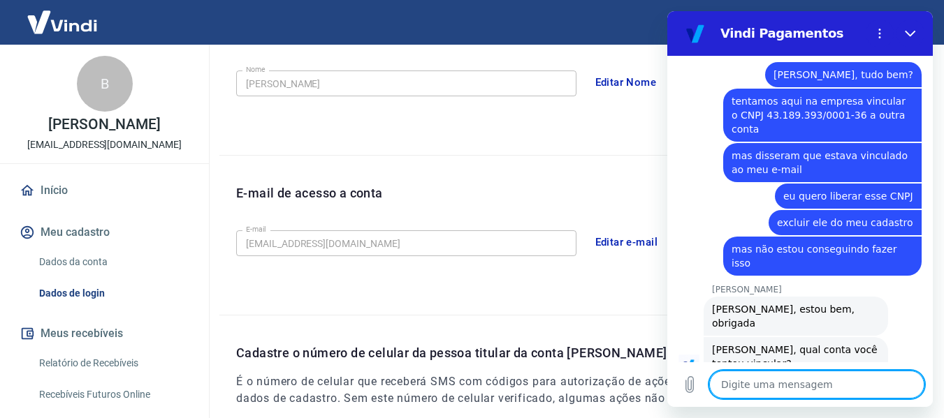
click at [71, 230] on button "Meu cadastro" at bounding box center [104, 232] width 175 height 31
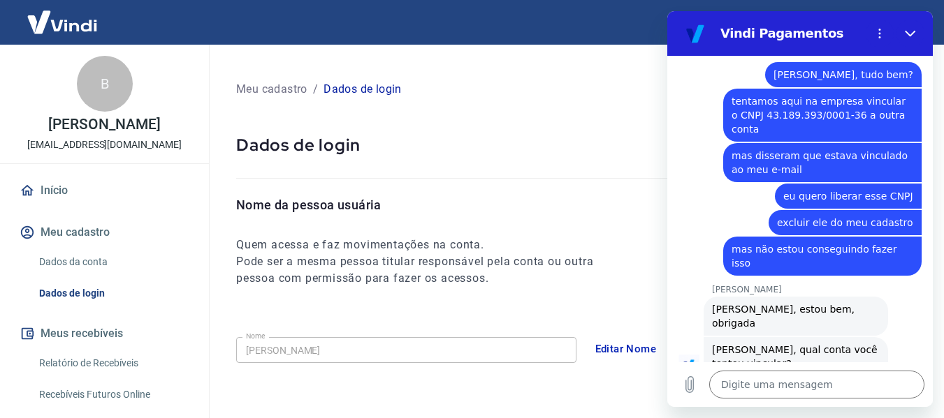
click at [266, 87] on p "Meu cadastro" at bounding box center [271, 89] width 71 height 17
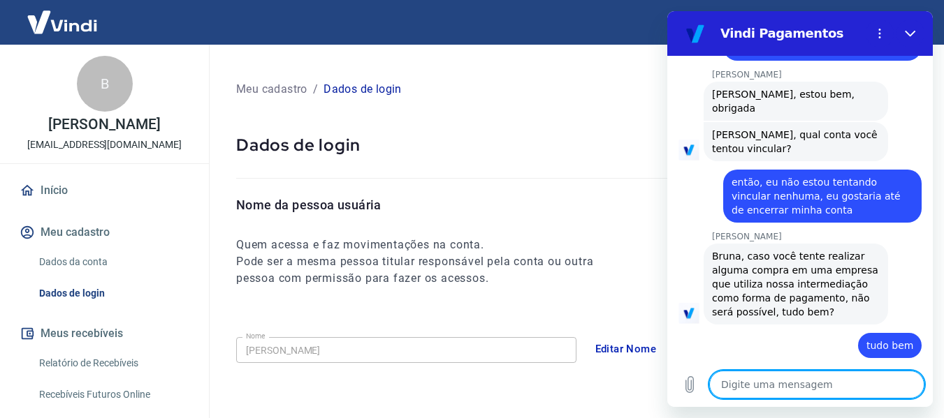
scroll to position [971, 0]
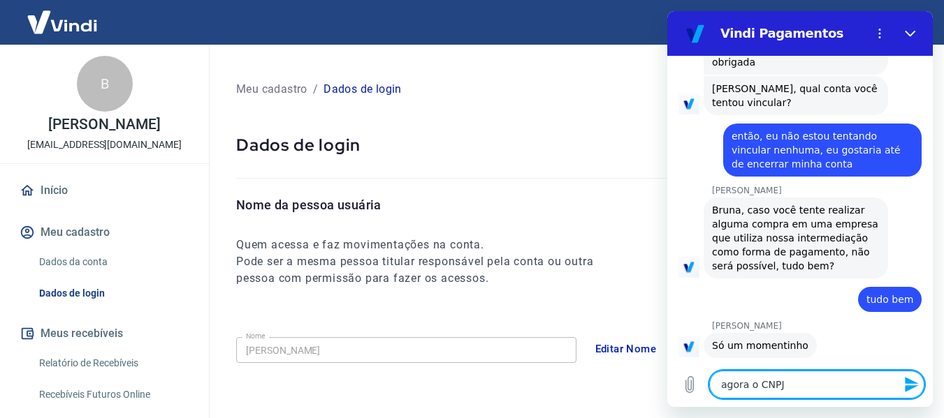
paste textarea "43.189.393/0001-36"
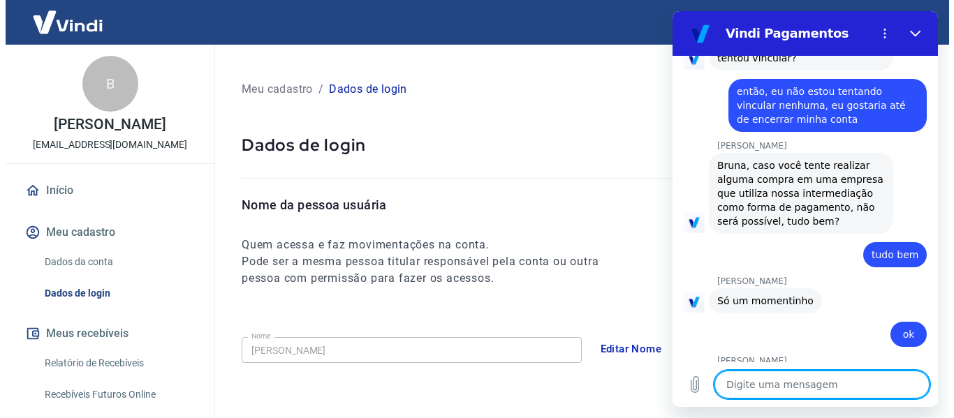
scroll to position [1019, 0]
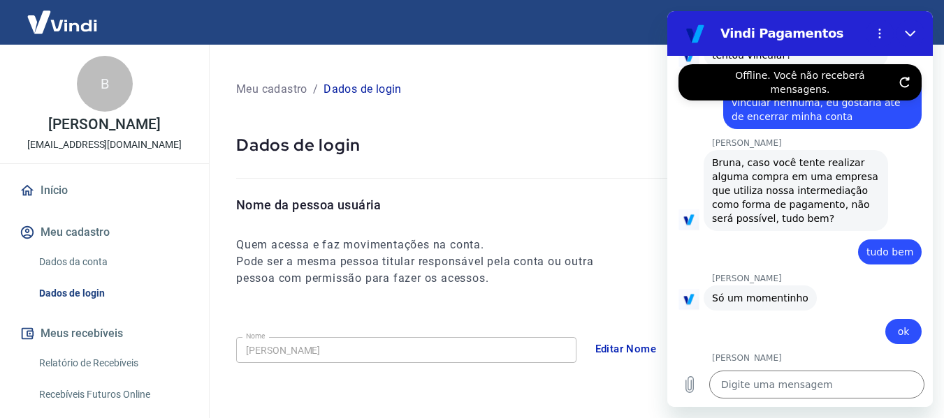
click at [508, 73] on div "Meu cadastro / Dados de login" at bounding box center [573, 89] width 708 height 56
click at [910, 31] on icon "Fechar" at bounding box center [910, 33] width 11 height 11
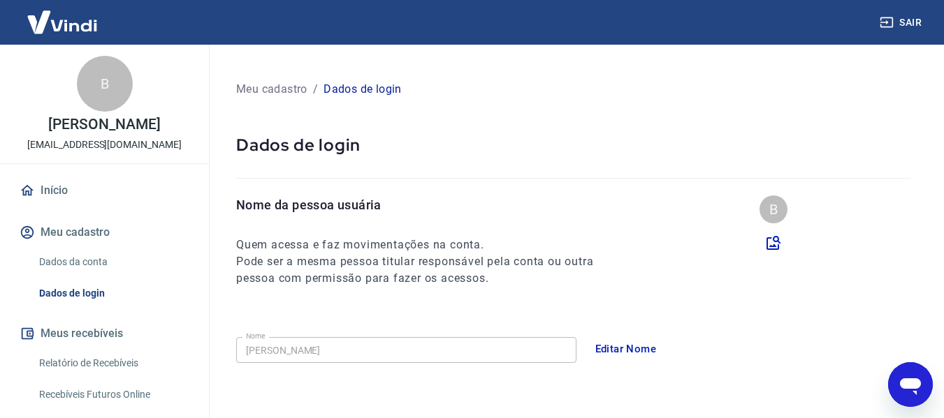
click at [63, 194] on link "Início" at bounding box center [104, 190] width 175 height 31
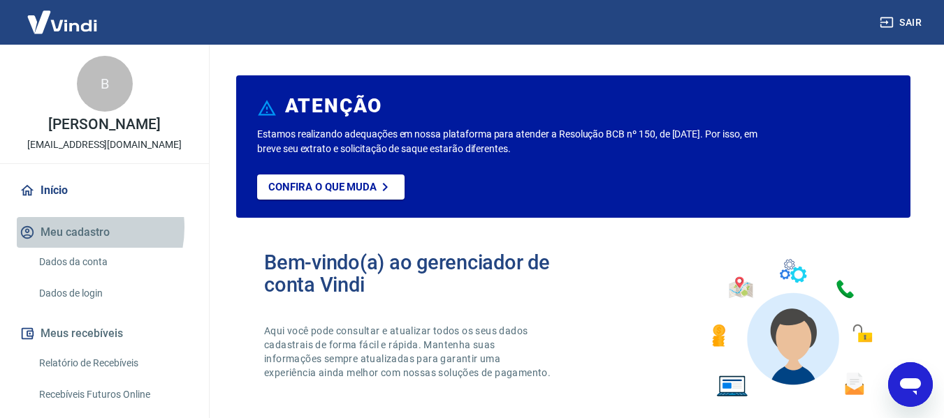
click at [71, 228] on button "Meu cadastro" at bounding box center [104, 232] width 175 height 31
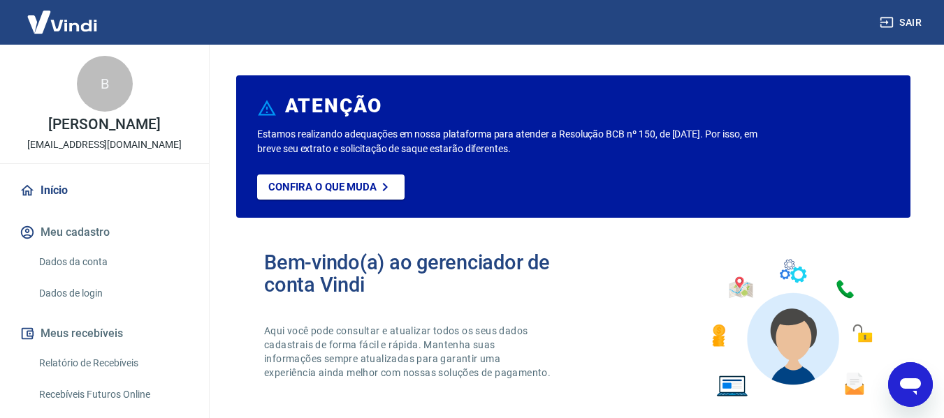
click at [82, 325] on button "Meus recebíveis" at bounding box center [104, 334] width 175 height 31
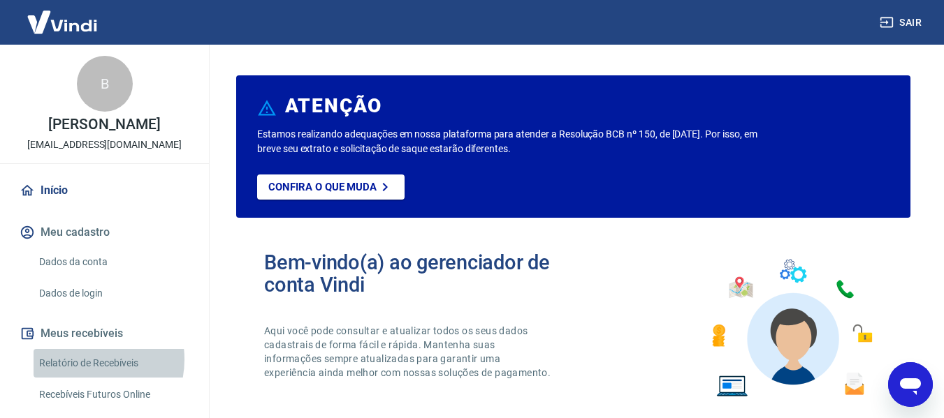
click at [84, 360] on link "Relatório de Recebíveis" at bounding box center [113, 363] width 159 height 29
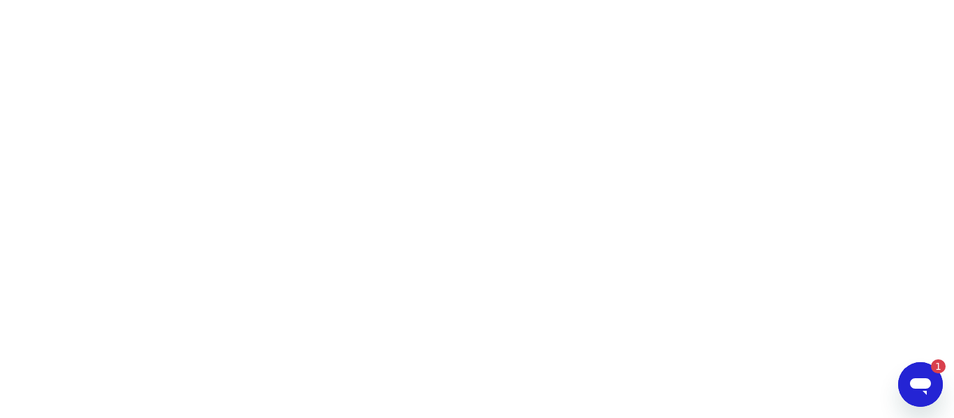
click at [931, 381] on icon "Abrir janela de mensagens, 1 mensagem não lida" at bounding box center [920, 384] width 25 height 25
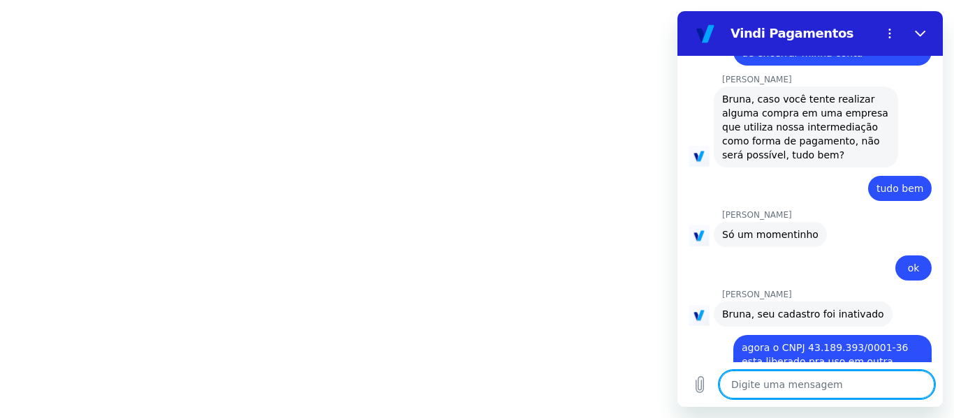
scroll to position [1202, 0]
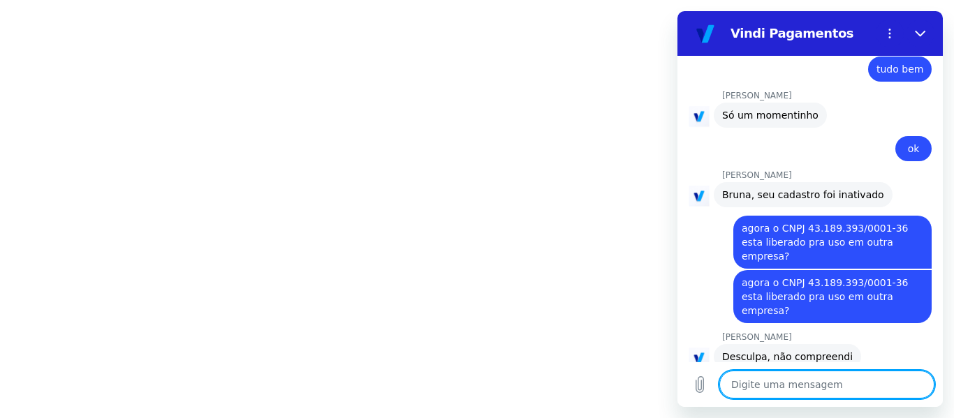
click at [788, 380] on textarea at bounding box center [827, 385] width 215 height 28
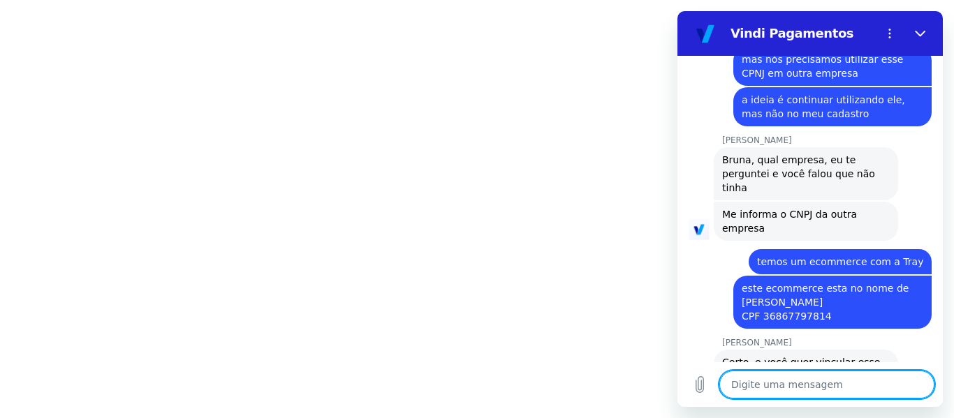
scroll to position [1646, 0]
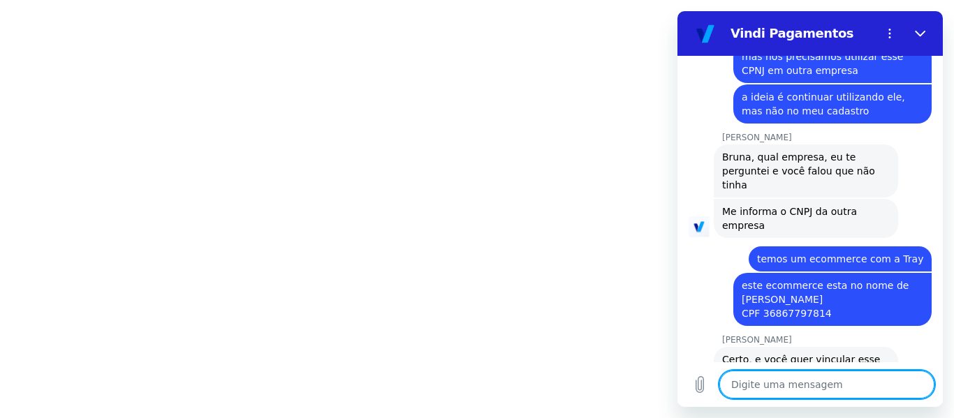
paste textarea "1428647"
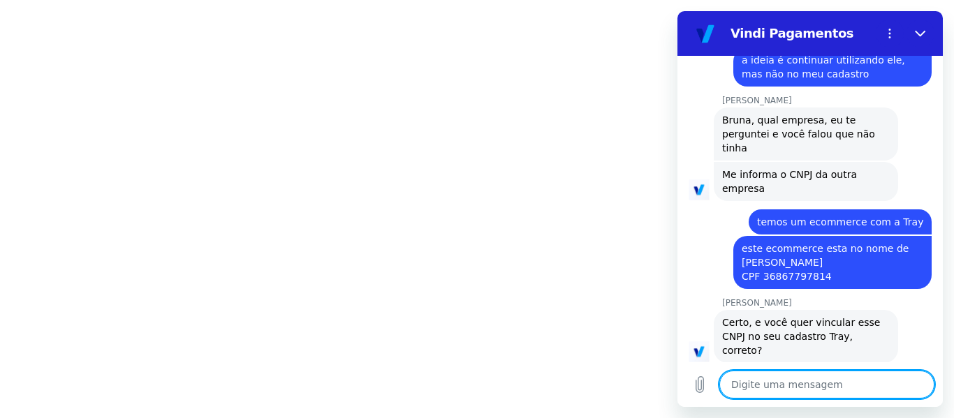
scroll to position [1759, 0]
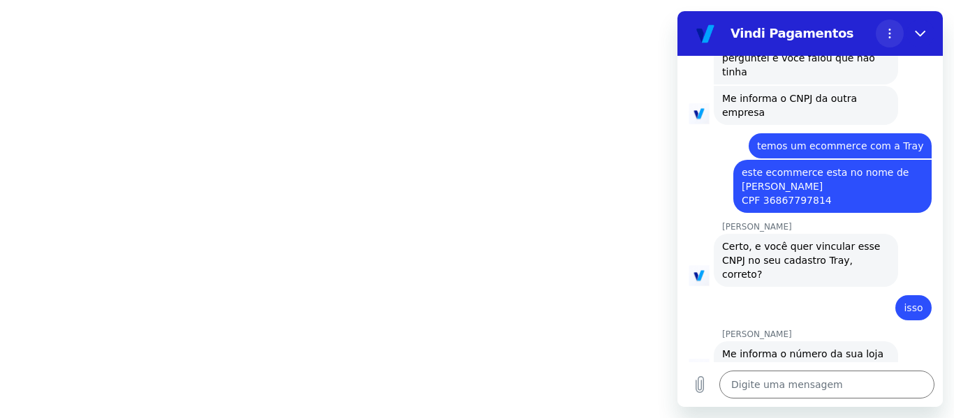
click at [889, 29] on icon "Menu de opções" at bounding box center [889, 33] width 11 height 11
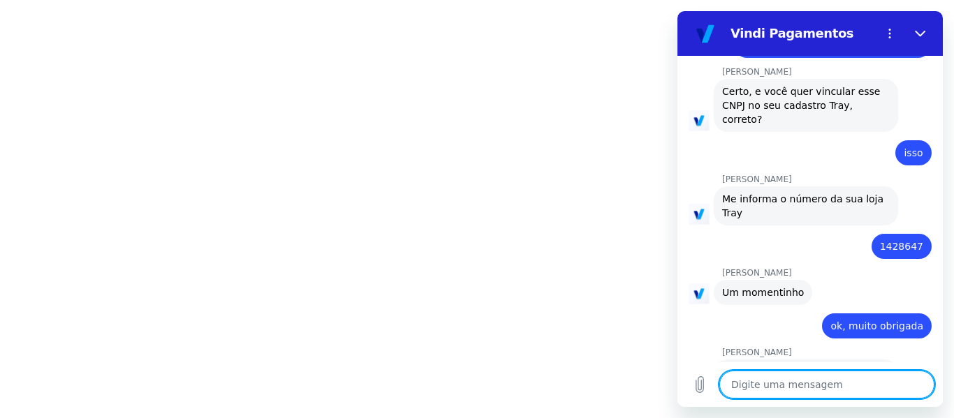
scroll to position [1917, 0]
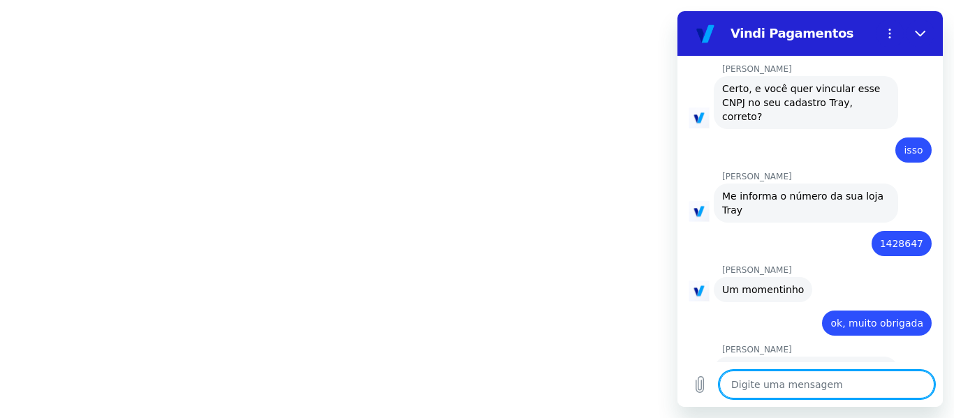
click at [810, 377] on textarea at bounding box center [827, 385] width 215 height 28
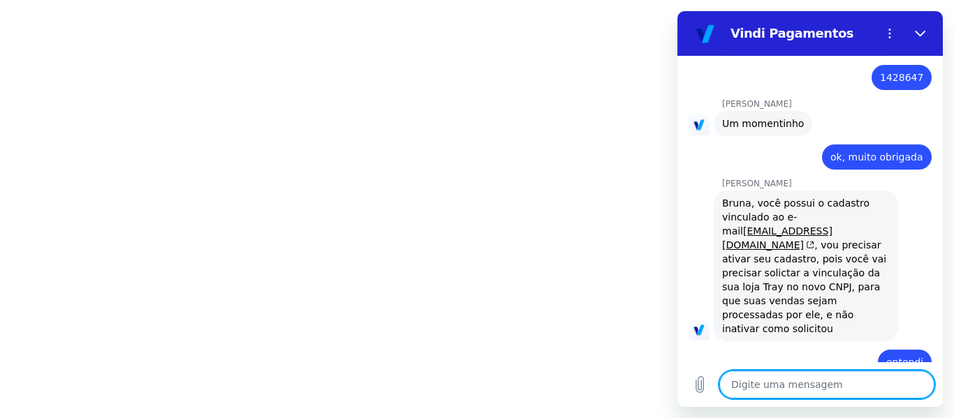
scroll to position [2013, 0]
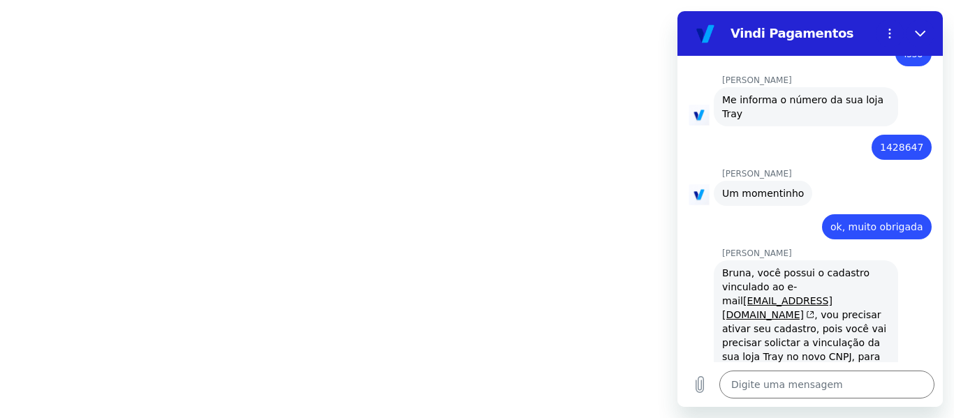
click at [775, 266] on div "Bruna, você possui o cadastro vinculado ao e-mail [EMAIL_ADDRESS][DOMAIN_NAME] …" at bounding box center [806, 336] width 168 height 140
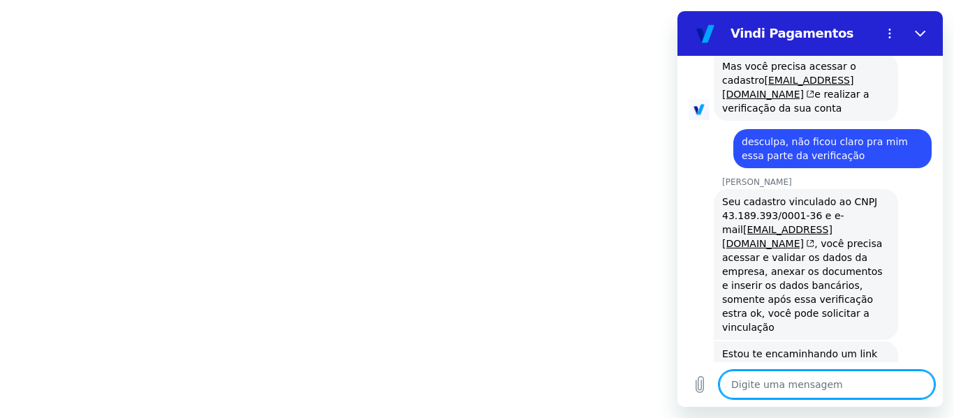
scroll to position [2686, 0]
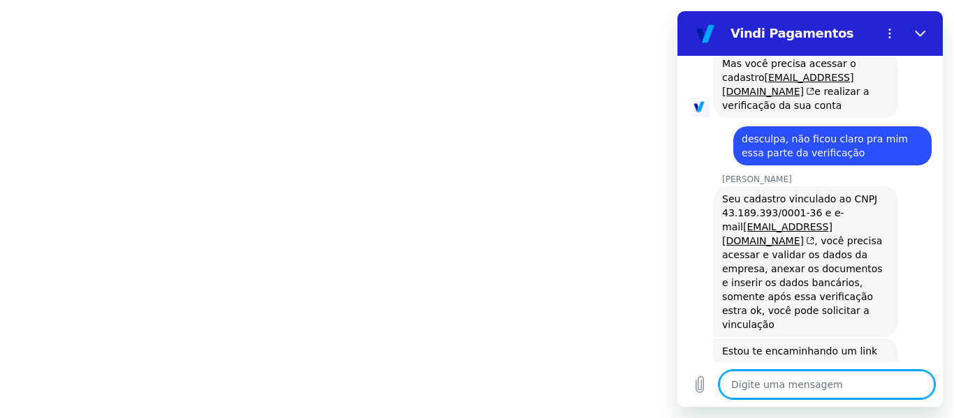
click at [741, 388] on link "[URL][DOMAIN_NAME]" at bounding box center [781, 393] width 119 height 11
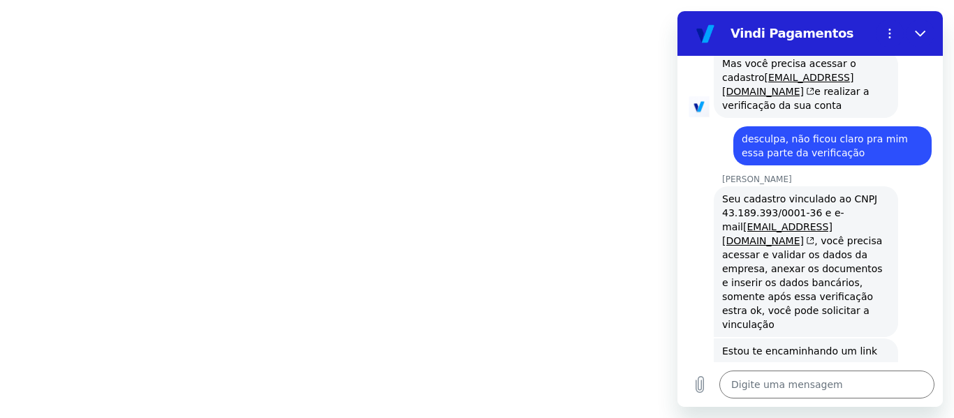
scroll to position [2712, 0]
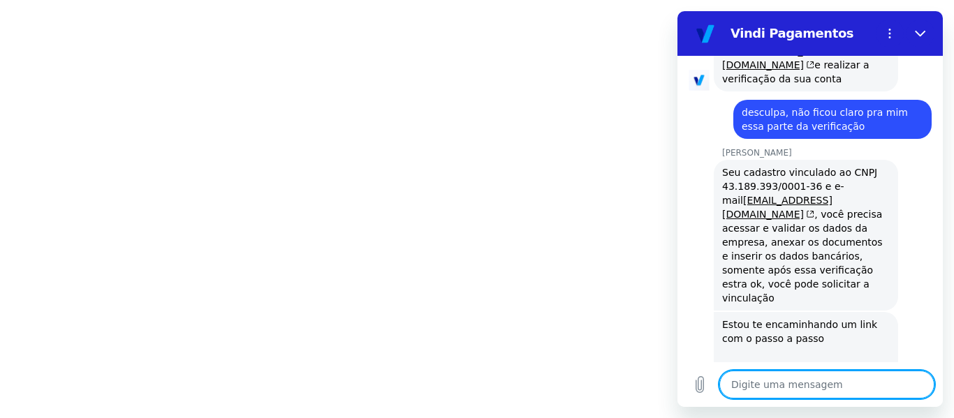
click at [834, 391] on textarea at bounding box center [827, 385] width 215 height 28
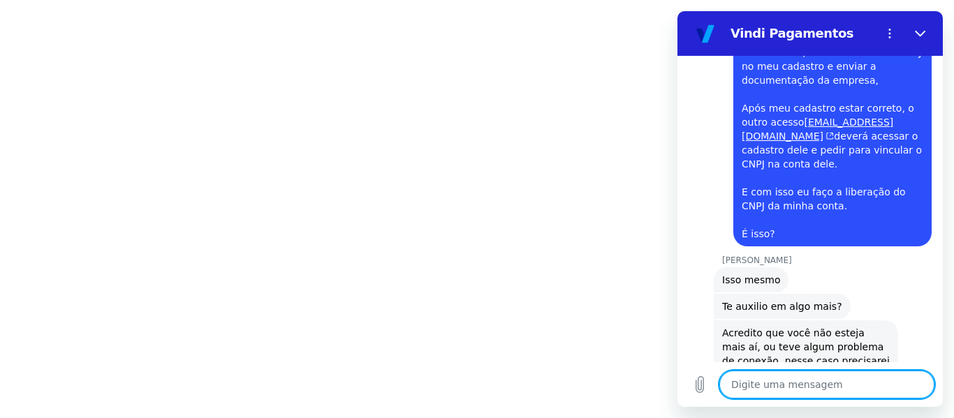
scroll to position [3264, 0]
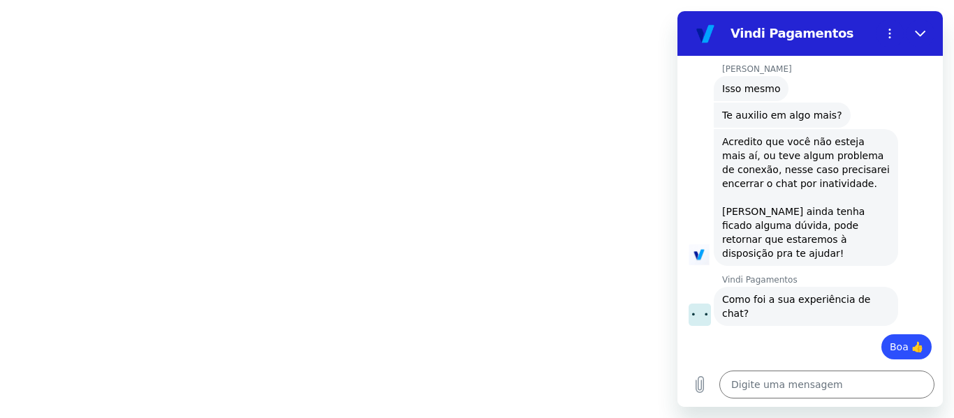
scroll to position [3384, 0]
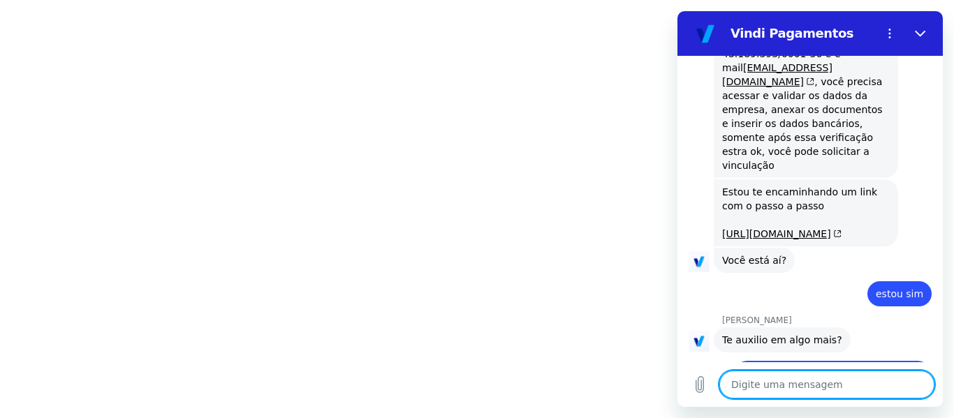
scroll to position [2843, 0]
